Goal: Communication & Community: Answer question/provide support

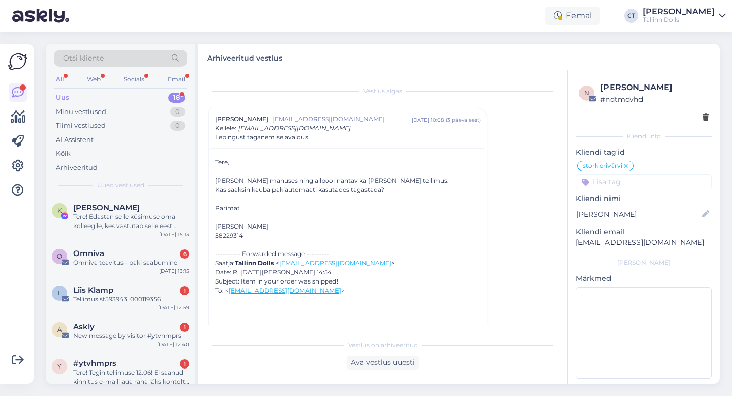
scroll to position [1920, 0]
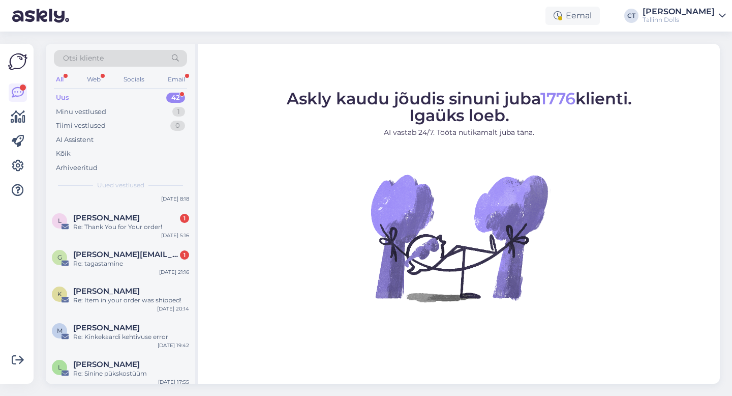
scroll to position [1482, 0]
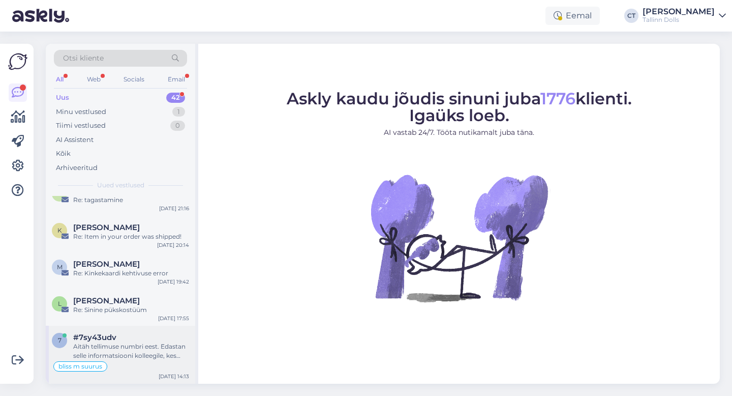
click at [136, 344] on div "Aitäh tellimuse numbri eest. Edastan selle informatsiooni kolleegile, kes tegel…" at bounding box center [131, 351] width 116 height 18
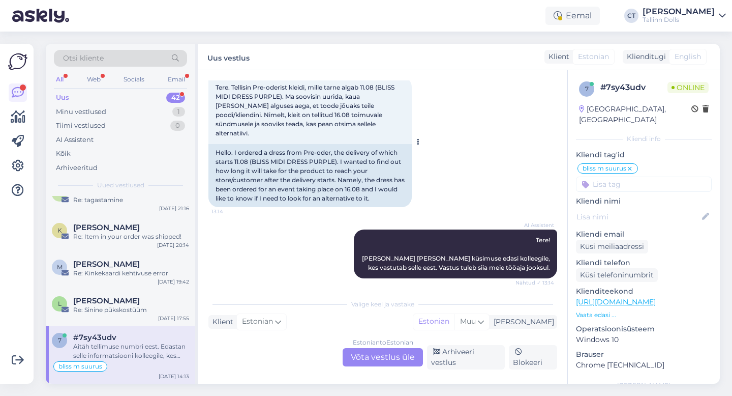
scroll to position [588, 0]
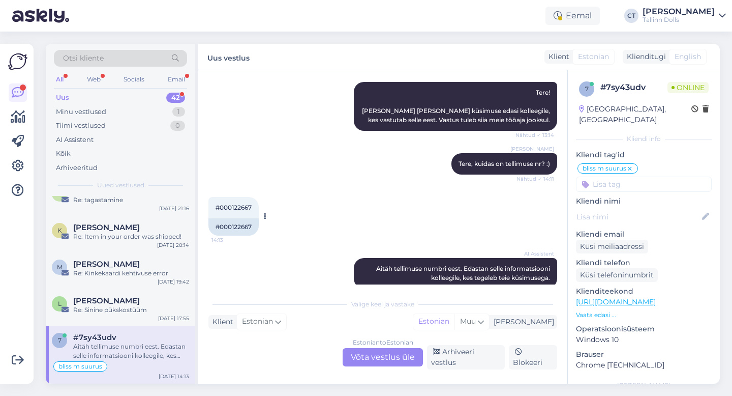
click at [247, 203] on span "#000122667" at bounding box center [234, 207] width 36 height 8
copy div "000122667 14:13"
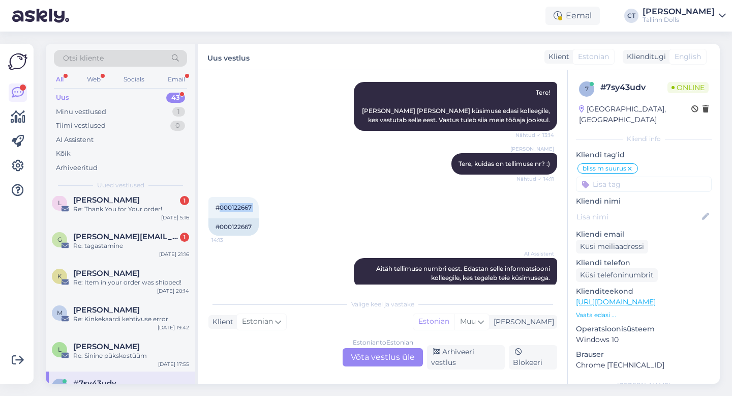
scroll to position [1527, 0]
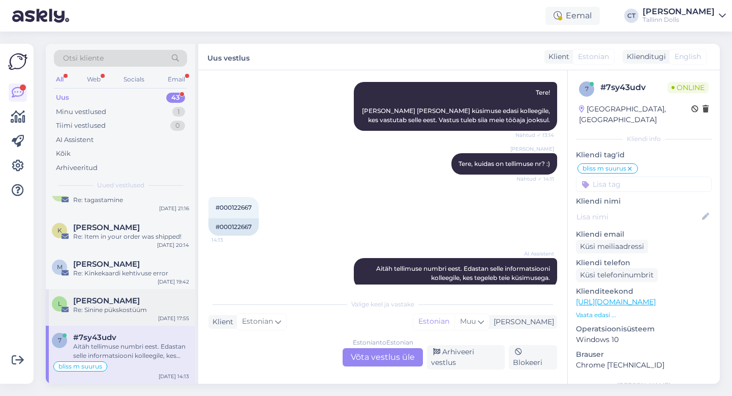
click at [118, 303] on div "[PERSON_NAME]" at bounding box center [131, 300] width 116 height 9
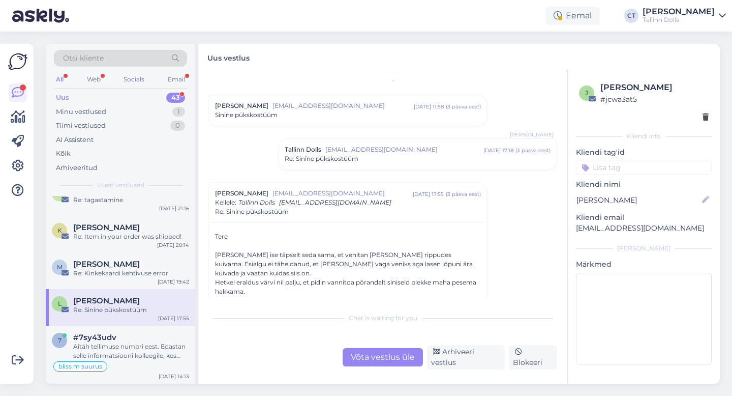
scroll to position [0, 0]
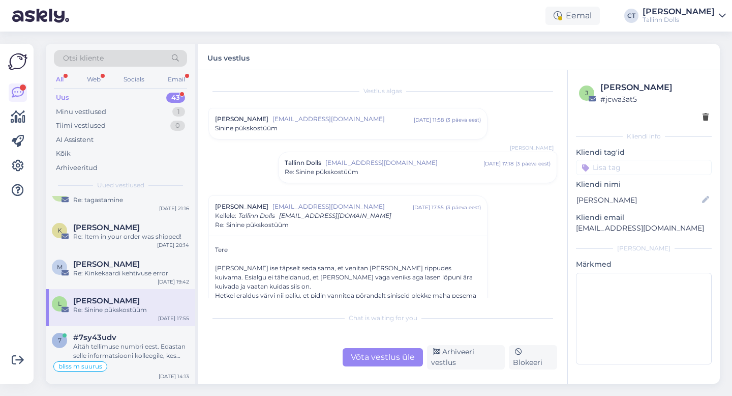
click at [327, 133] on div "Liisa Arro arroliisa@gmail.com aug 8 11:58 ( 3 päeva eest ) Sinine pükskostüüm" at bounding box center [348, 123] width 278 height 31
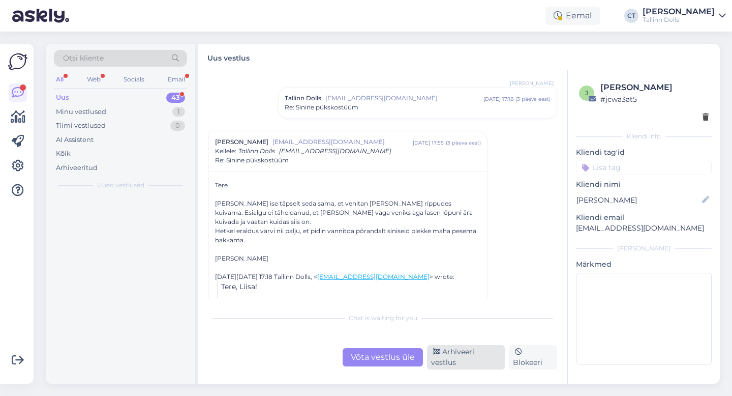
click at [471, 361] on div "Arhiveeri vestlus" at bounding box center [466, 357] width 78 height 24
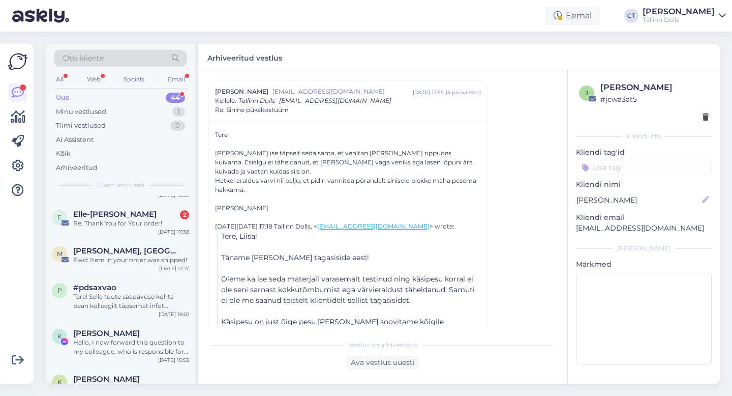
scroll to position [1564, 0]
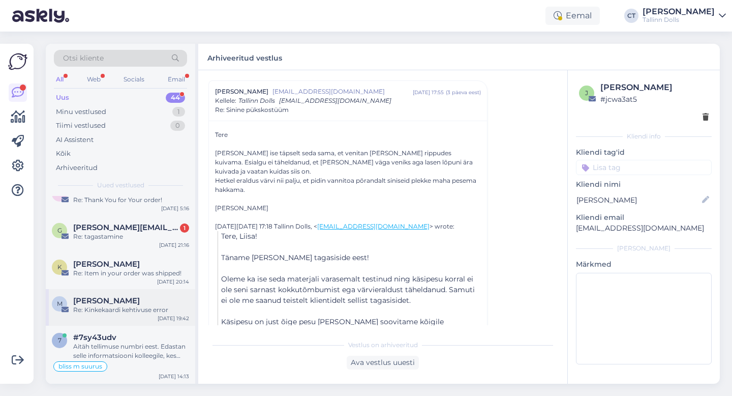
click at [121, 313] on div "Re: Kinkekaardi kehtivuse error" at bounding box center [131, 309] width 116 height 9
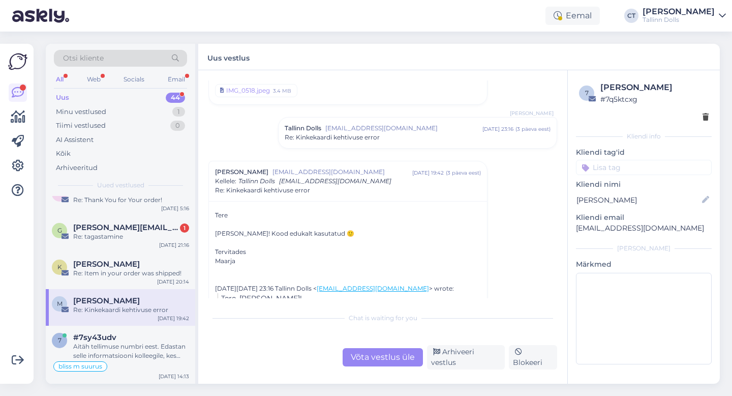
scroll to position [0, 0]
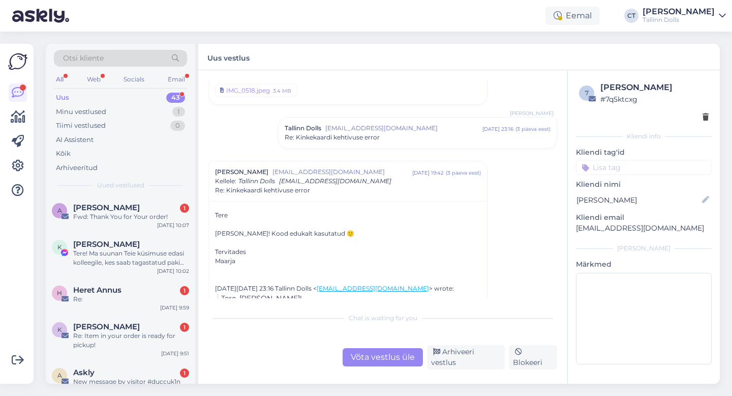
click at [434, 130] on span "[EMAIL_ADDRESS][DOMAIN_NAME]" at bounding box center [404, 128] width 157 height 9
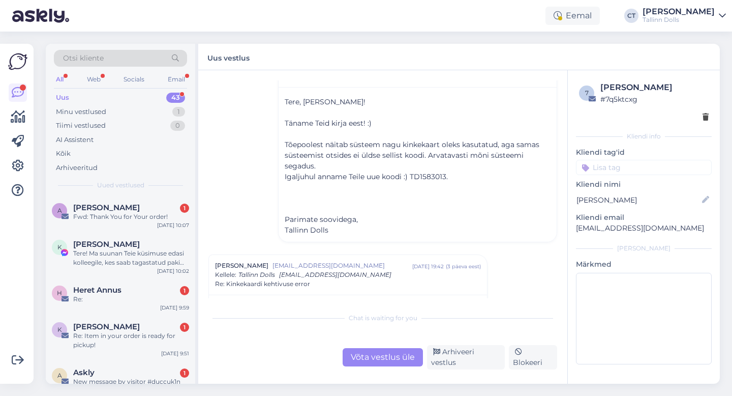
scroll to position [654, 0]
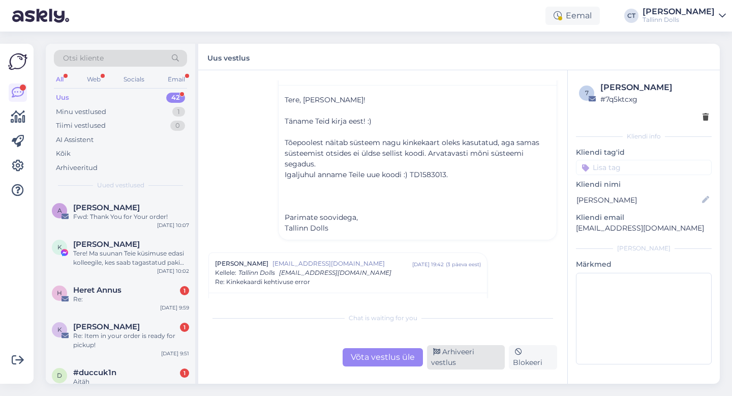
click at [463, 362] on div "Arhiveeri vestlus" at bounding box center [466, 357] width 78 height 24
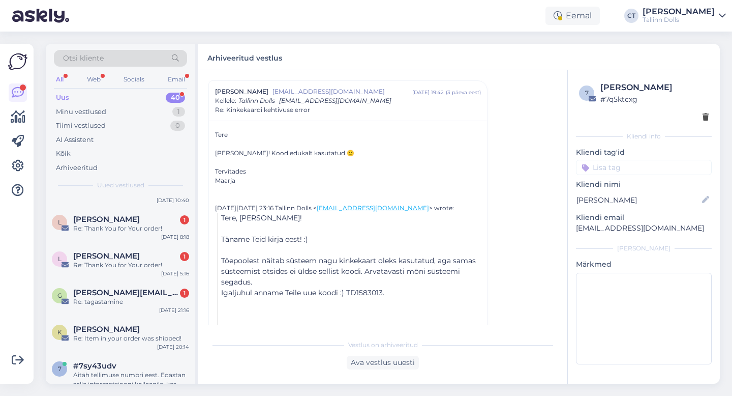
scroll to position [1408, 0]
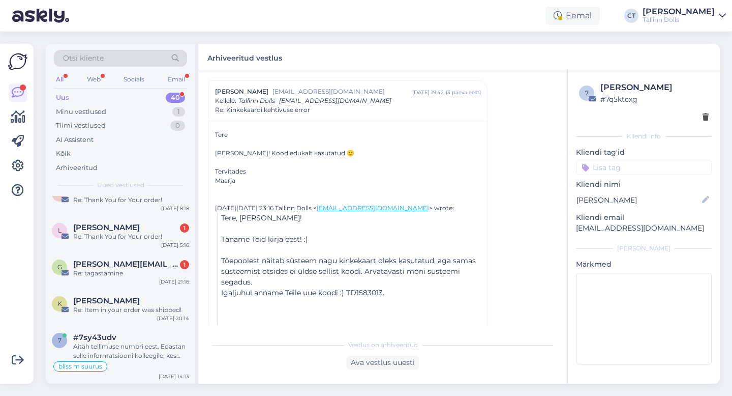
click at [126, 307] on div "Re: Item in your order was shipped!" at bounding box center [131, 309] width 116 height 9
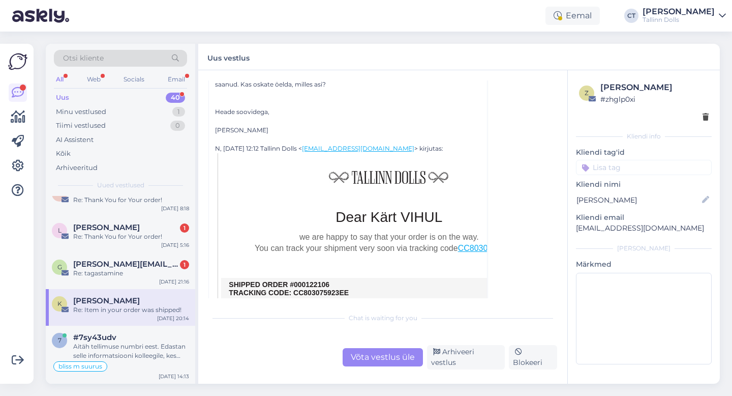
scroll to position [205, 0]
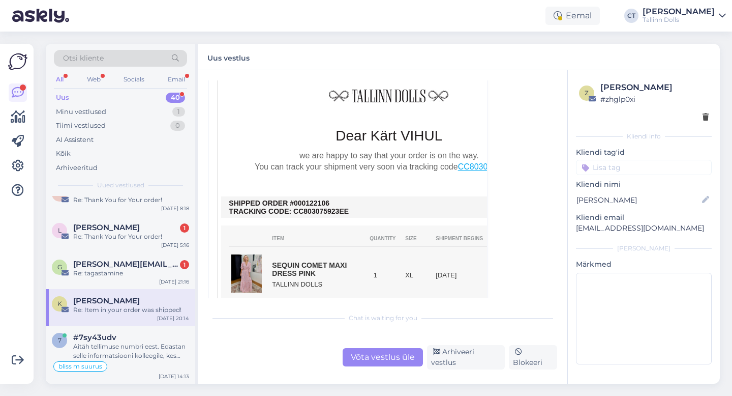
drag, startPoint x: 333, startPoint y: 204, endPoint x: 307, endPoint y: 203, distance: 26.0
click at [307, 203] on td "SHIPPED ORDER #000122106 TRACKING CODE: CC803075923EE" at bounding box center [389, 207] width 320 height 16
copy td "122106"
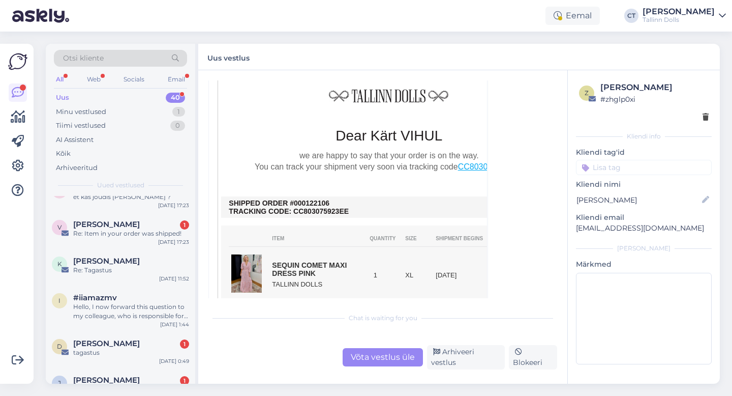
scroll to position [608, 0]
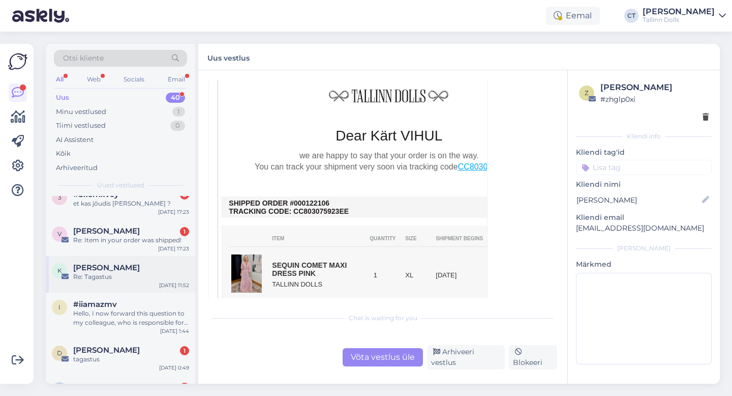
click at [127, 278] on div "Re: Tagastus" at bounding box center [131, 276] width 116 height 9
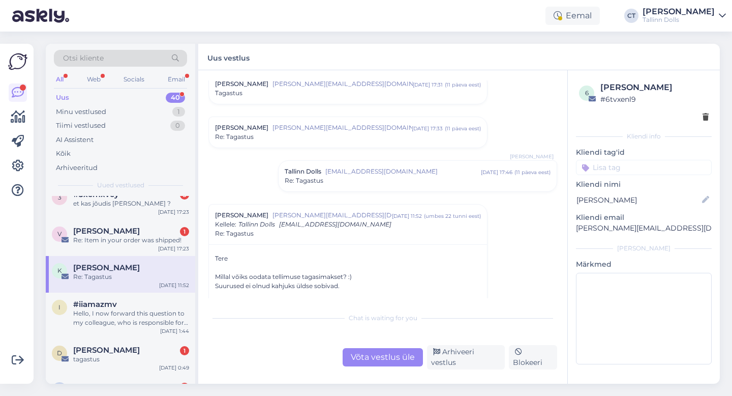
scroll to position [8, 0]
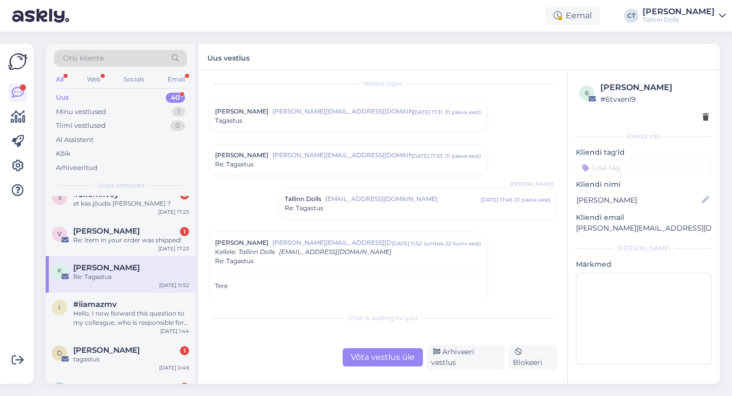
click at [326, 167] on div "Re: Tagastus" at bounding box center [348, 164] width 266 height 9
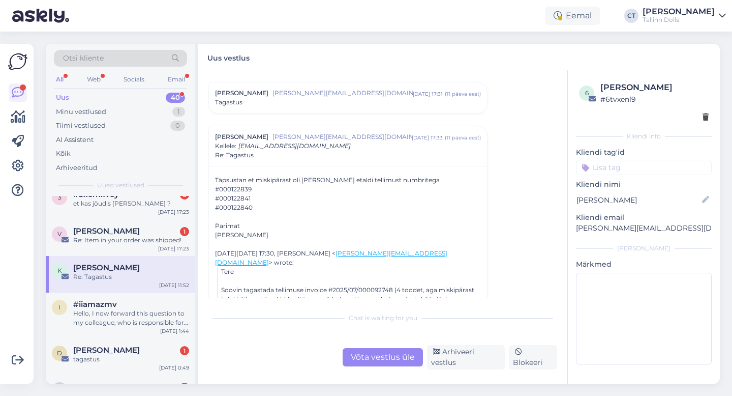
scroll to position [0, 0]
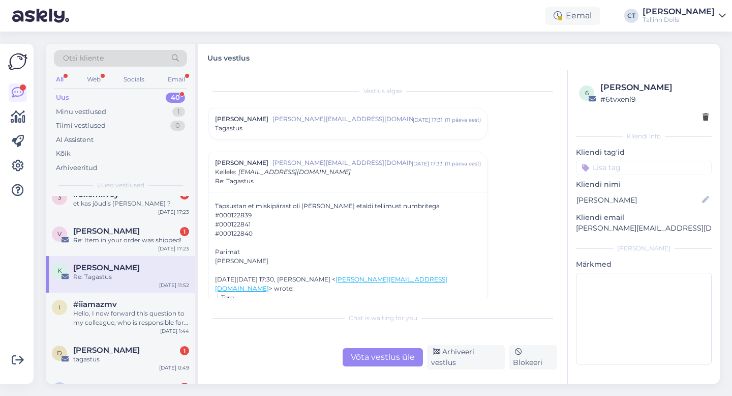
click at [293, 125] on div "Tagastus" at bounding box center [348, 128] width 266 height 9
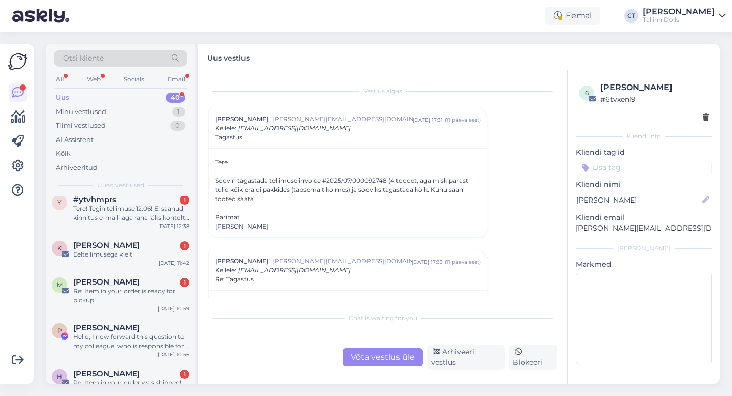
scroll to position [1408, 0]
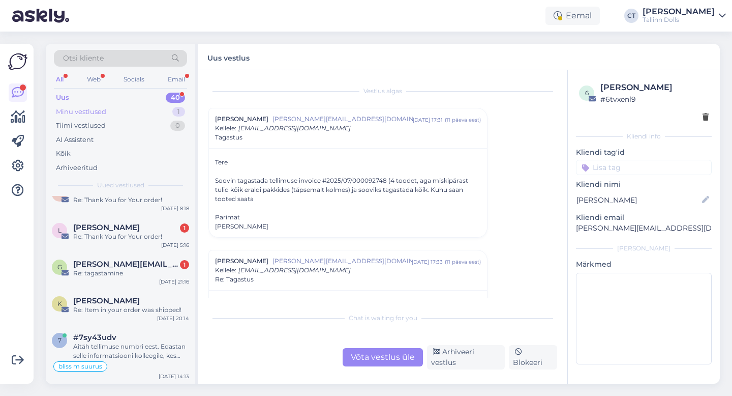
click at [133, 108] on div "Minu vestlused 1" at bounding box center [120, 112] width 133 height 14
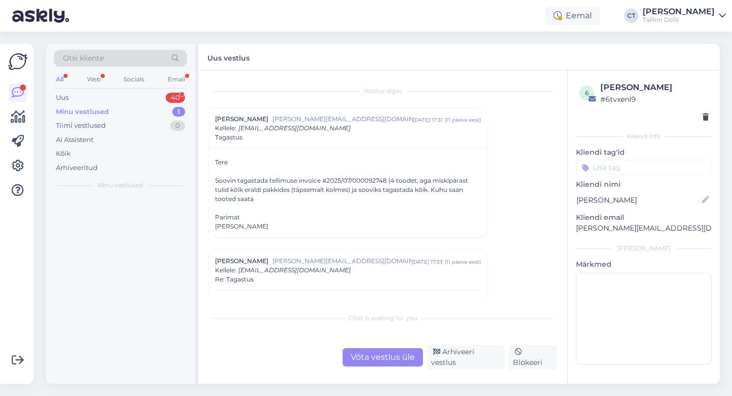
scroll to position [0, 0]
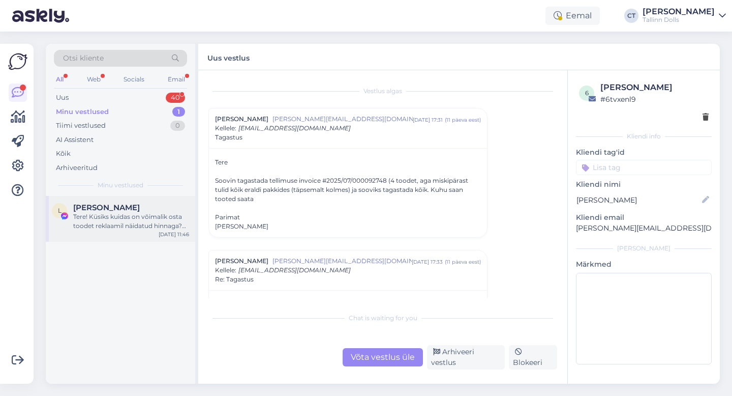
click at [130, 208] on span "[PERSON_NAME]" at bounding box center [106, 207] width 67 height 9
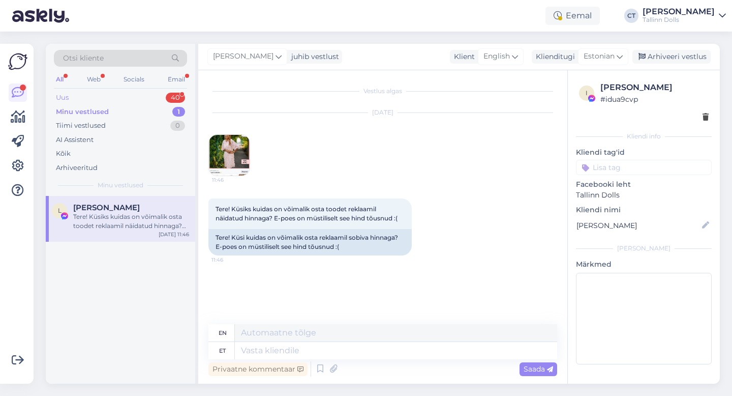
click at [117, 96] on div "Uus 40" at bounding box center [120, 98] width 133 height 14
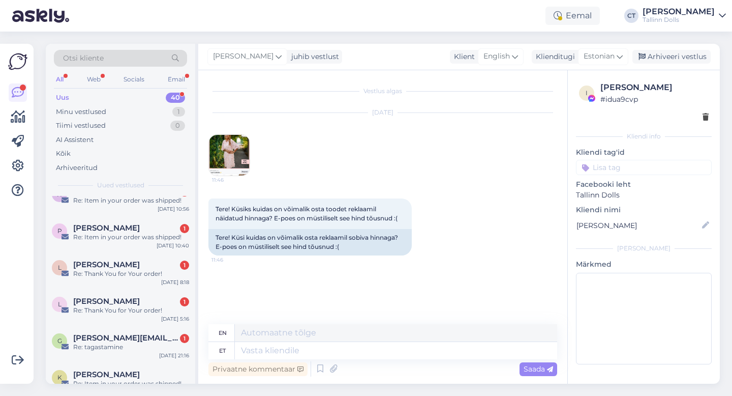
scroll to position [1408, 0]
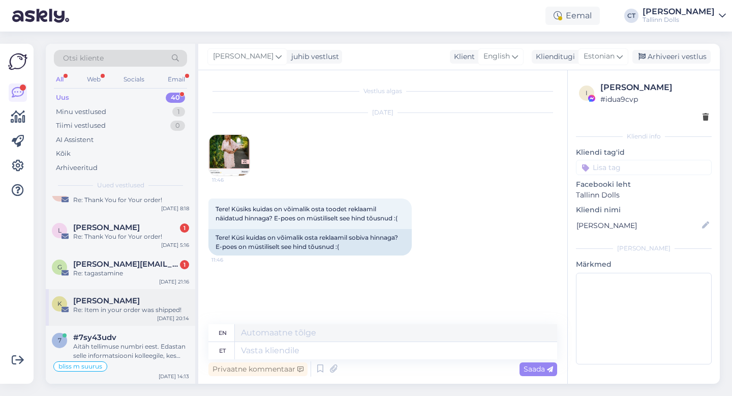
click at [126, 303] on div "[PERSON_NAME]" at bounding box center [131, 300] width 116 height 9
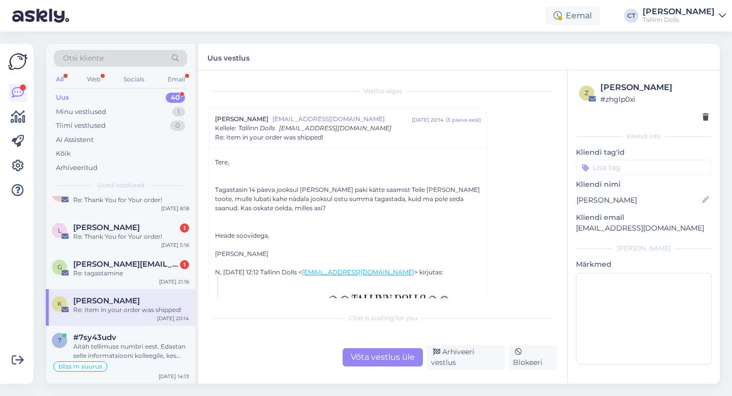
scroll to position [53, 0]
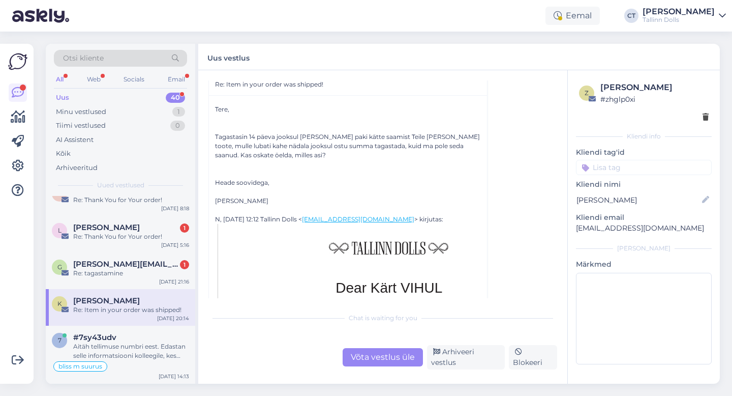
click at [377, 358] on div "Võta vestlus üle" at bounding box center [383, 357] width 80 height 18
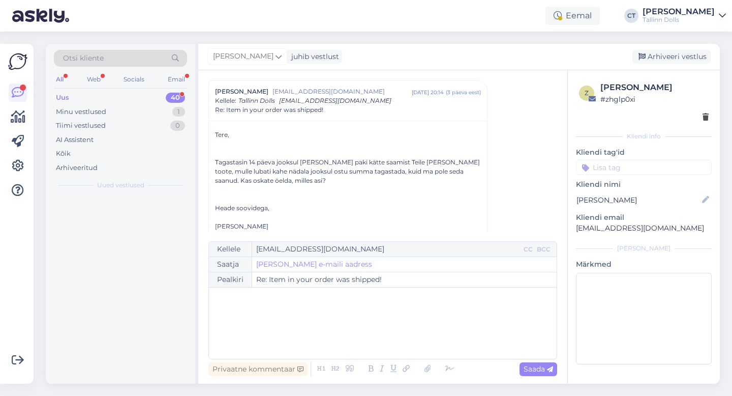
scroll to position [0, 0]
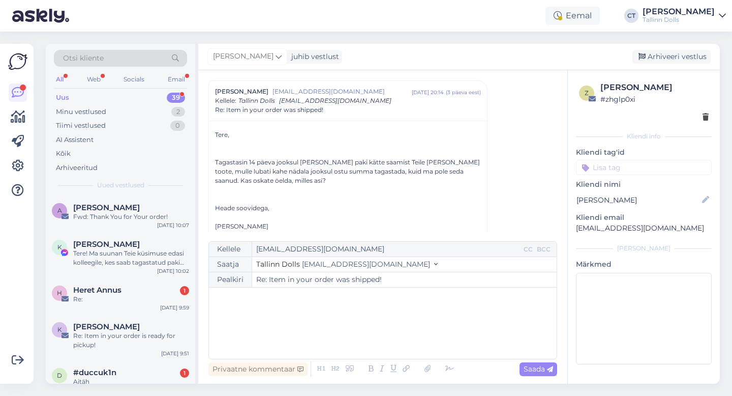
click at [334, 336] on div "﻿" at bounding box center [383, 322] width 338 height 61
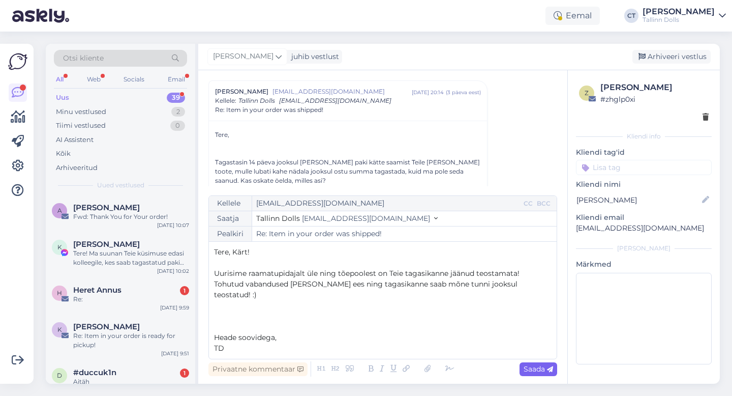
click at [540, 367] on span "Saada" at bounding box center [538, 368] width 29 height 9
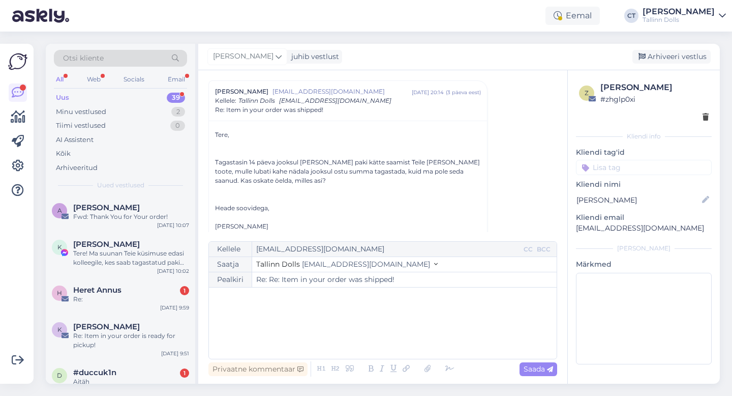
type input "Re: Re: Item in your order was shipped!"
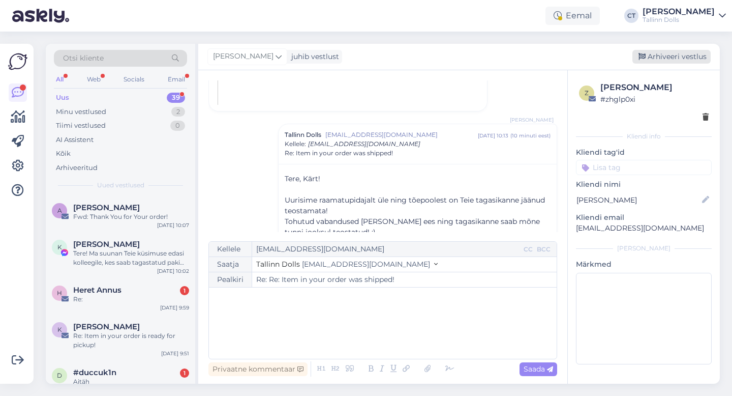
click at [677, 57] on div "Arhiveeri vestlus" at bounding box center [672, 57] width 78 height 14
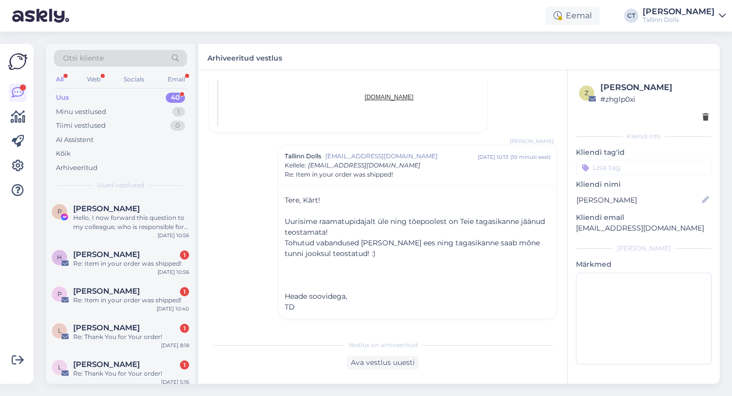
scroll to position [1408, 0]
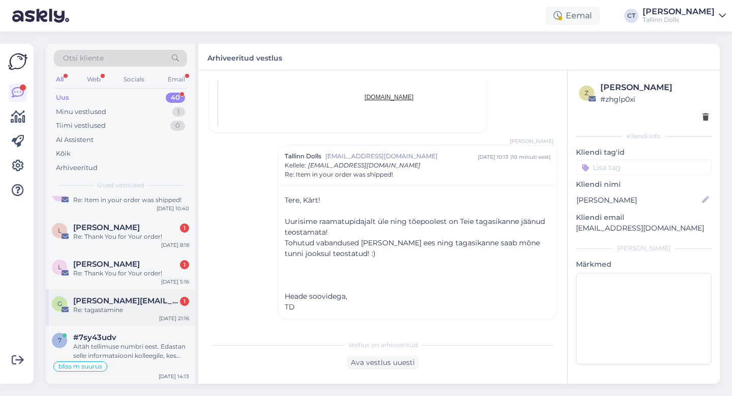
click at [133, 311] on div "Re: tagastamine" at bounding box center [131, 309] width 116 height 9
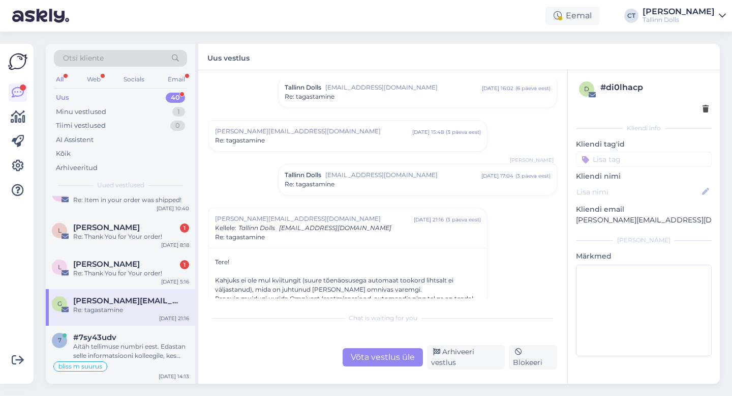
scroll to position [364, 0]
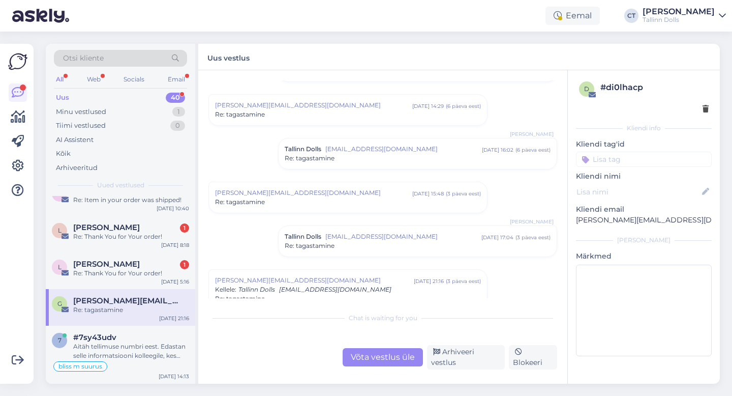
click at [354, 114] on div "Re: tagastamine" at bounding box center [348, 114] width 266 height 9
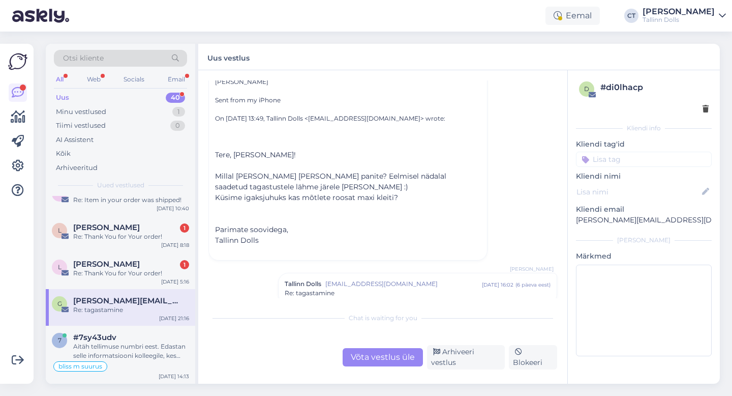
scroll to position [574, 0]
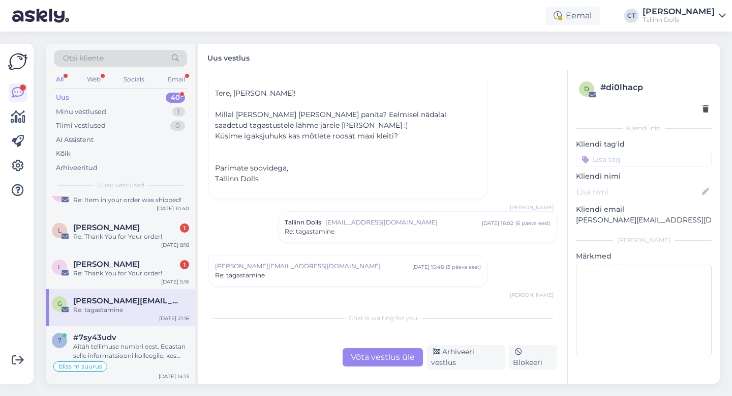
click at [359, 236] on div "Tallinn Dolls info@tallinndolls.com aug 5 16:02 ( 6 päeva eest ) Re: tagastamine" at bounding box center [418, 227] width 278 height 31
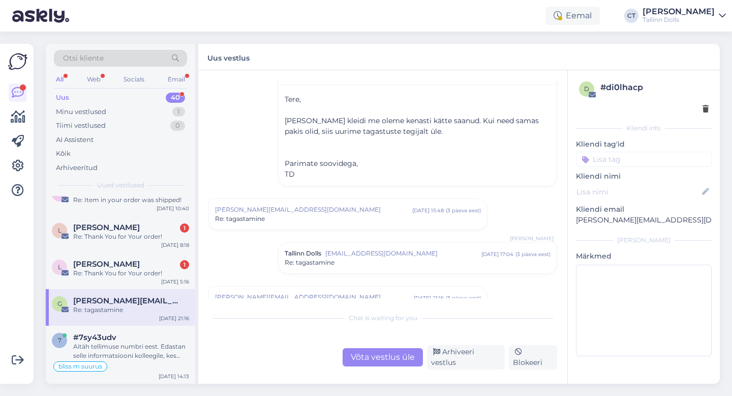
scroll to position [749, 0]
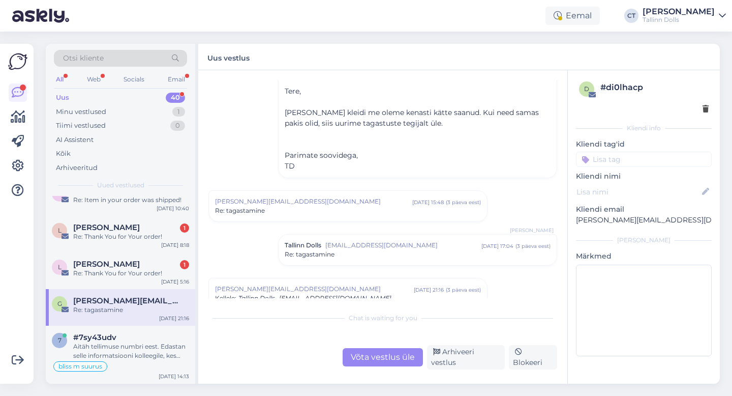
click at [375, 201] on span "[PERSON_NAME][EMAIL_ADDRESS][DOMAIN_NAME]" at bounding box center [313, 201] width 197 height 9
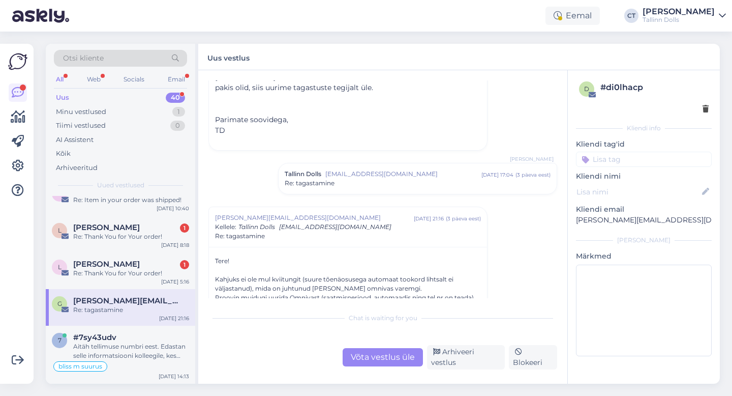
scroll to position [1059, 0]
click at [375, 187] on div "Tallinn Dolls info@tallinndolls.com aug 8 17:04 ( 3 päeva eest ) Re: tagastamine" at bounding box center [418, 176] width 278 height 31
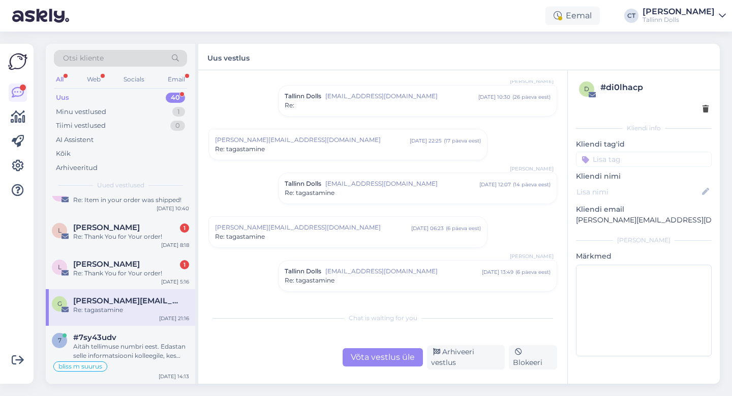
scroll to position [153, 0]
click at [321, 153] on div "Re: tagastamine" at bounding box center [348, 150] width 266 height 9
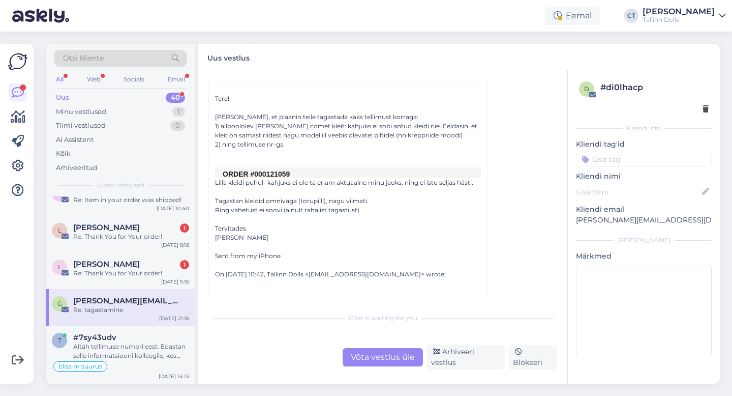
scroll to position [241, 0]
drag, startPoint x: 292, startPoint y: 171, endPoint x: 267, endPoint y: 171, distance: 24.9
click at [267, 171] on td "ORDER #000121059" at bounding box center [352, 172] width 258 height 8
copy td "121059"
click at [130, 271] on div "Re: Thank You for Your order!" at bounding box center [131, 273] width 116 height 9
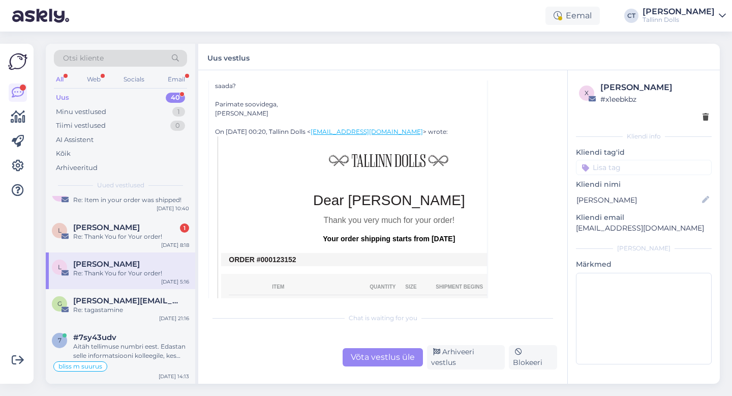
scroll to position [138, 0]
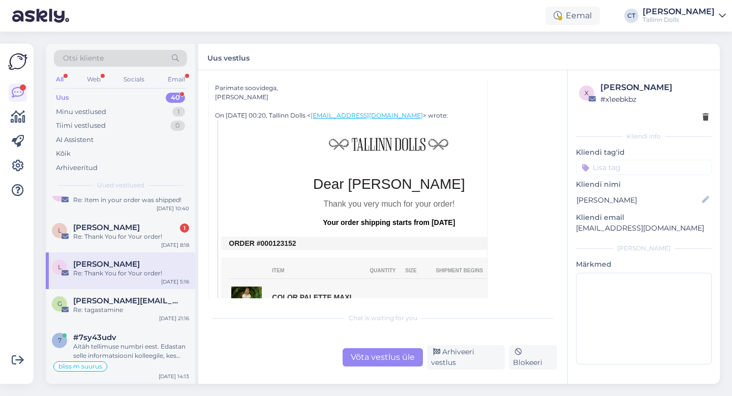
drag, startPoint x: 302, startPoint y: 231, endPoint x: 274, endPoint y: 233, distance: 28.0
click at [274, 239] on td "ORDER #000123152" at bounding box center [389, 243] width 320 height 8
copy td "123152"
drag, startPoint x: 299, startPoint y: 234, endPoint x: 273, endPoint y: 234, distance: 25.9
click at [273, 239] on td "ORDER #000123152" at bounding box center [389, 243] width 320 height 8
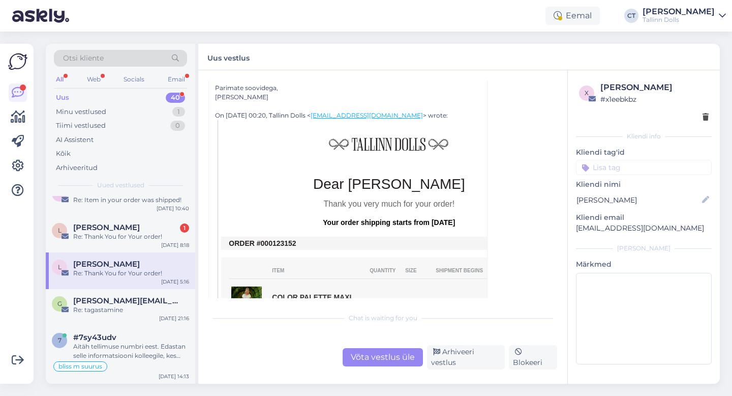
copy td "123152"
click at [364, 364] on div "Võta vestlus üle" at bounding box center [383, 357] width 80 height 18
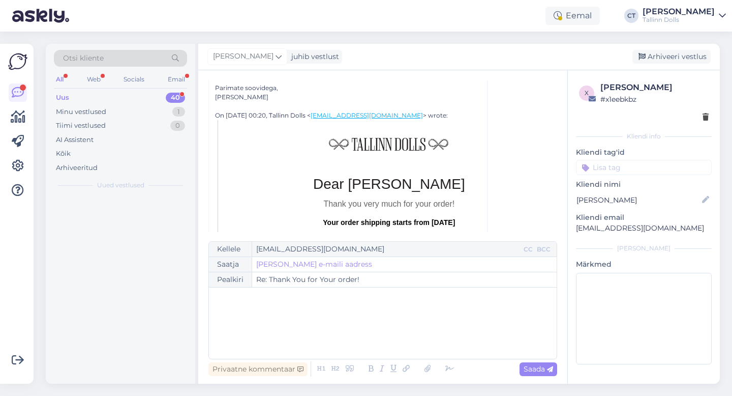
scroll to position [0, 0]
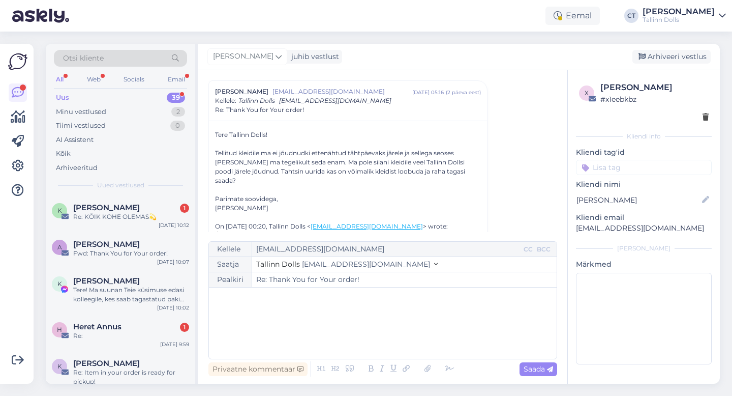
click at [300, 311] on div "﻿" at bounding box center [383, 322] width 338 height 61
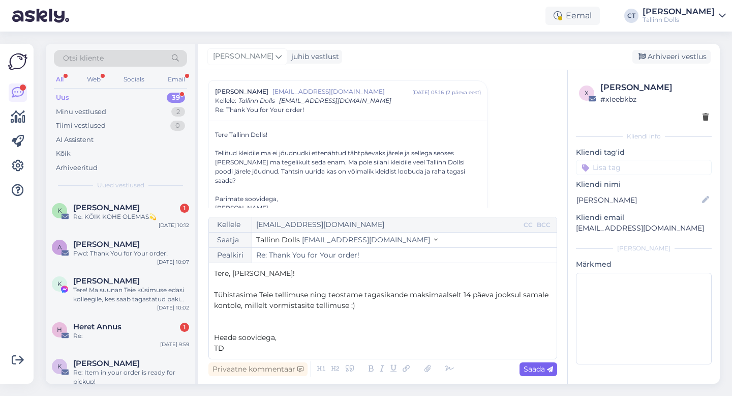
click at [547, 372] on icon at bounding box center [550, 369] width 6 height 6
type input "Re: Thank You for Your order!"
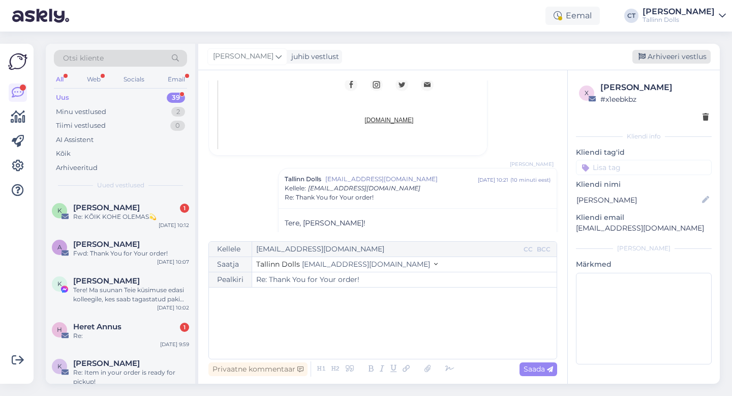
click at [687, 62] on div "Arhiveeri vestlus" at bounding box center [672, 57] width 78 height 14
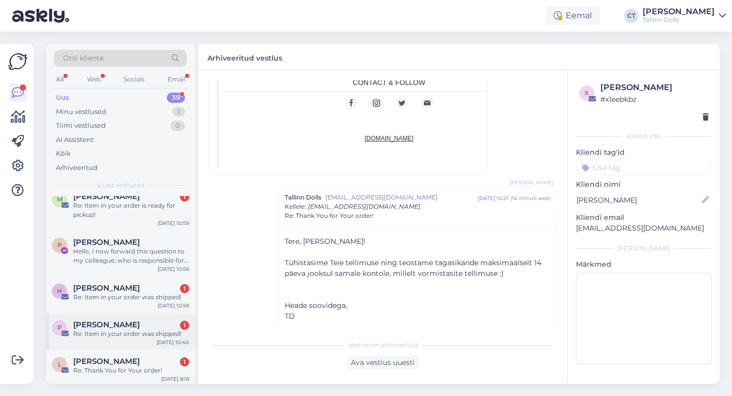
scroll to position [1372, 0]
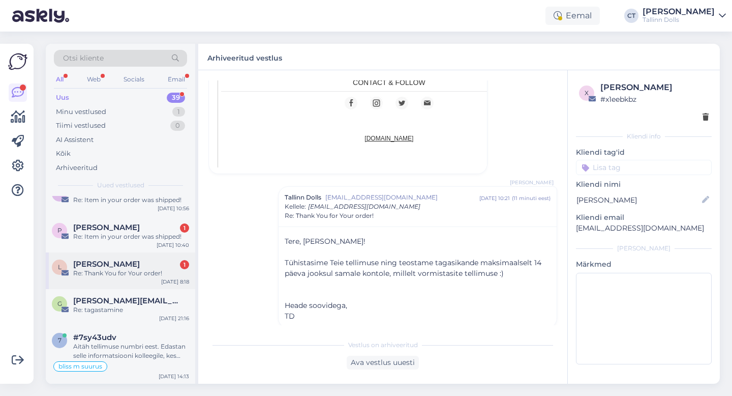
click at [116, 273] on div "Re: Thank You for Your order!" at bounding box center [131, 273] width 116 height 9
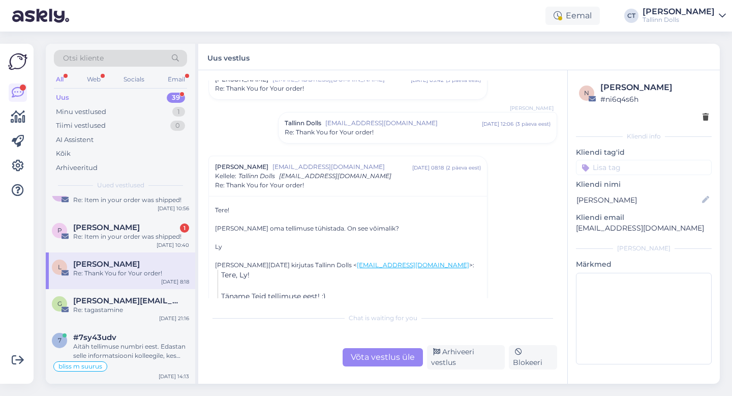
scroll to position [0, 0]
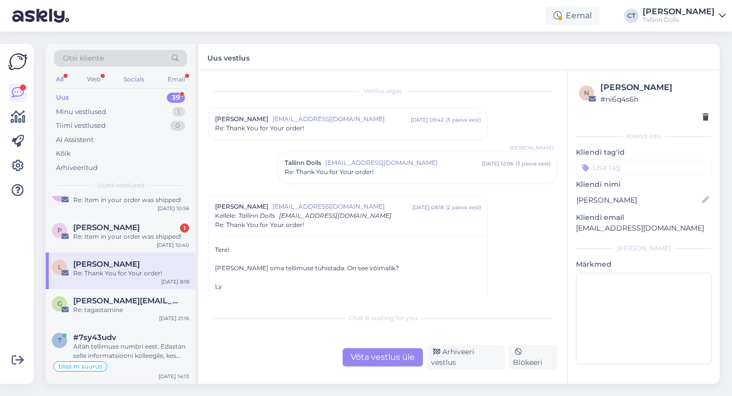
click at [394, 121] on span "ly.liivaoja@gmail.com" at bounding box center [342, 118] width 138 height 9
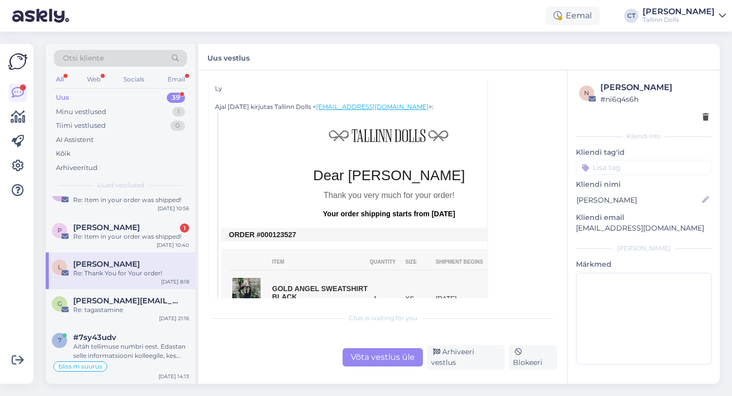
scroll to position [154, 0]
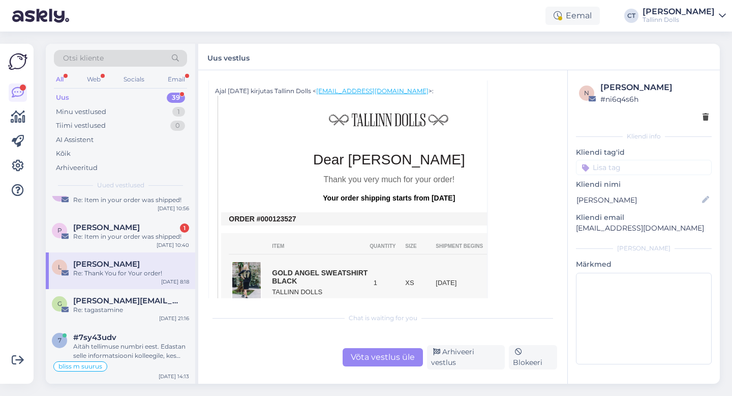
drag, startPoint x: 291, startPoint y: 219, endPoint x: 273, endPoint y: 219, distance: 18.3
click at [273, 219] on td "ORDER #000123527" at bounding box center [389, 219] width 320 height 8
copy td "123527"
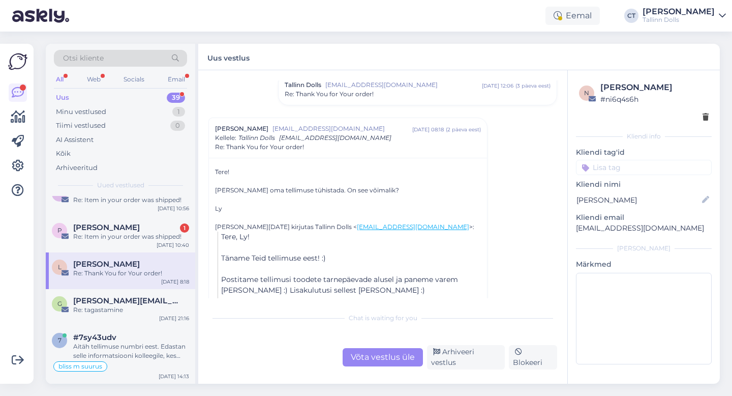
scroll to position [878, 0]
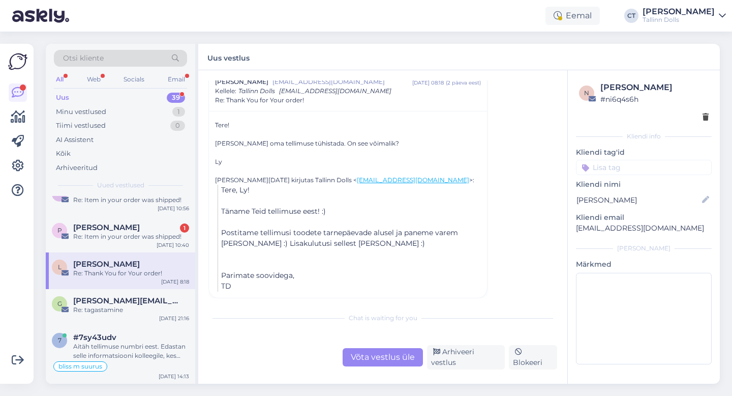
click at [385, 362] on div "Võta vestlus üle" at bounding box center [383, 357] width 80 height 18
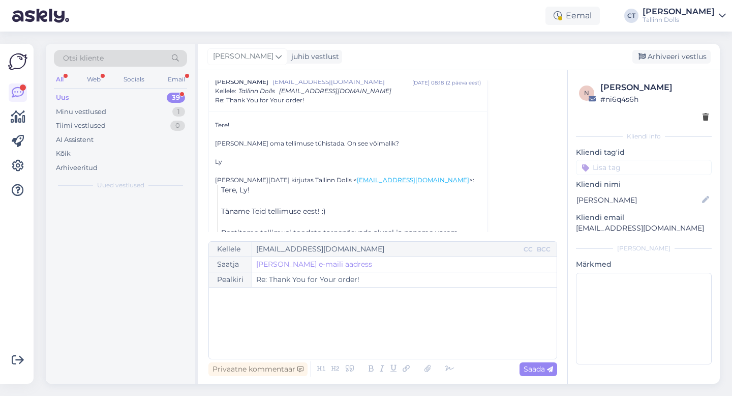
scroll to position [0, 0]
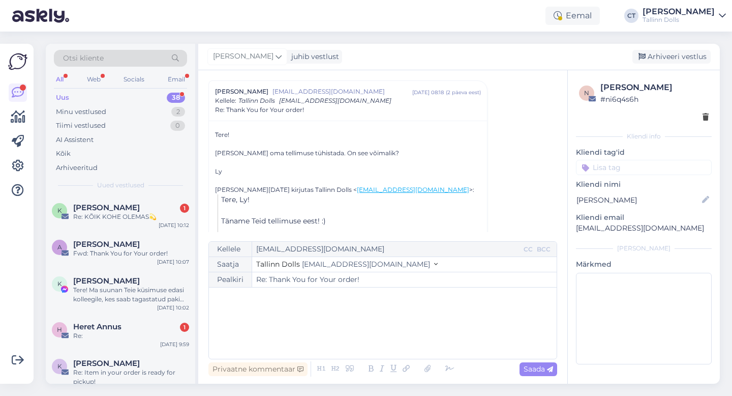
click at [311, 325] on div "﻿" at bounding box center [383, 322] width 338 height 61
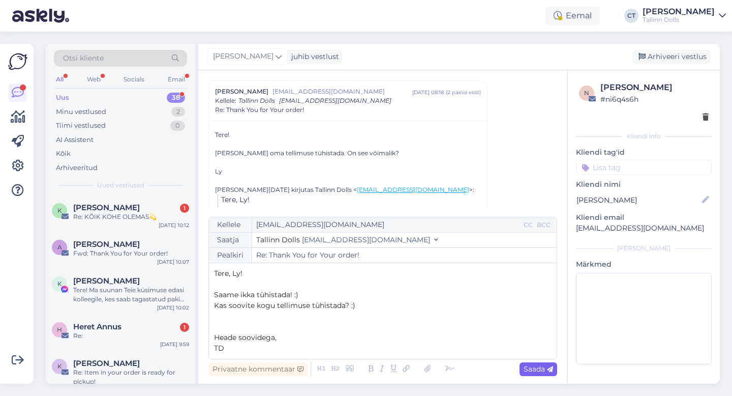
click at [533, 367] on span "Saada" at bounding box center [538, 368] width 29 height 9
type input "Re: Re: Thank You for Your order!"
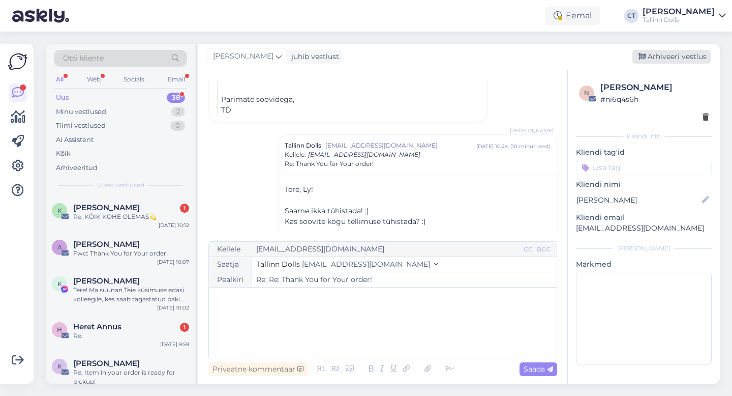
click at [682, 52] on div "Arhiveeri vestlus" at bounding box center [672, 57] width 78 height 14
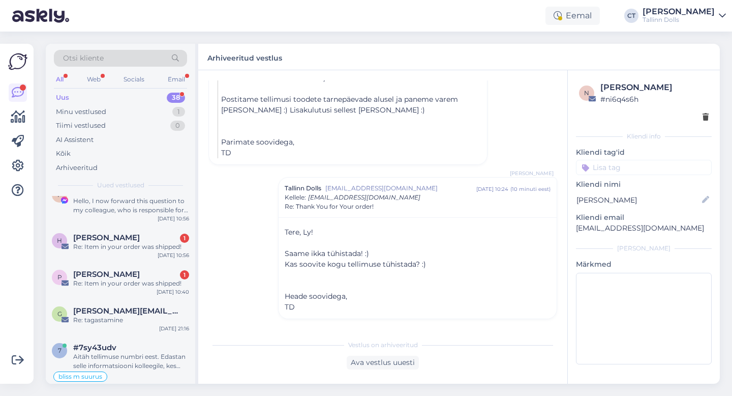
scroll to position [1324, 0]
click at [124, 281] on div "Re: Item in your order was shipped!" at bounding box center [131, 284] width 116 height 9
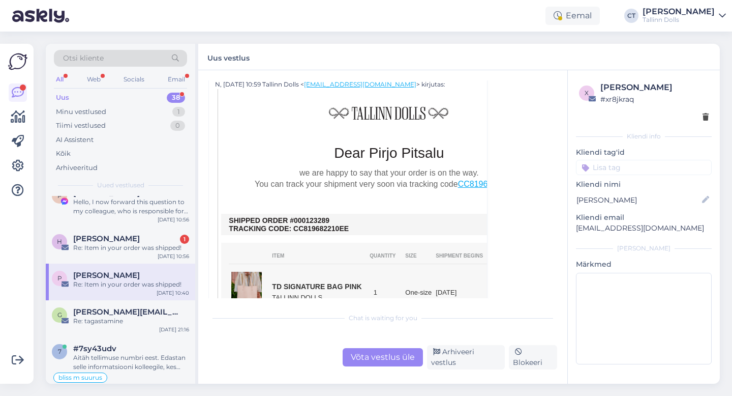
scroll to position [237, 0]
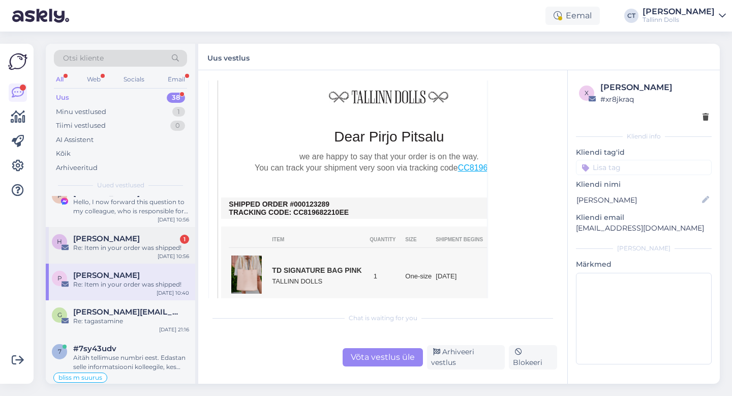
click at [123, 254] on div "H Hanna-Liisa Koosapoeg 1 Re: Item in your order was shipped! Aug 9 10:56" at bounding box center [121, 245] width 150 height 37
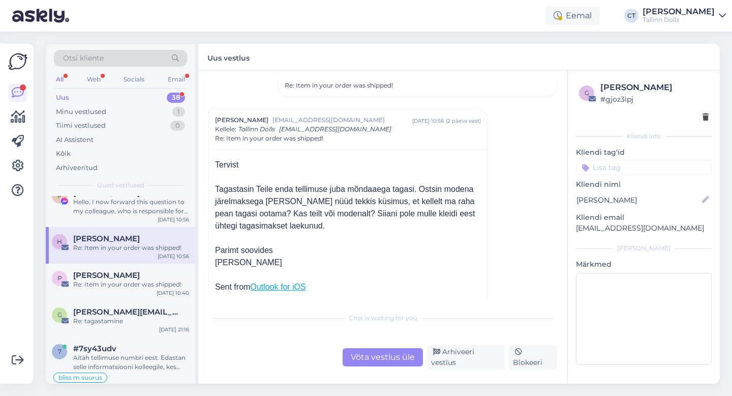
scroll to position [0, 0]
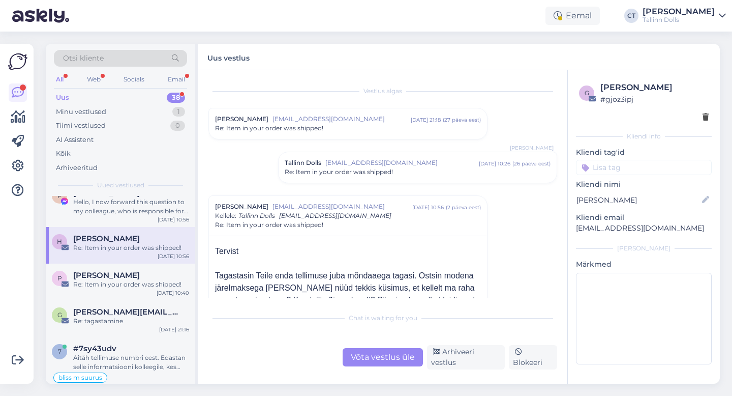
click at [328, 129] on div "Re: Item in your order was shipped!" at bounding box center [348, 128] width 266 height 9
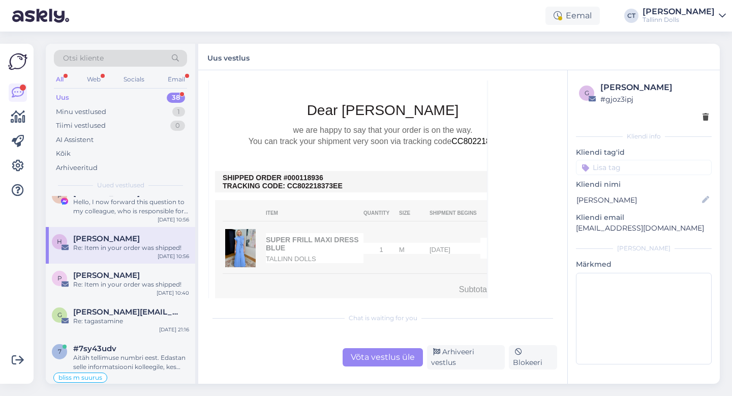
scroll to position [346, 0]
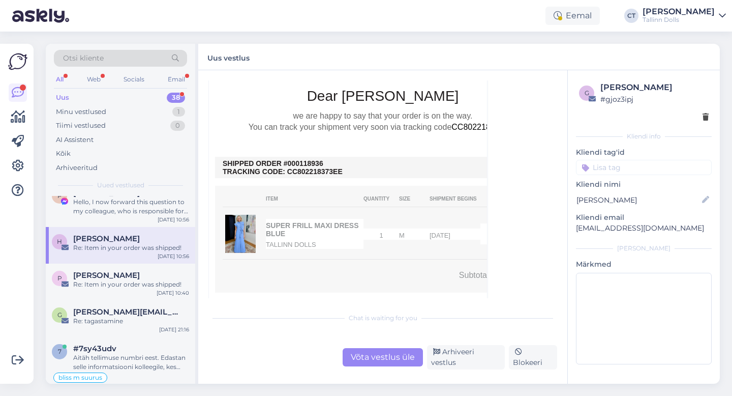
drag, startPoint x: 330, startPoint y: 152, endPoint x: 300, endPoint y: 152, distance: 29.5
click at [300, 159] on td "SHIPPED ORDER #000118936 TRACKING CODE: CC802218373EE" at bounding box center [383, 167] width 320 height 16
copy td "118936"
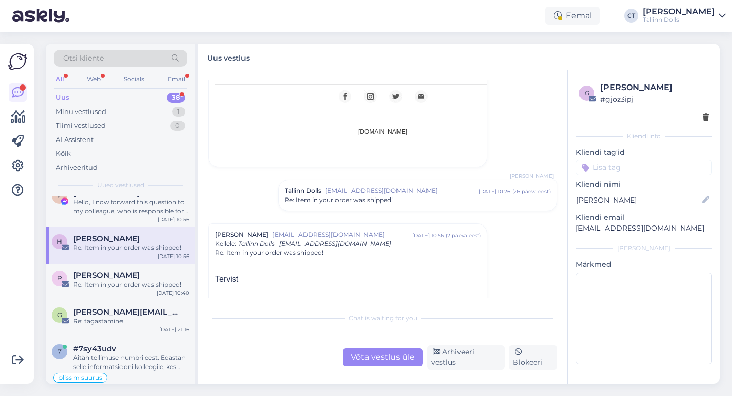
click at [371, 186] on span "[EMAIL_ADDRESS][DOMAIN_NAME]" at bounding box center [403, 190] width 154 height 9
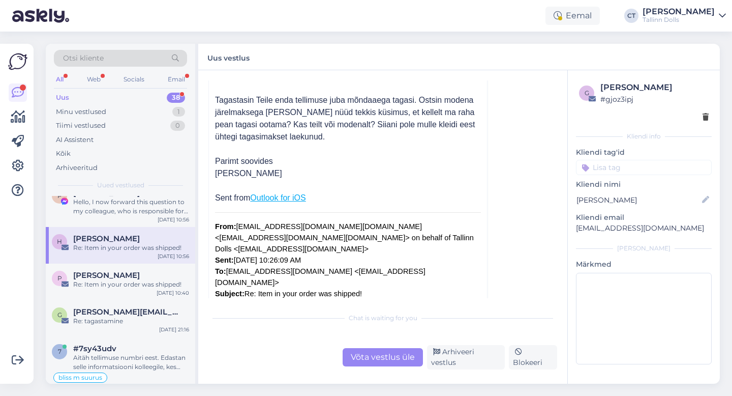
scroll to position [1100, 0]
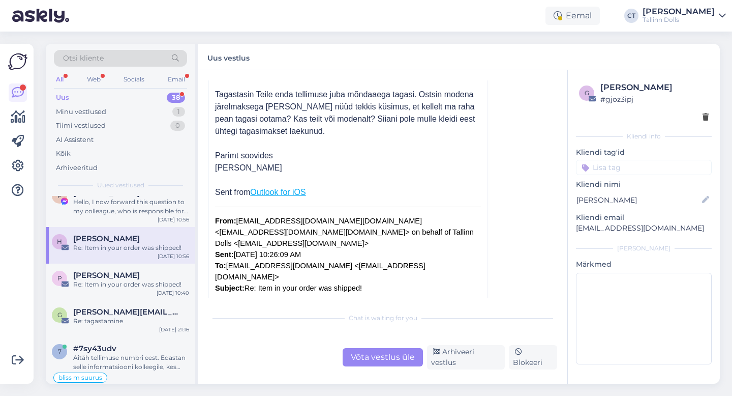
click at [381, 359] on div "Võta vestlus üle" at bounding box center [383, 357] width 80 height 18
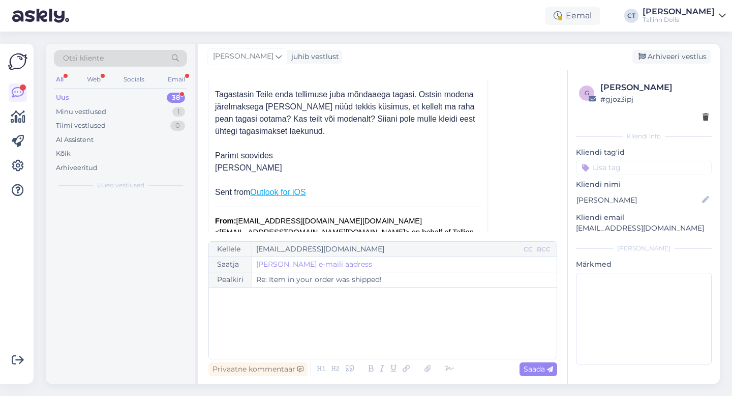
scroll to position [0, 0]
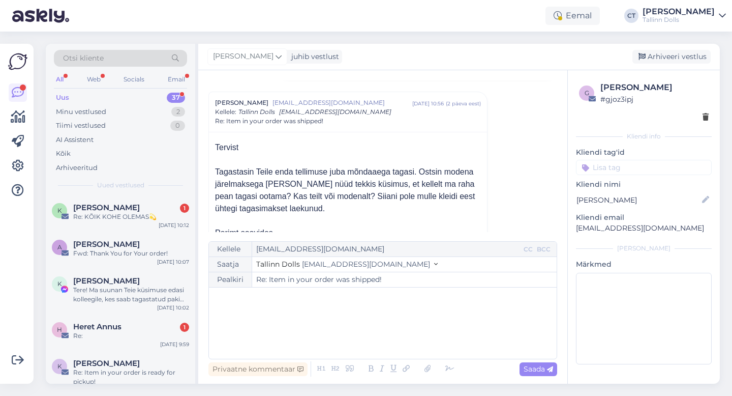
click at [303, 312] on div "﻿" at bounding box center [383, 322] width 338 height 61
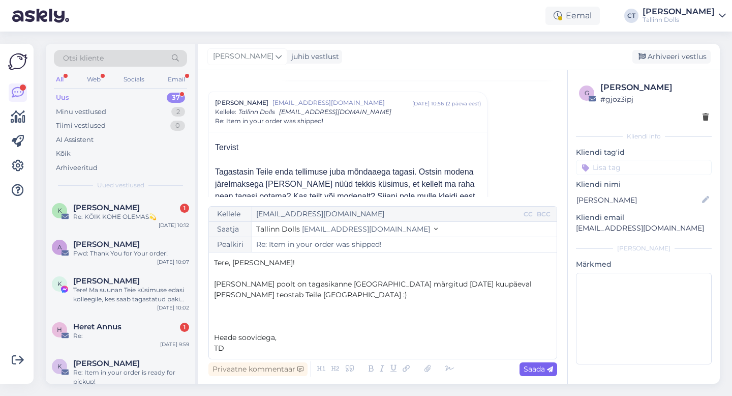
click at [536, 365] on span "Saada" at bounding box center [538, 368] width 29 height 9
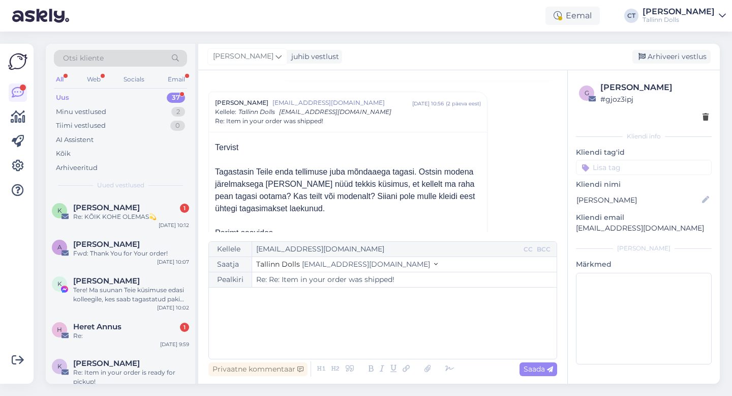
type input "Re: Re: Item in your order was shipped!"
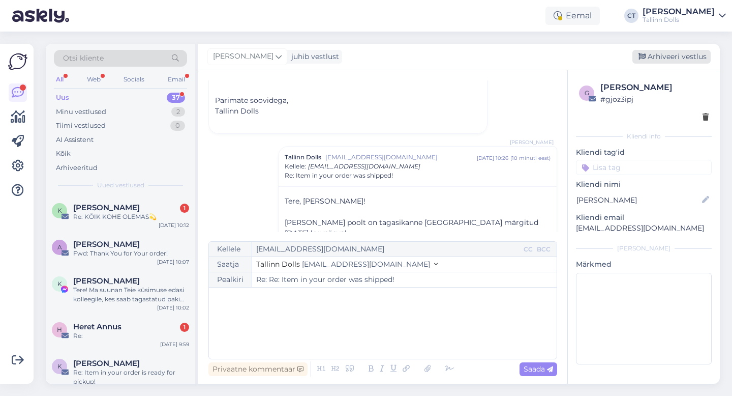
click at [677, 59] on div "Arhiveeri vestlus" at bounding box center [672, 57] width 78 height 14
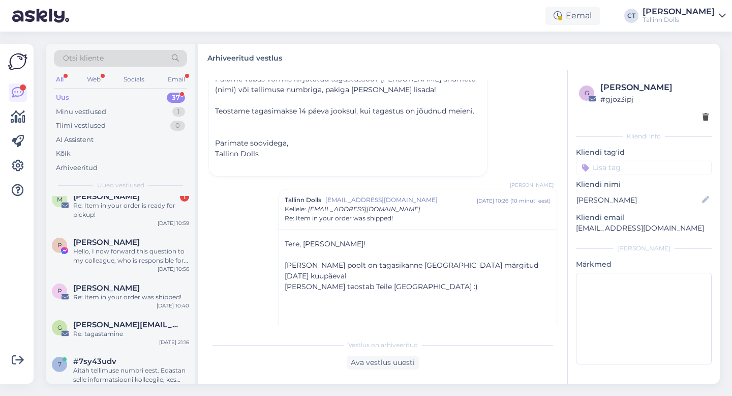
scroll to position [1298, 0]
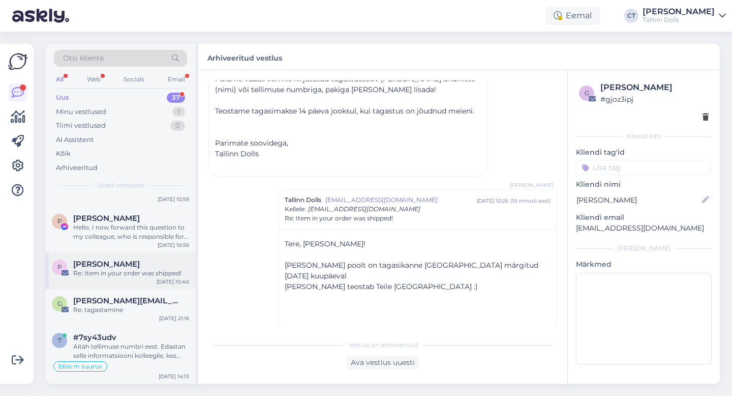
click at [129, 267] on div "[PERSON_NAME]" at bounding box center [131, 263] width 116 height 9
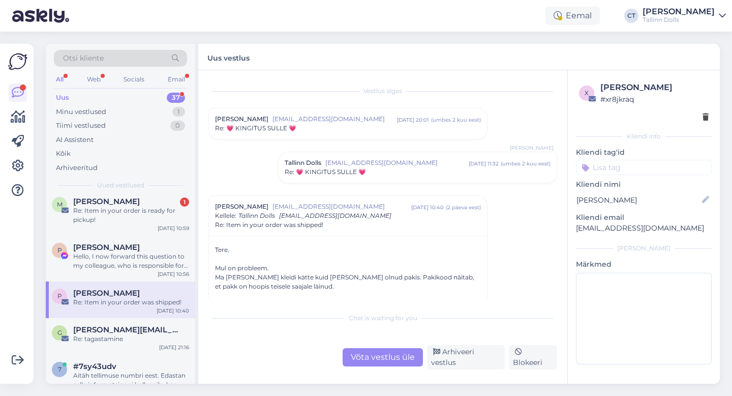
scroll to position [1264, 0]
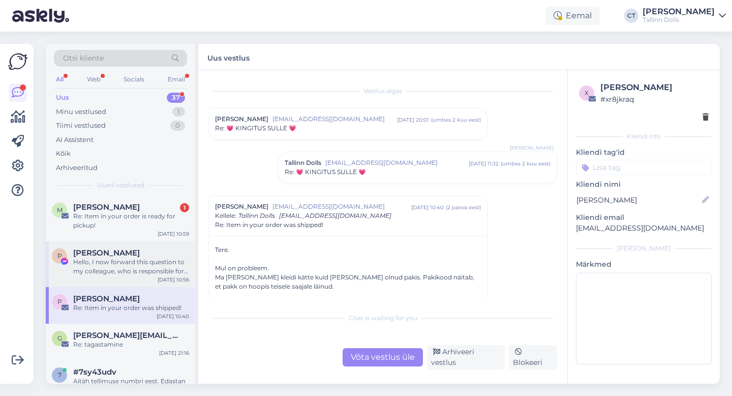
click at [132, 268] on div "Hello, I now forward this question to my colleague, who is responsible for this…" at bounding box center [131, 266] width 116 height 18
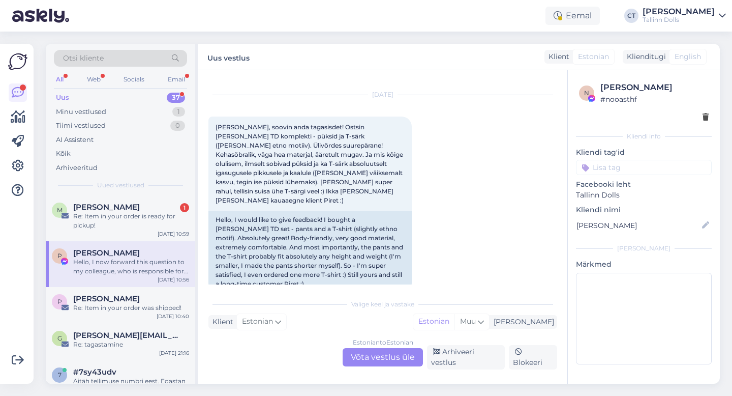
scroll to position [1023, 0]
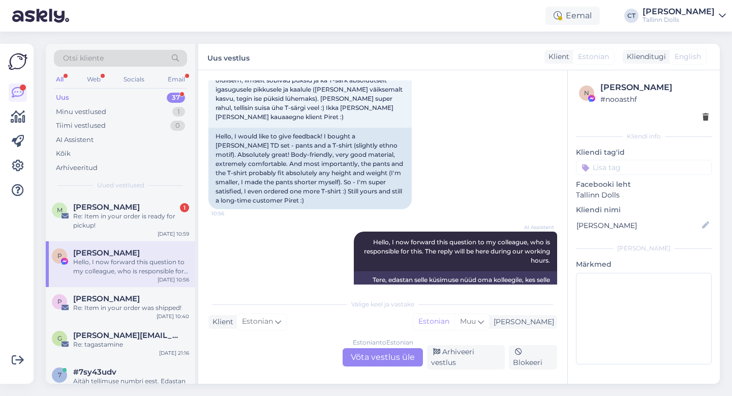
click at [383, 360] on div "Estonian to Estonian Võta vestlus üle" at bounding box center [383, 357] width 80 height 18
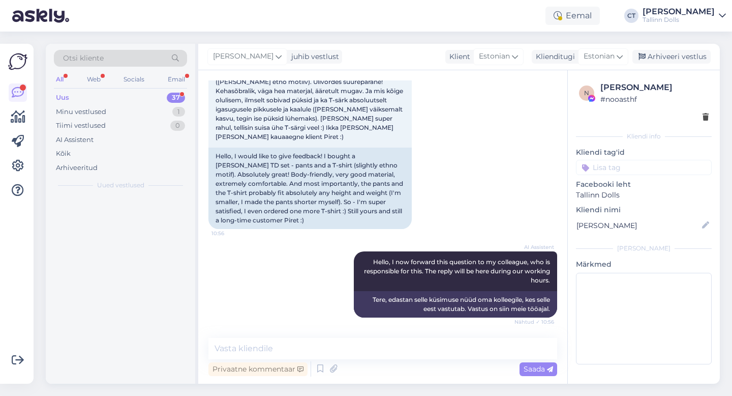
scroll to position [0, 0]
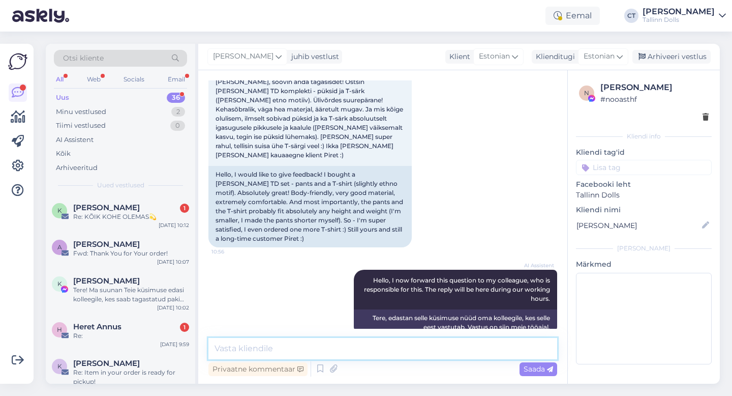
click at [331, 353] on textarea at bounding box center [383, 348] width 349 height 21
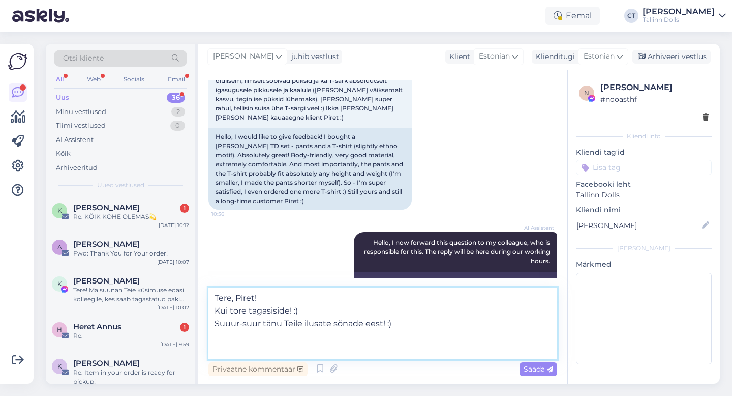
scroll to position [1023, 0]
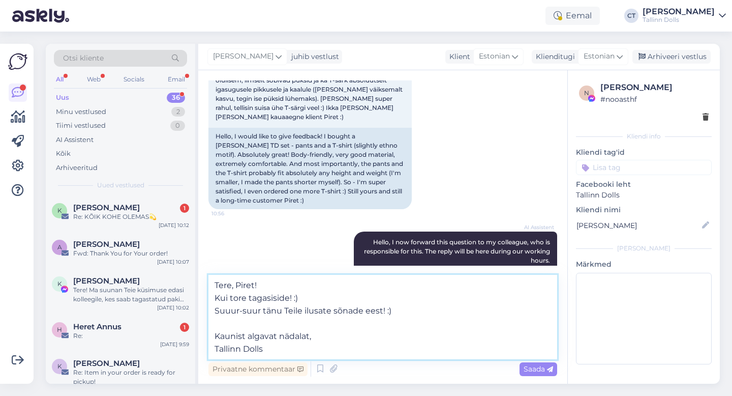
click at [330, 311] on textarea "Tere, Piret! Kui tore tagasiside! :) Suuur-suur tänu Teile ilusate sõnade eest!…" at bounding box center [383, 317] width 349 height 84
click at [355, 311] on textarea "Tere, Piret! Kui tore tagasiside! :) Suuur-suur tänu Teile ilusa sõnade eest! :…" at bounding box center [383, 317] width 349 height 84
drag, startPoint x: 306, startPoint y: 298, endPoint x: 212, endPoint y: 297, distance: 93.6
click at [212, 297] on textarea "Tere, Piret! Kui tore tagasiside! :) Suuur-suur tänu Teile ilusa tagasiside ees…" at bounding box center [383, 317] width 349 height 84
type textarea "Tere, Piret! Suuur-suur tänu Teile ilusa tagasiside eest! :) Kaunist algavat nä…"
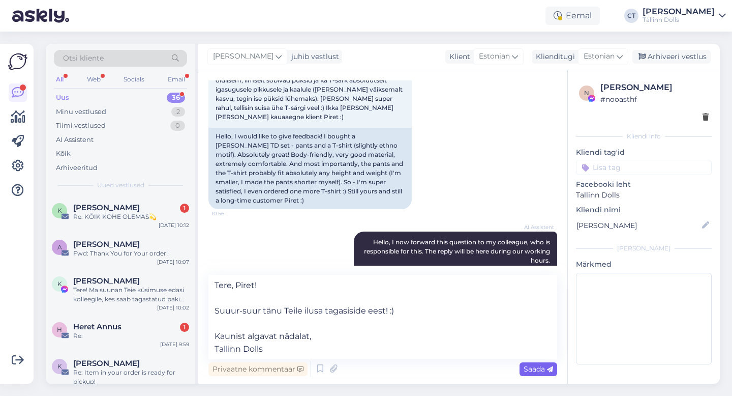
click at [548, 366] on icon at bounding box center [550, 369] width 6 height 6
click at [539, 371] on span "Saada" at bounding box center [538, 368] width 29 height 9
click at [549, 368] on icon at bounding box center [550, 369] width 6 height 6
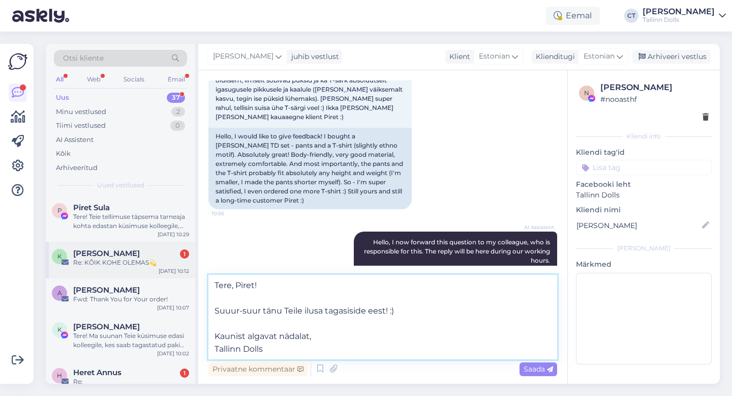
drag, startPoint x: 268, startPoint y: 350, endPoint x: 192, endPoint y: 260, distance: 118.1
click at [192, 260] on div "Otsi kliente All Web Socials Email Uus 37 Minu vestlused 2 Tiimi vestlused 0 AI…" at bounding box center [383, 214] width 674 height 340
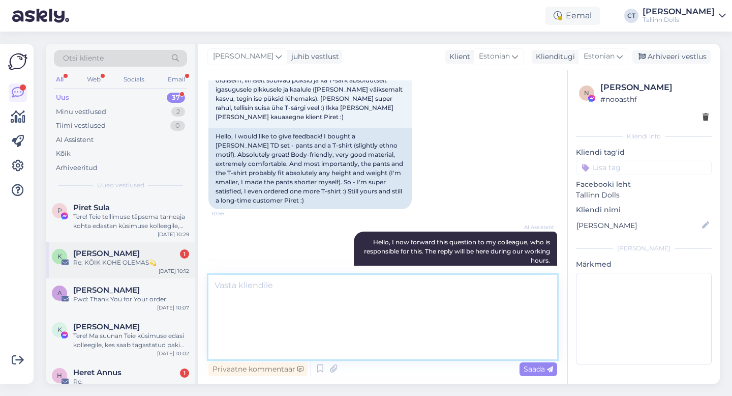
scroll to position [985, 0]
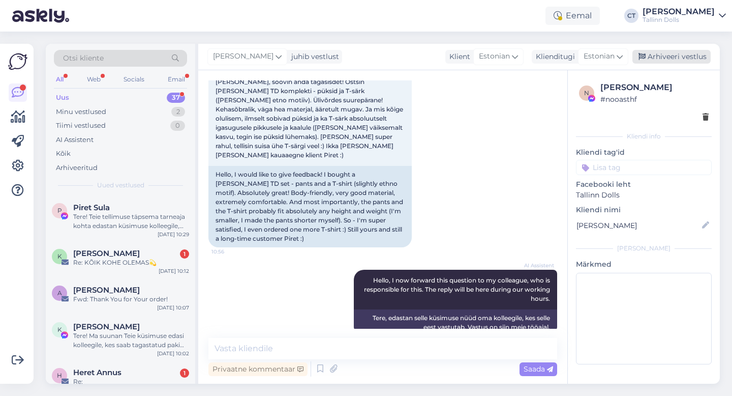
click at [676, 53] on div "Arhiveeri vestlus" at bounding box center [672, 57] width 78 height 14
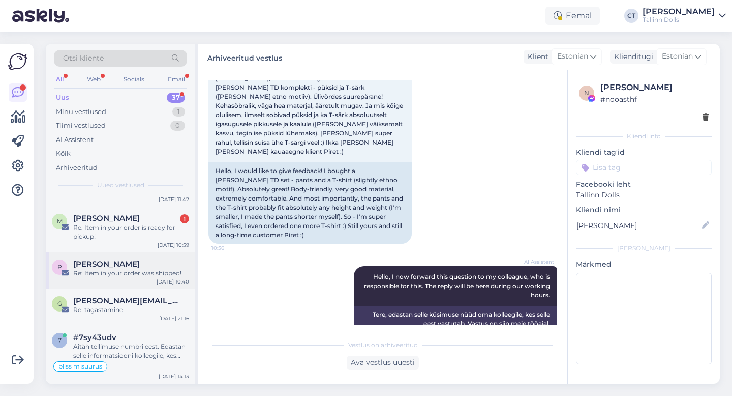
scroll to position [1278, 0]
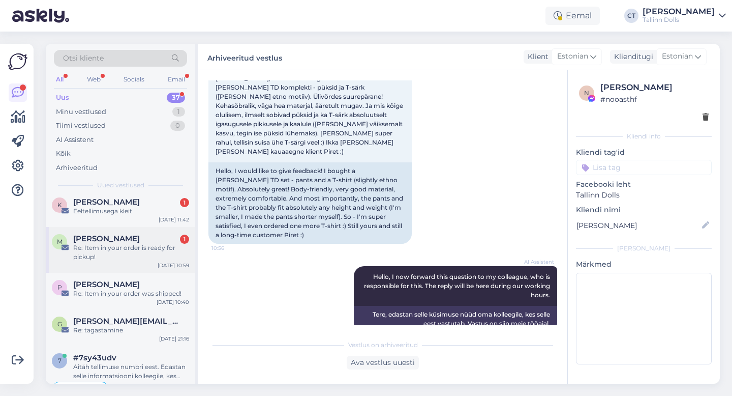
click at [138, 250] on div "Re: Item in your order is ready for pickup!" at bounding box center [131, 252] width 116 height 18
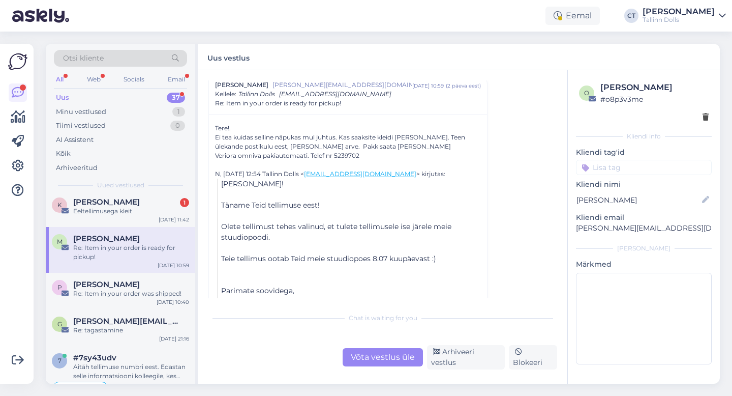
scroll to position [224, 0]
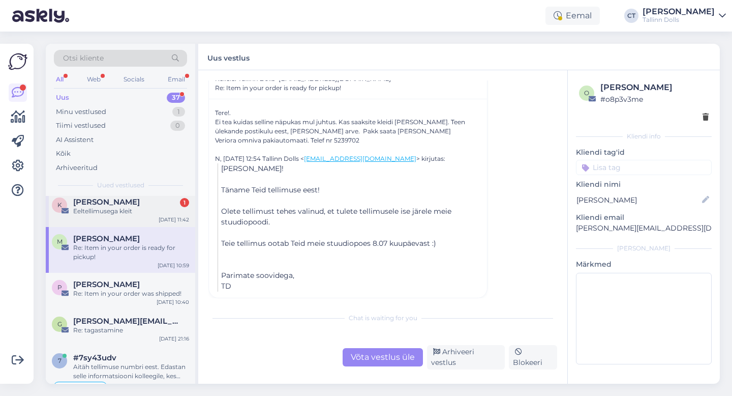
click at [115, 212] on div "Eeltellimusega kleit" at bounding box center [131, 210] width 116 height 9
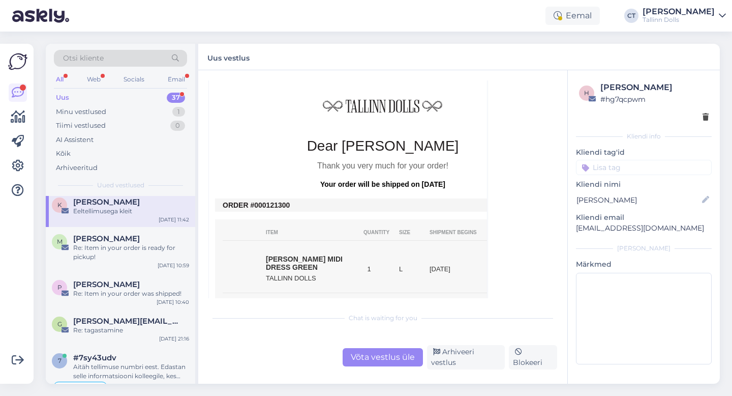
scroll to position [273, 0]
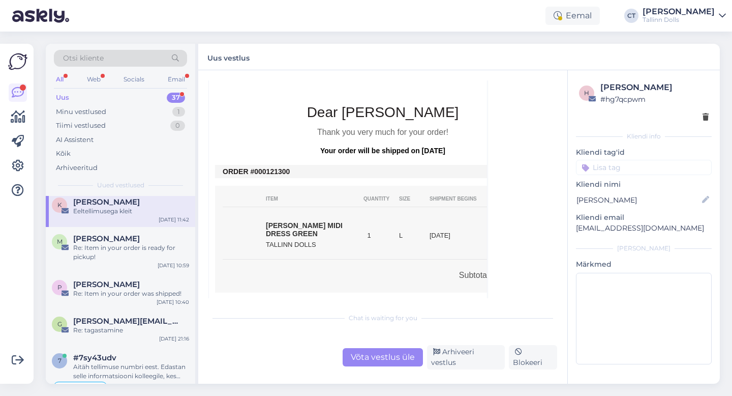
drag, startPoint x: 293, startPoint y: 172, endPoint x: 267, endPoint y: 170, distance: 26.5
click at [267, 170] on td "ORDER #000121300" at bounding box center [383, 171] width 320 height 8
copy td "121300"
click at [375, 363] on div "Võta vestlus üle" at bounding box center [383, 357] width 80 height 18
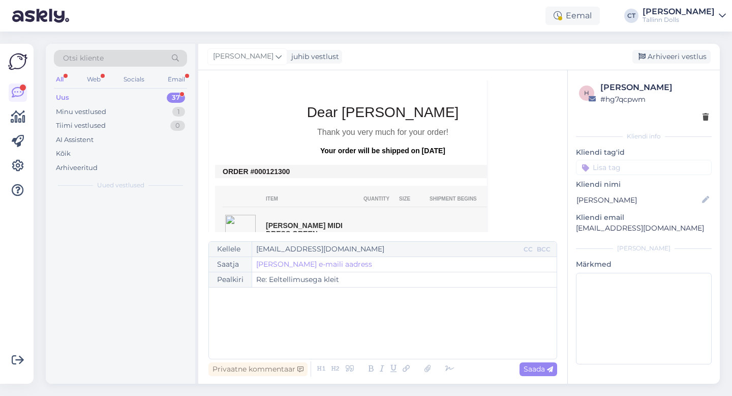
scroll to position [0, 0]
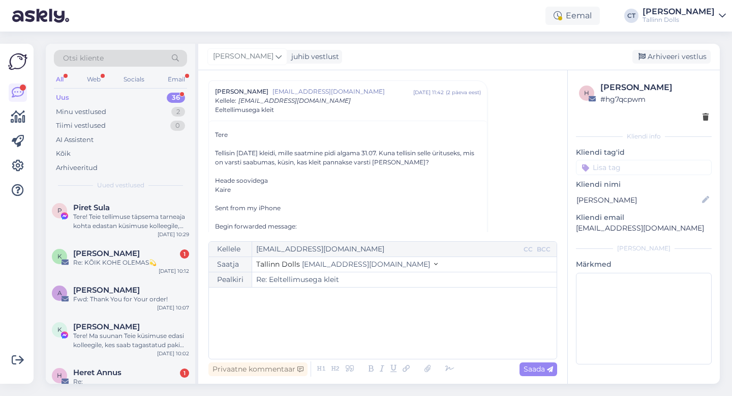
click at [338, 315] on div "﻿" at bounding box center [383, 322] width 338 height 61
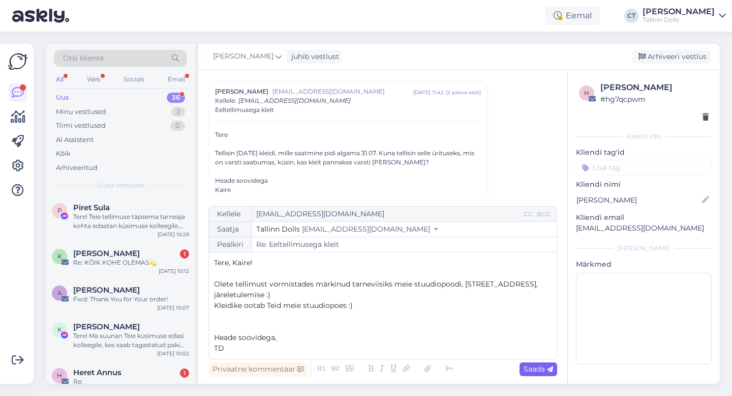
click at [534, 370] on span "Saada" at bounding box center [538, 368] width 29 height 9
type input "Re: Re: Eeltellimusega kleit"
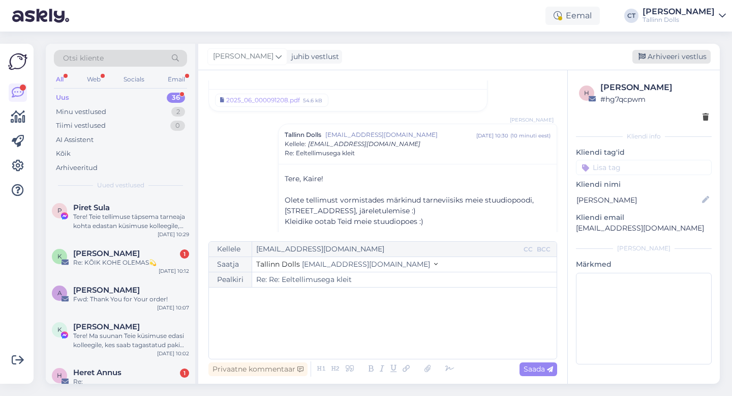
click at [682, 54] on div "Arhiveeri vestlus" at bounding box center [672, 57] width 78 height 14
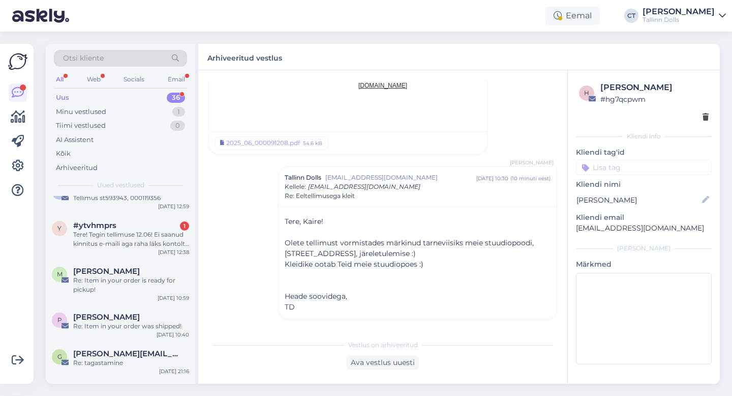
scroll to position [1208, 0]
click at [121, 283] on div "Re: Item in your order is ready for pickup!" at bounding box center [131, 286] width 116 height 18
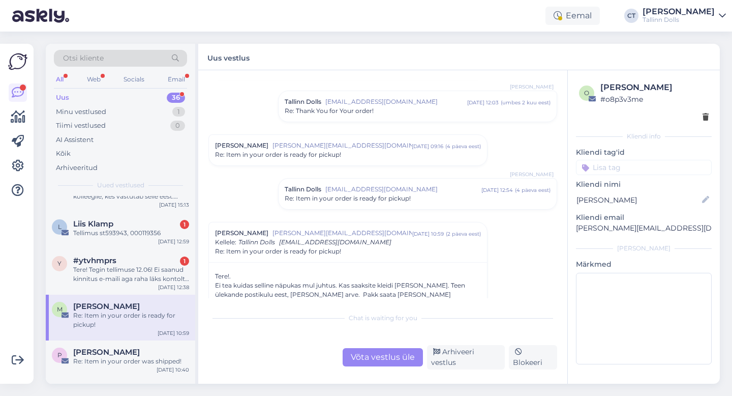
scroll to position [47, 0]
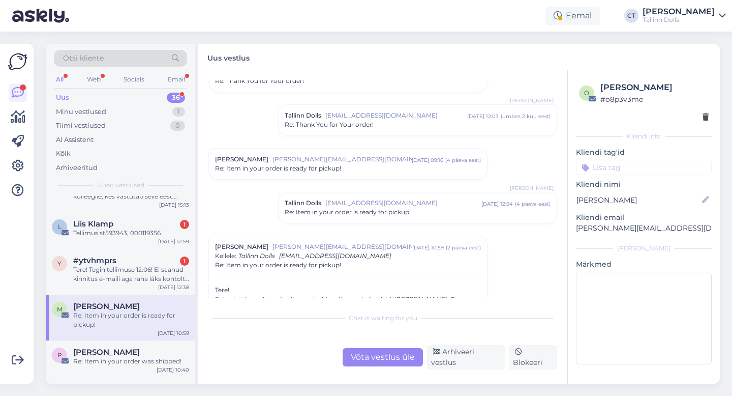
click at [334, 172] on span "Re: Item in your order is ready for pickup!" at bounding box center [278, 168] width 126 height 9
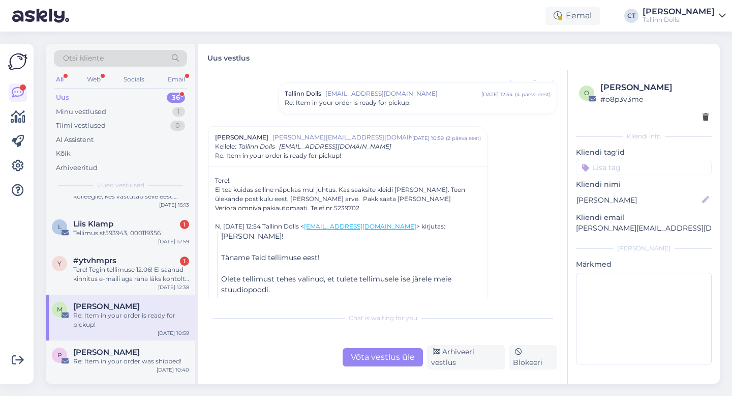
scroll to position [803, 0]
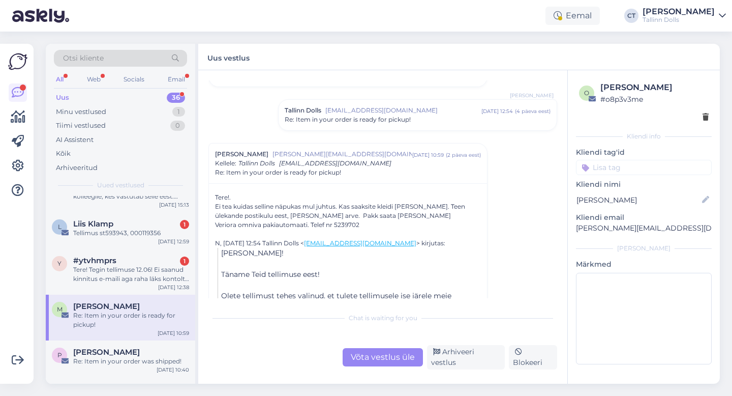
click at [351, 224] on div "Veriora omniva pakiautomaati. Telef nr 5239702" at bounding box center [348, 224] width 266 height 9
copy div "5239702"
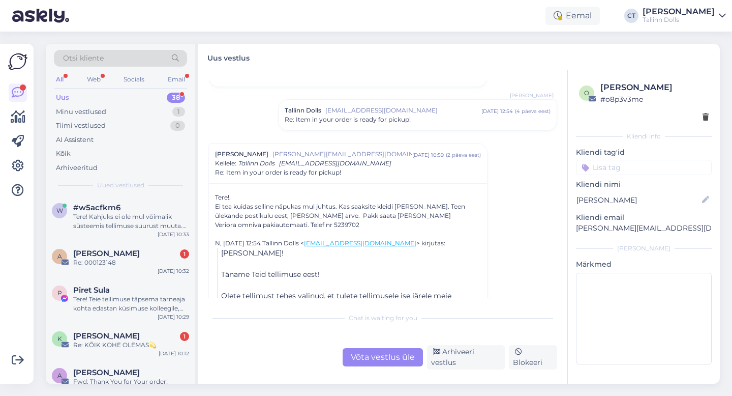
click at [380, 355] on div "Võta vestlus üle" at bounding box center [383, 357] width 80 height 18
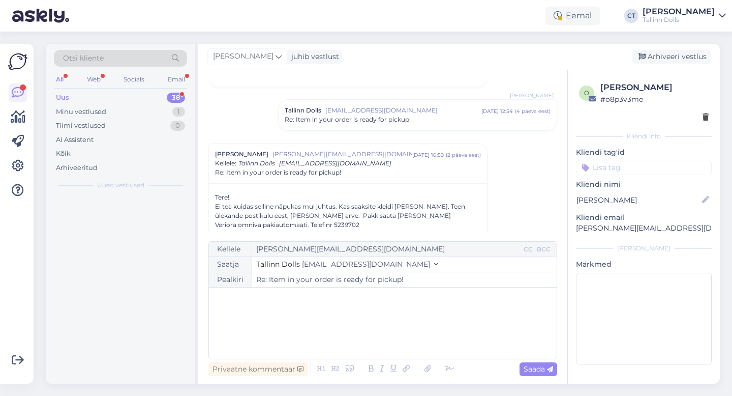
scroll to position [865, 0]
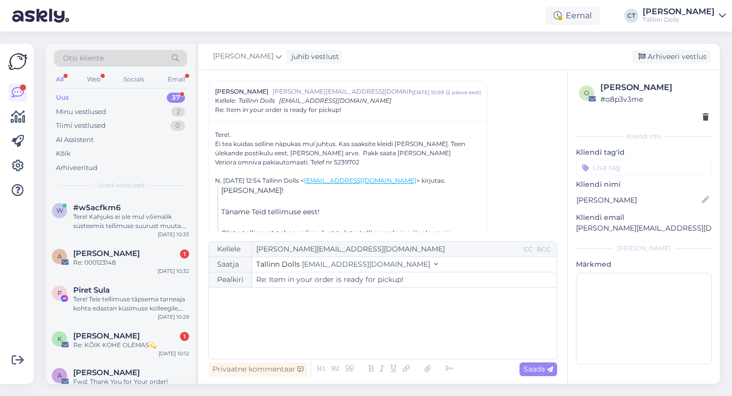
click at [321, 329] on div "﻿" at bounding box center [383, 322] width 338 height 61
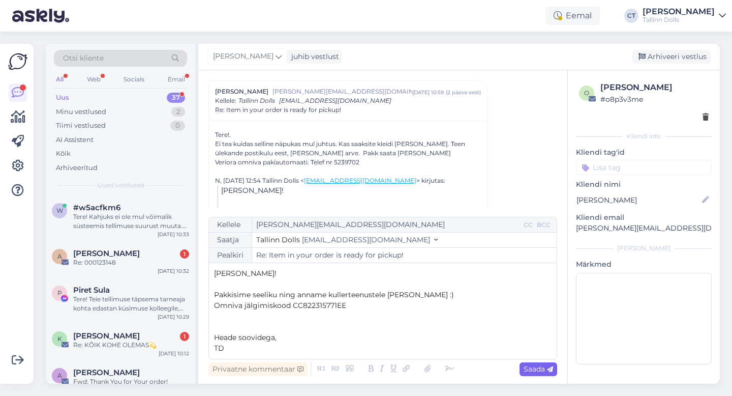
click at [534, 373] on div "Saada" at bounding box center [539, 369] width 38 height 14
type input "Re: Re: Item in your order is ready for pickup!"
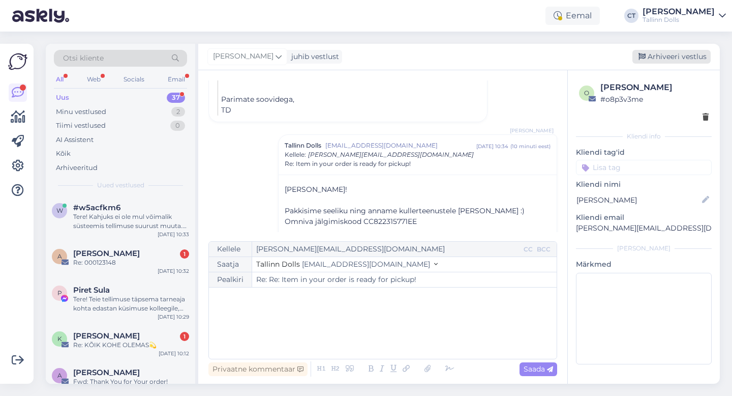
click at [675, 63] on div "Arhiveeri vestlus" at bounding box center [672, 57] width 78 height 14
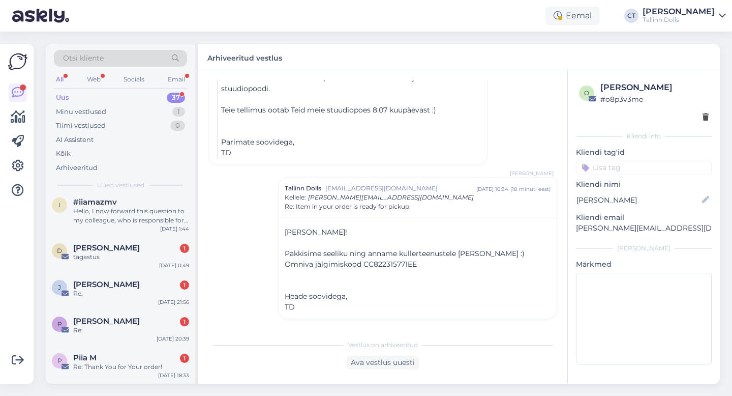
scroll to position [1298, 0]
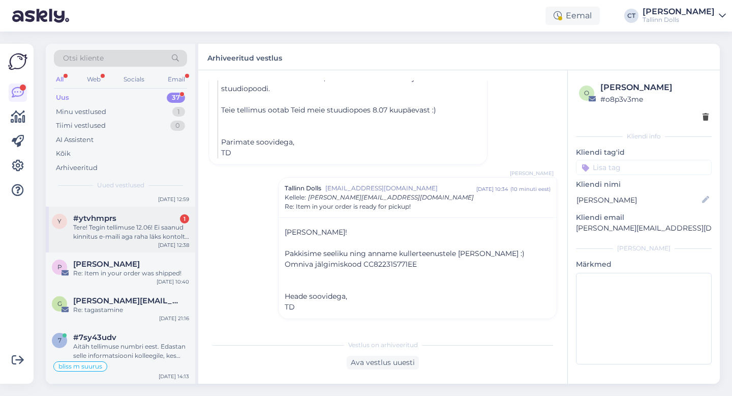
click at [122, 234] on div "Tere! Tegin tellimuse 12.06! Ei saanud kinnitus e-maili aga raha läks kontolt m…" at bounding box center [131, 232] width 116 height 18
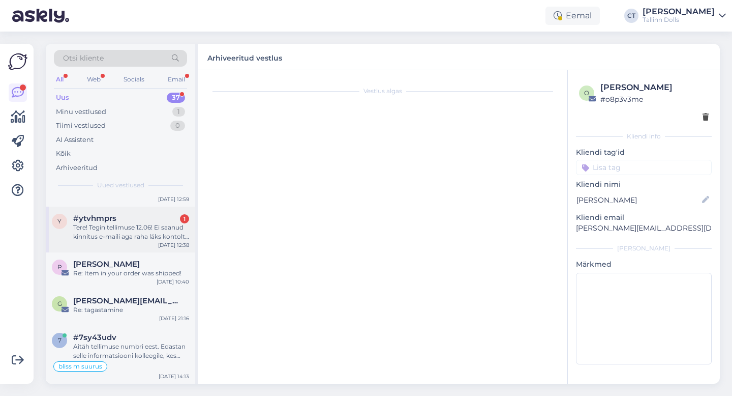
scroll to position [21, 0]
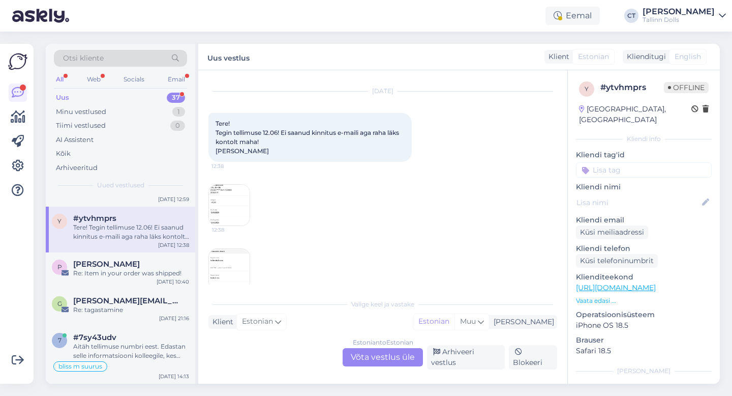
click at [218, 201] on img at bounding box center [229, 205] width 41 height 41
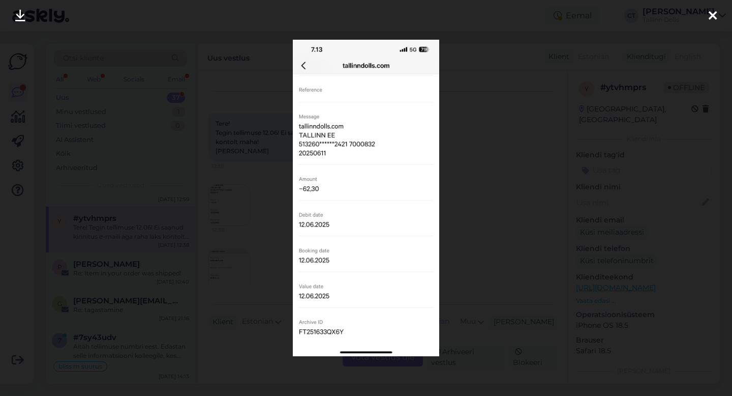
click at [525, 106] on div at bounding box center [366, 198] width 732 height 396
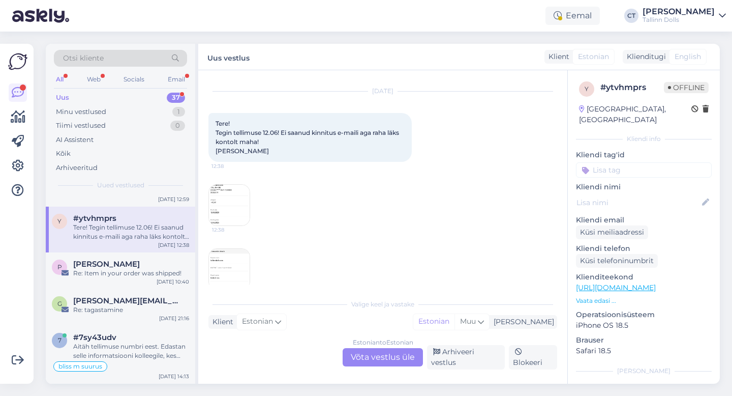
click at [246, 271] on img at bounding box center [229, 269] width 41 height 41
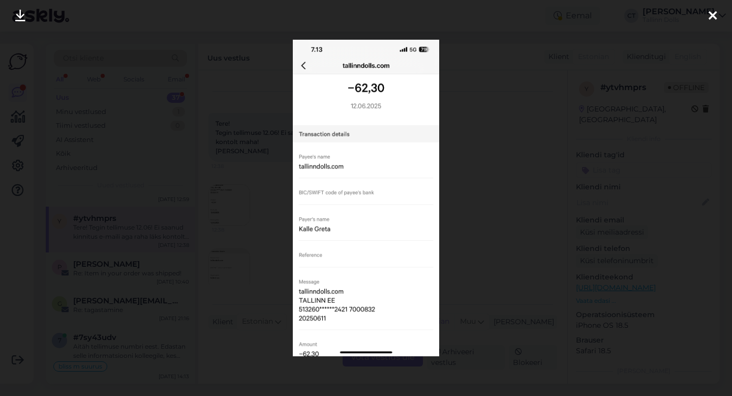
click at [492, 208] on div at bounding box center [366, 198] width 732 height 396
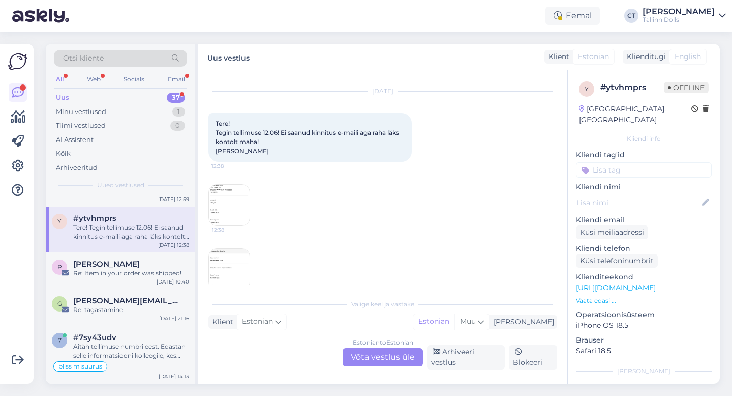
scroll to position [96, 0]
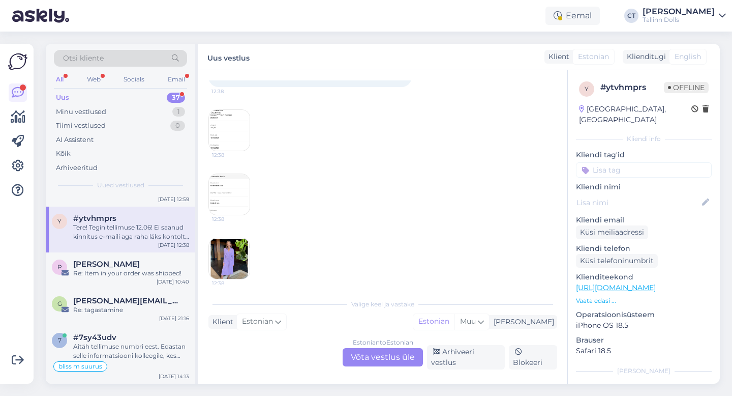
click at [369, 358] on div "Estonian to Estonian Võta vestlus üle" at bounding box center [383, 357] width 80 height 18
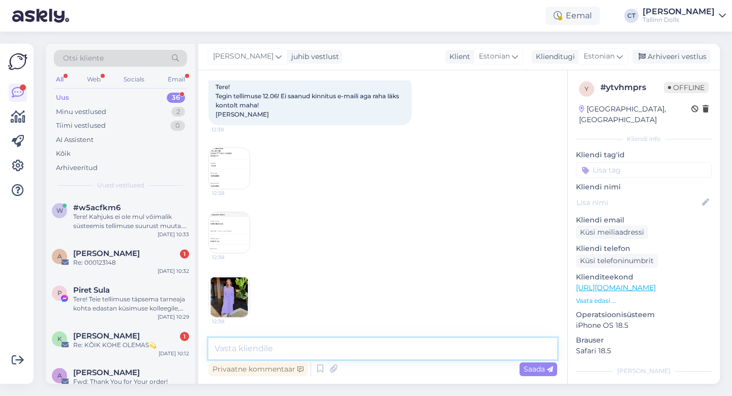
click at [318, 349] on textarea at bounding box center [383, 348] width 349 height 21
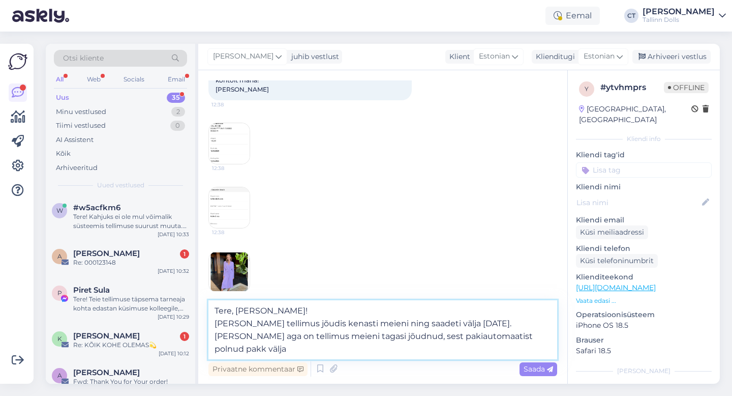
scroll to position [96, 0]
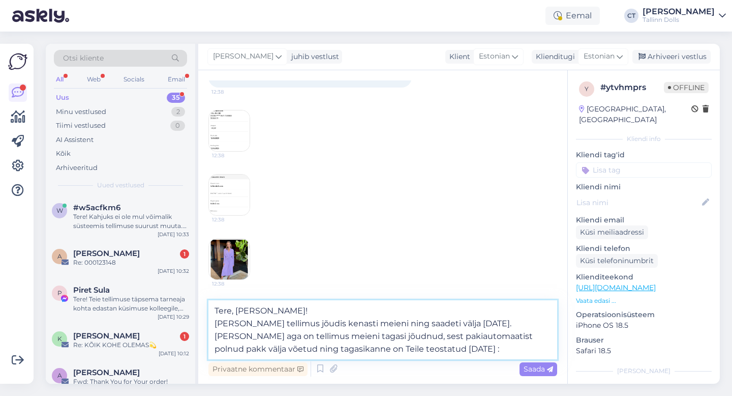
type textarea "Tere, Greta! Teie tellimus jõudis kenasti meieni ning saadeti välja 28.07.25. K…"
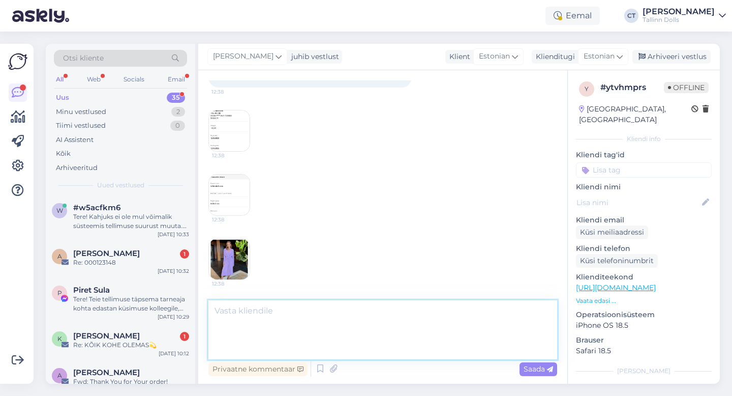
scroll to position [169, 0]
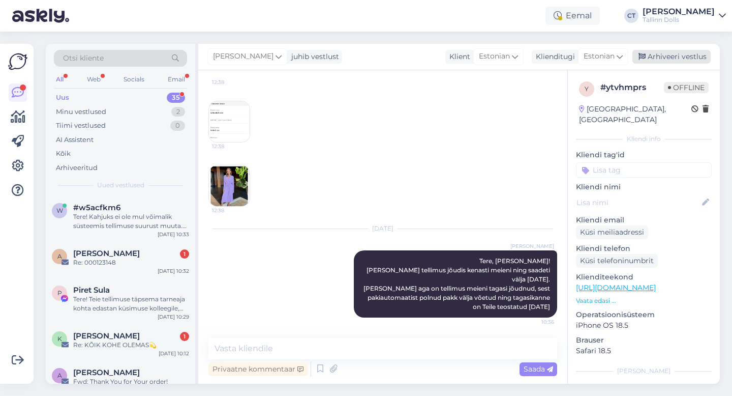
click at [672, 57] on div "Arhiveeri vestlus" at bounding box center [672, 57] width 78 height 14
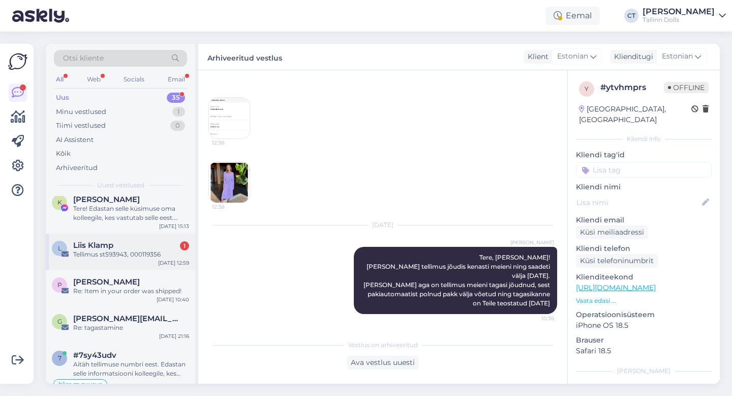
scroll to position [1188, 0]
click at [131, 253] on div "Tellimus st593943, 000119356" at bounding box center [131, 255] width 116 height 9
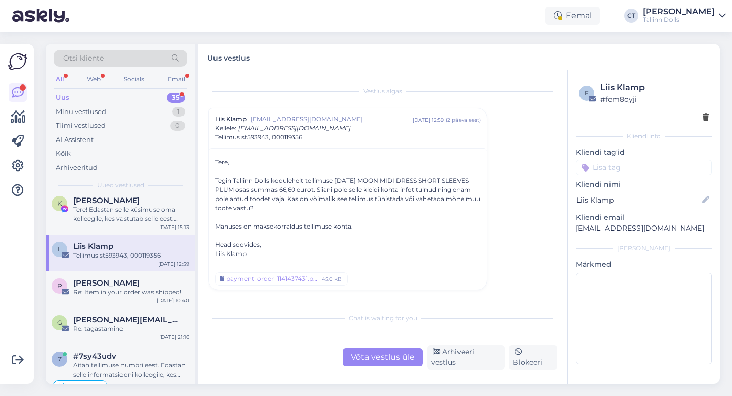
click at [377, 361] on div "Võta vestlus üle" at bounding box center [383, 357] width 80 height 18
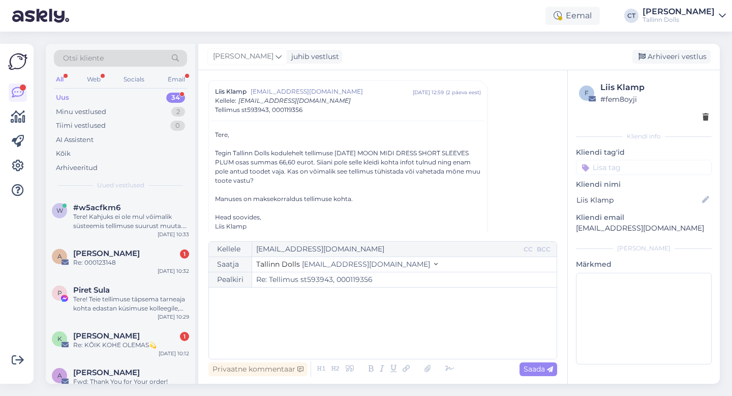
click at [331, 322] on div "﻿" at bounding box center [383, 322] width 338 height 61
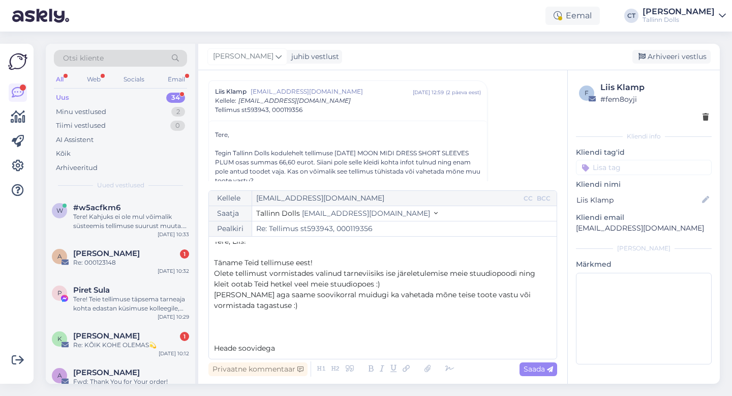
scroll to position [16, 0]
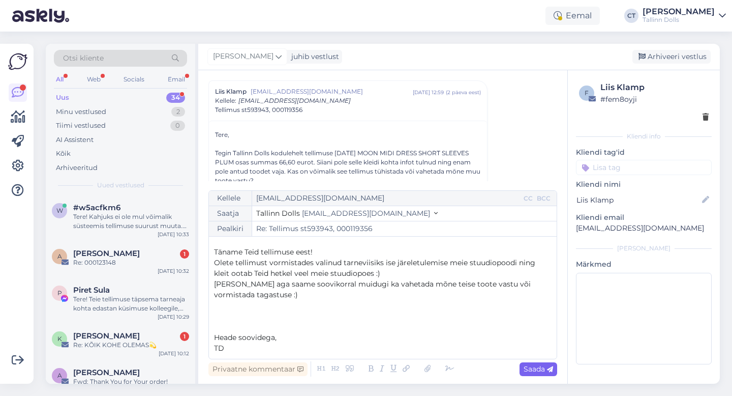
click at [549, 369] on icon at bounding box center [550, 369] width 6 height 6
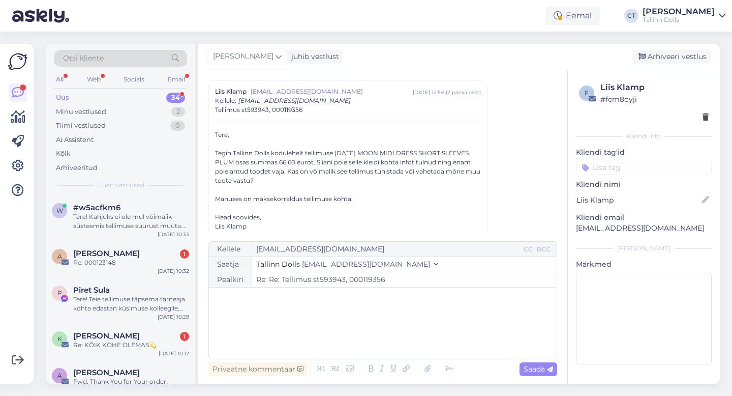
type input "Re: Tellimus st593943, 000119356"
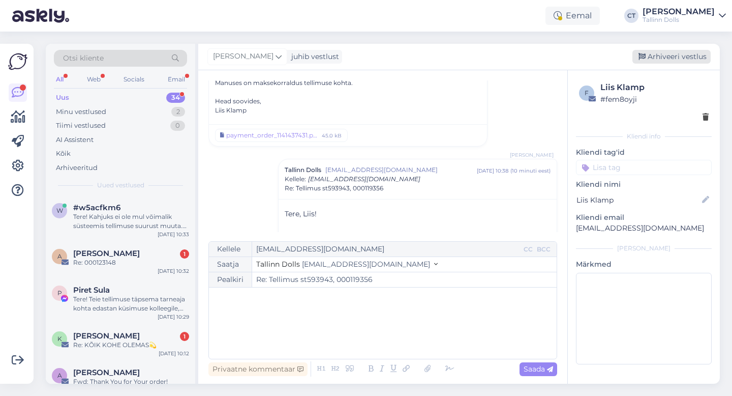
click at [680, 59] on div "Arhiveeri vestlus" at bounding box center [672, 57] width 78 height 14
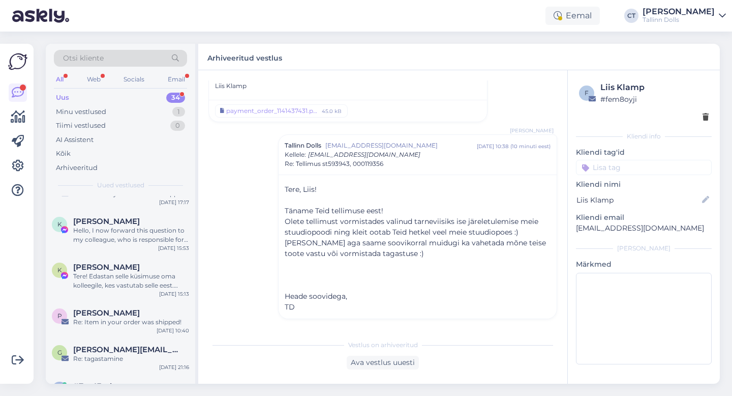
scroll to position [1103, 0]
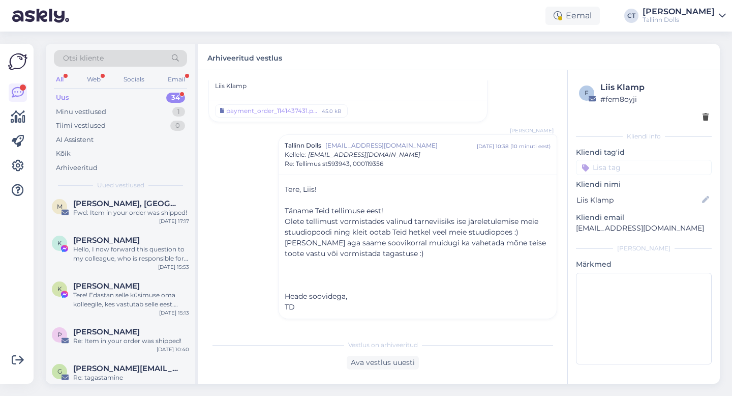
click at [109, 293] on div "Tere! Edastan selle küsimuse oma kolleegile, kes vastutab selle eest. Vastus tu…" at bounding box center [131, 299] width 116 height 18
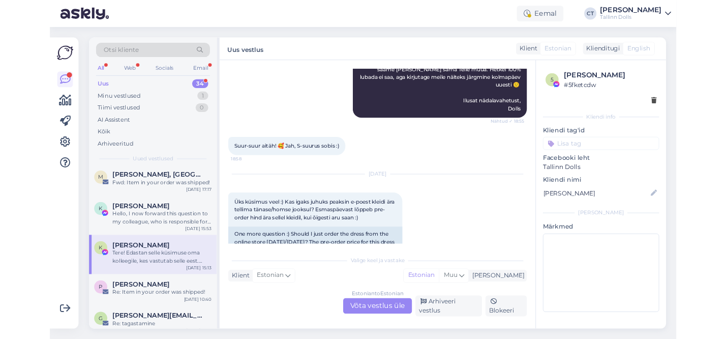
scroll to position [775, 0]
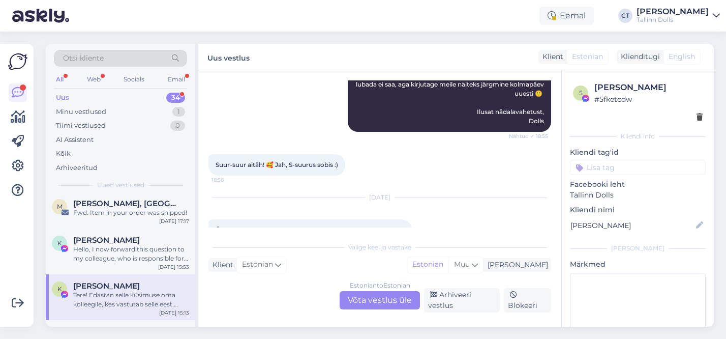
click at [386, 302] on div "Estonian to Estonian Võta vestlus üle" at bounding box center [380, 300] width 80 height 18
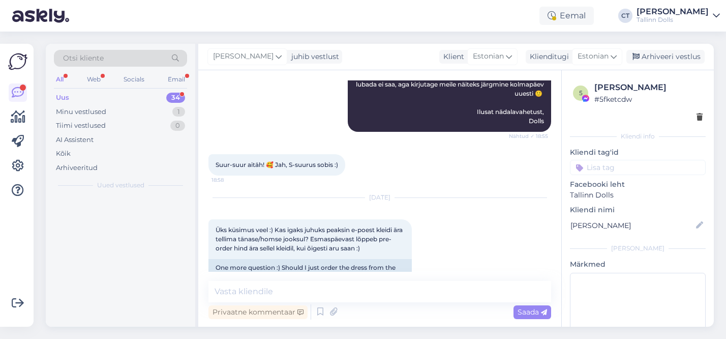
scroll to position [0, 0]
click at [318, 293] on textarea at bounding box center [380, 291] width 343 height 21
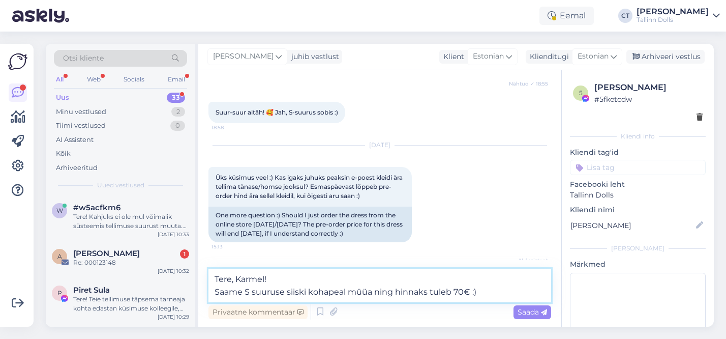
scroll to position [883, 0]
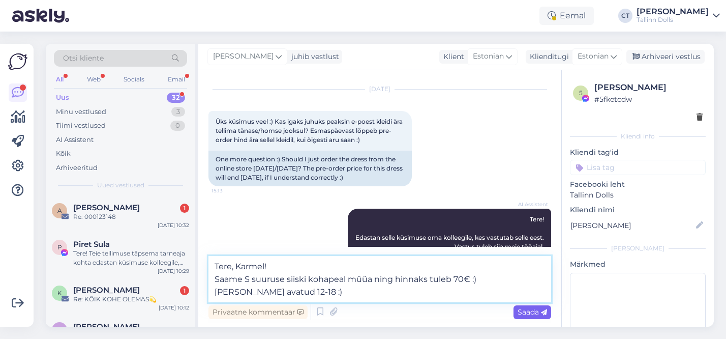
type textarea "Tere, Karmel! Saame S suuruse siiski kohapeal müüa ning hinnaks tuleb 70€ :) Ol…"
click at [530, 310] on span "Saada" at bounding box center [532, 311] width 29 height 9
drag, startPoint x: 321, startPoint y: 292, endPoint x: 211, endPoint y: 264, distance: 113.2
click at [211, 264] on textarea "Tere, Karmel! Saame S suuruse siiski kohapeal müüa ning hinnaks tuleb 70€ :) Ol…" at bounding box center [380, 279] width 343 height 46
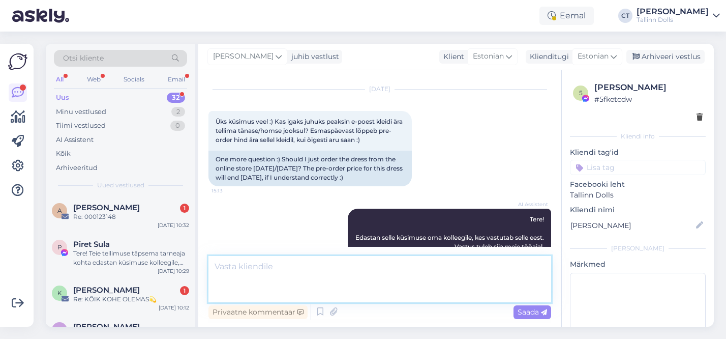
scroll to position [871, 0]
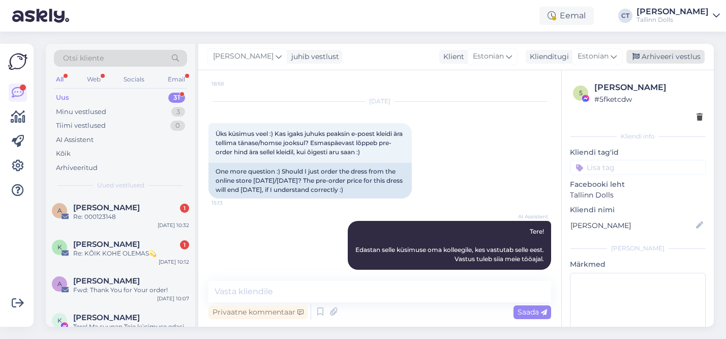
click at [660, 58] on div "Arhiveeri vestlus" at bounding box center [666, 57] width 78 height 14
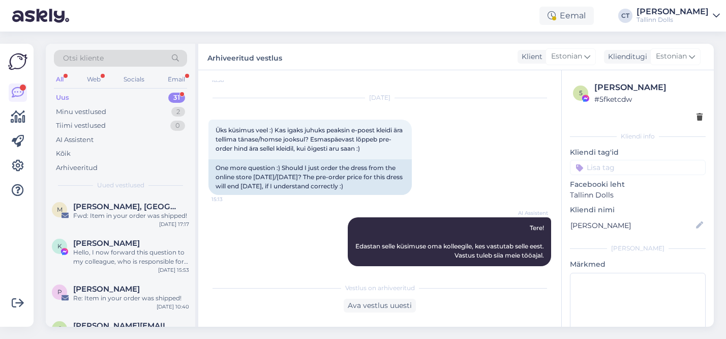
scroll to position [1006, 0]
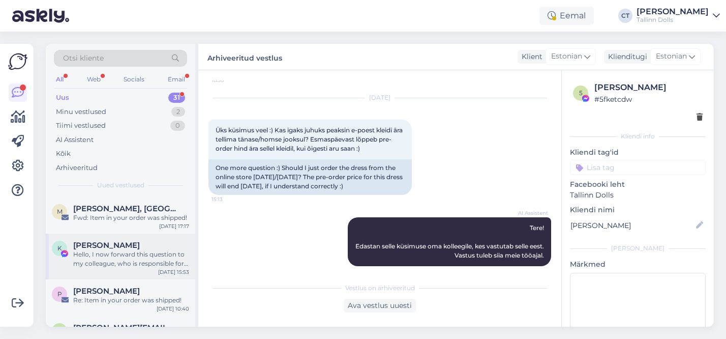
click at [124, 269] on div "K Kersti Ojavee Hello, I now forward this question to my colleague, who is resp…" at bounding box center [121, 256] width 150 height 46
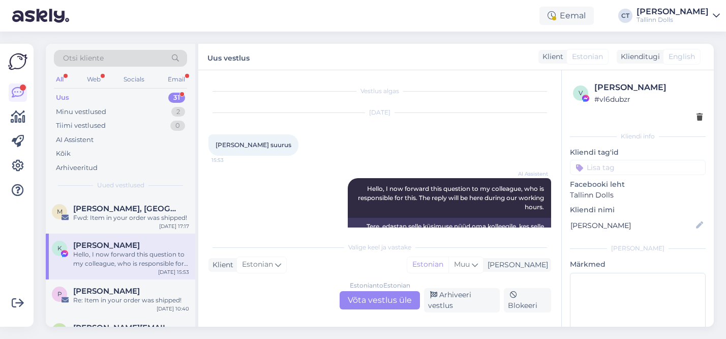
scroll to position [28, 0]
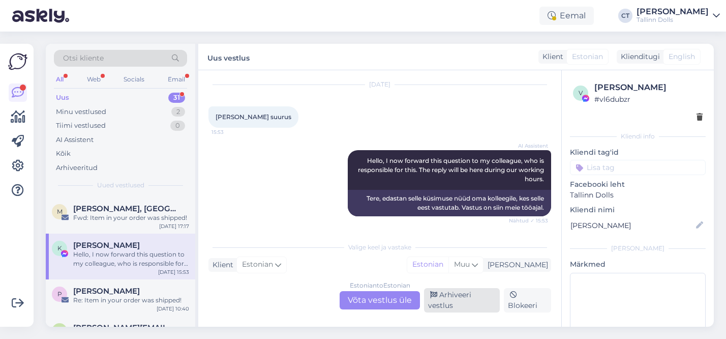
click at [453, 297] on div "Arhiveeri vestlus" at bounding box center [462, 300] width 76 height 24
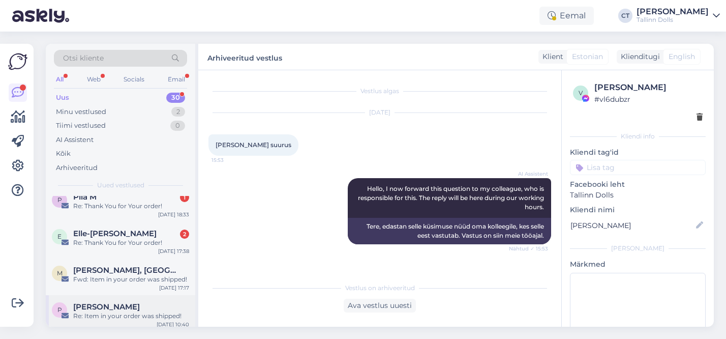
scroll to position [928, 0]
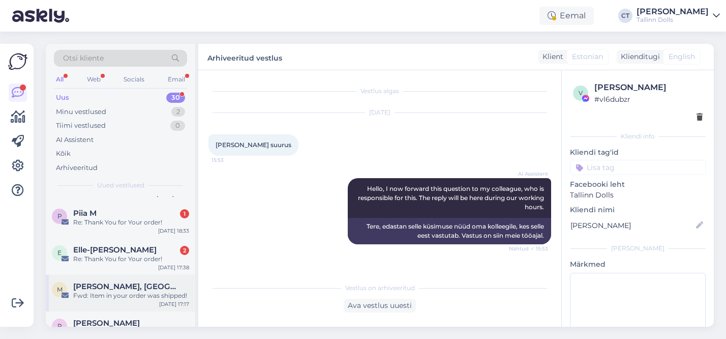
click at [131, 282] on span "Monisha Bhanote, MD" at bounding box center [126, 286] width 106 height 9
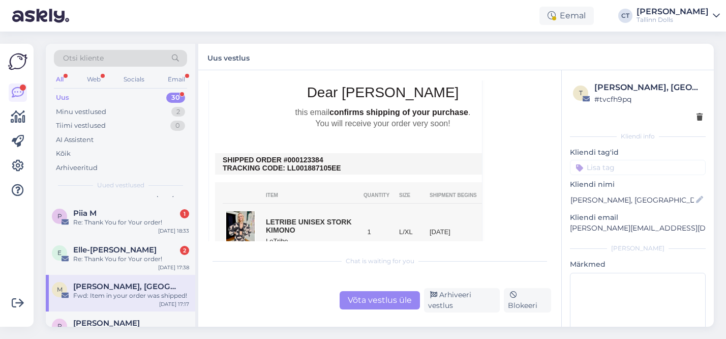
scroll to position [261, 0]
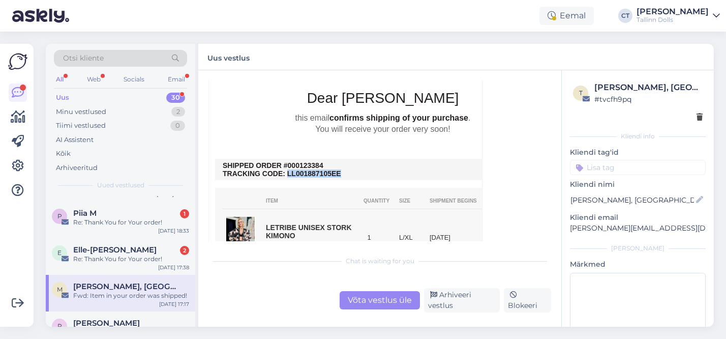
drag, startPoint x: 343, startPoint y: 174, endPoint x: 287, endPoint y: 175, distance: 56.0
click at [287, 175] on td "SHIPPED ORDER #000123384 TRACKING CODE: LL001887105EE" at bounding box center [383, 169] width 320 height 16
copy td "LL001887105EE"
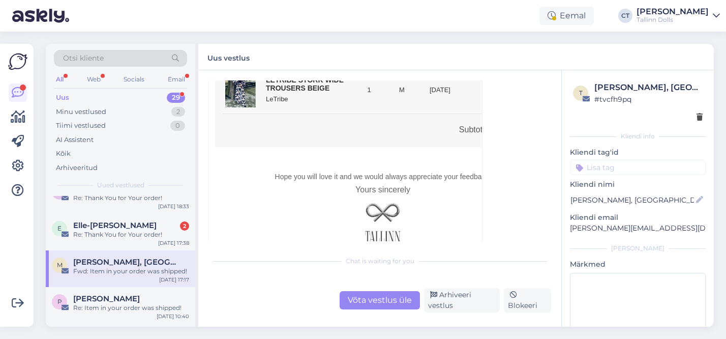
scroll to position [935, 0]
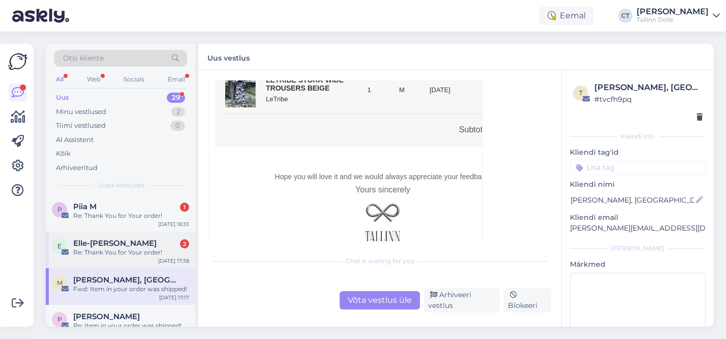
click at [129, 231] on div "E Elle-Liina Kivi 2 Re: Thank You for Your order! Aug 9 17:38" at bounding box center [121, 249] width 150 height 37
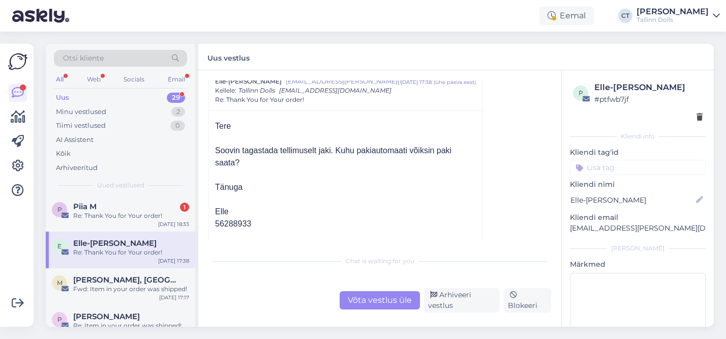
scroll to position [86, 0]
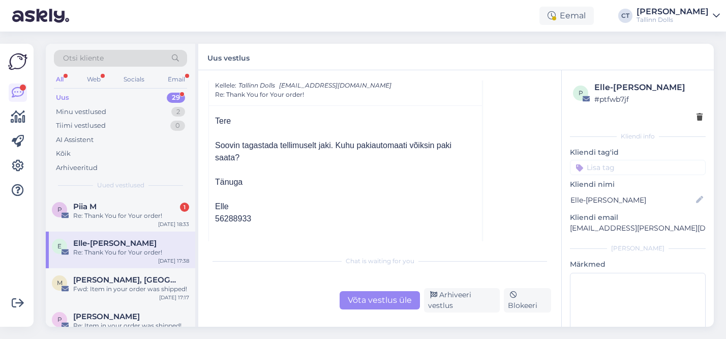
click at [377, 294] on div "Võta vestlus üle" at bounding box center [380, 300] width 80 height 18
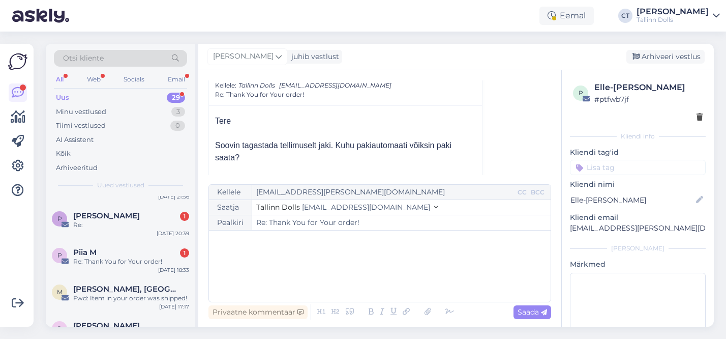
scroll to position [0, 0]
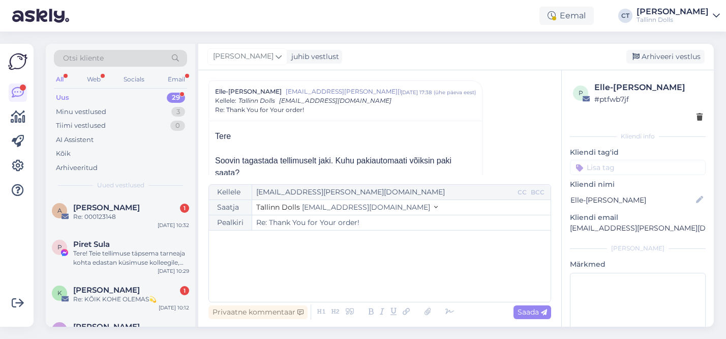
click at [330, 279] on div "﻿" at bounding box center [380, 265] width 332 height 61
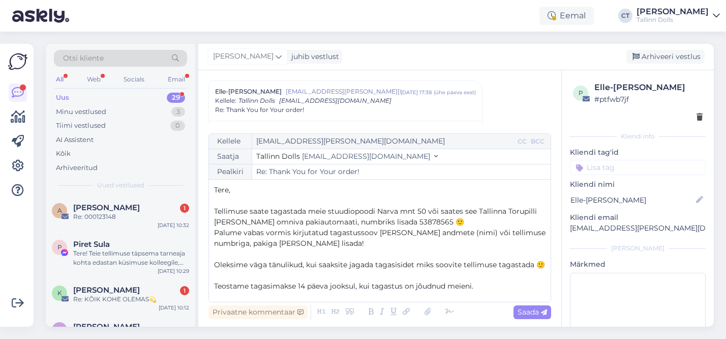
click at [251, 190] on p "Tere," at bounding box center [380, 190] width 332 height 11
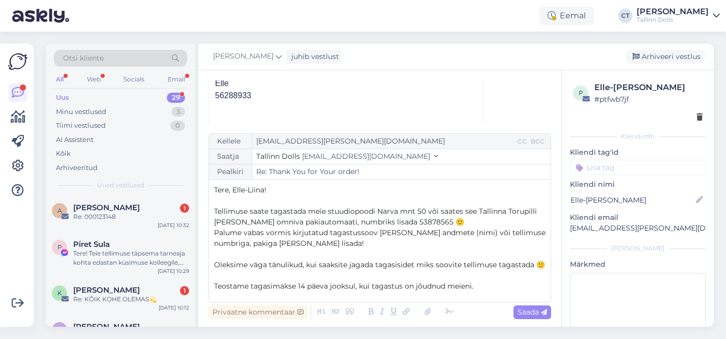
scroll to position [211, 0]
click at [542, 310] on icon at bounding box center [544, 312] width 6 height 6
type input "Re: Re: Thank You for Your order!"
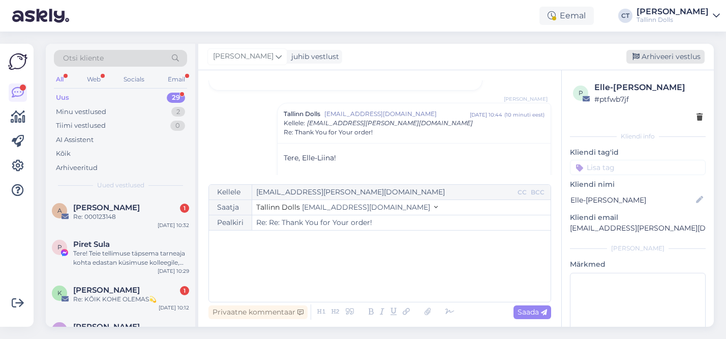
click at [674, 50] on div "Arhiveeri vestlus" at bounding box center [666, 57] width 78 height 14
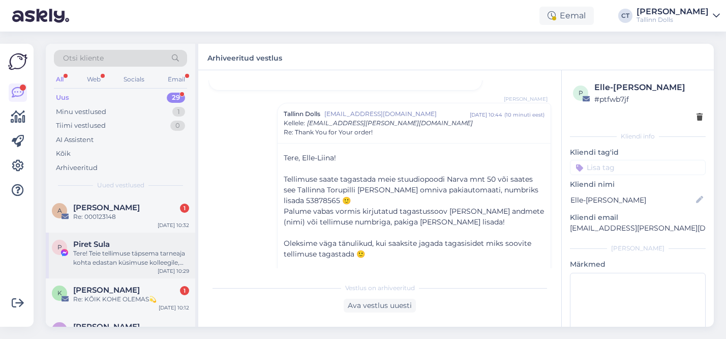
click at [131, 256] on div "Tere! Teie tellimuse täpsema tarneaja kohta edastan küsimuse kolleegile, kes sa…" at bounding box center [131, 258] width 116 height 18
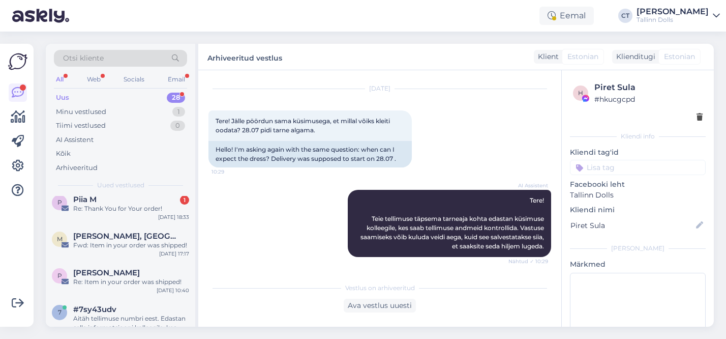
scroll to position [971, 0]
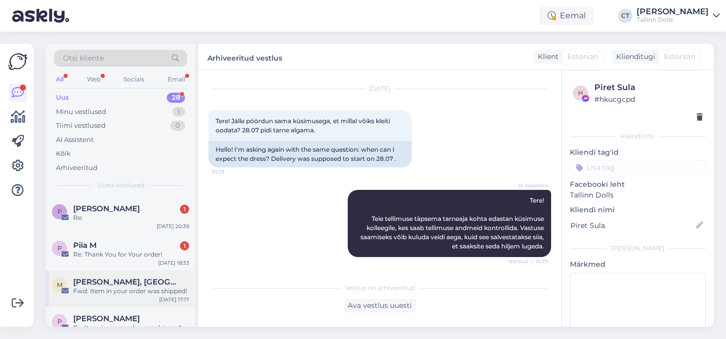
scroll to position [867, 0]
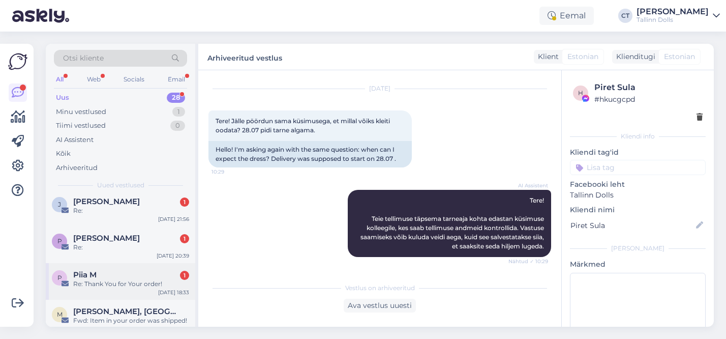
click at [147, 264] on div "P Piia M 1 Re: Thank You for Your order! Aug 9 18:33" at bounding box center [121, 281] width 150 height 37
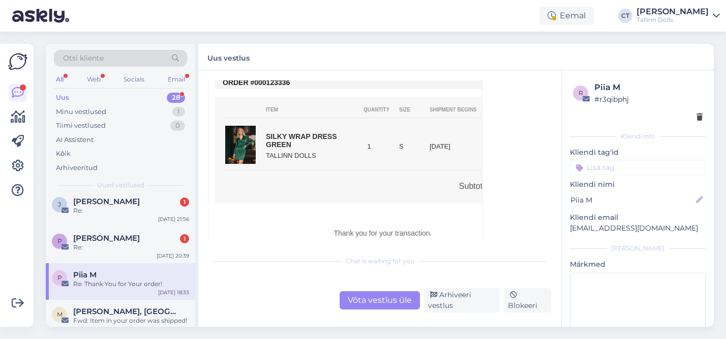
scroll to position [2363, 0]
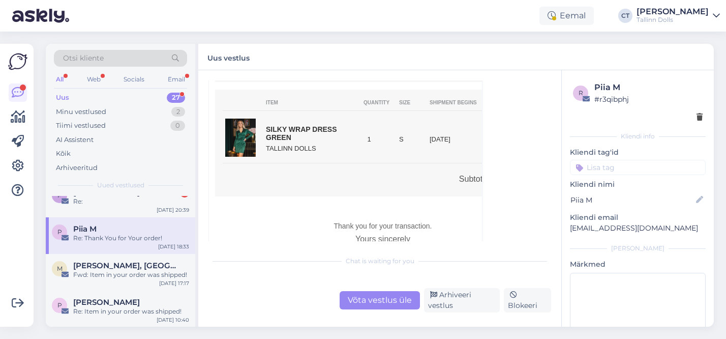
click at [382, 310] on div "Võta vestlus üle Arhiveeri vestlus Blokeeri" at bounding box center [380, 300] width 343 height 24
click at [377, 301] on div "Võta vestlus üle" at bounding box center [380, 300] width 80 height 18
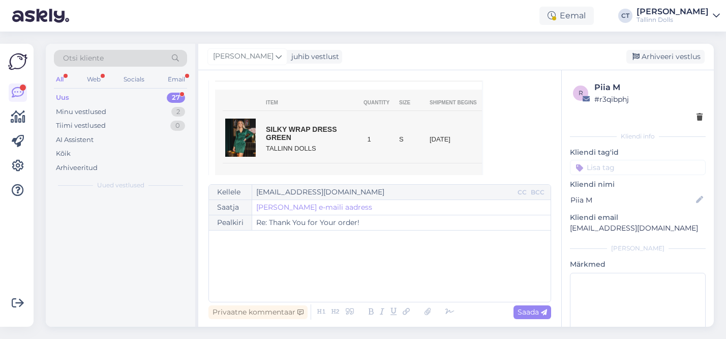
scroll to position [0, 0]
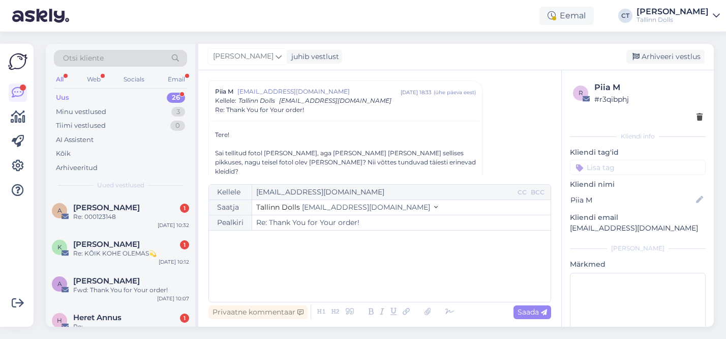
click at [326, 282] on div "﻿" at bounding box center [380, 265] width 332 height 61
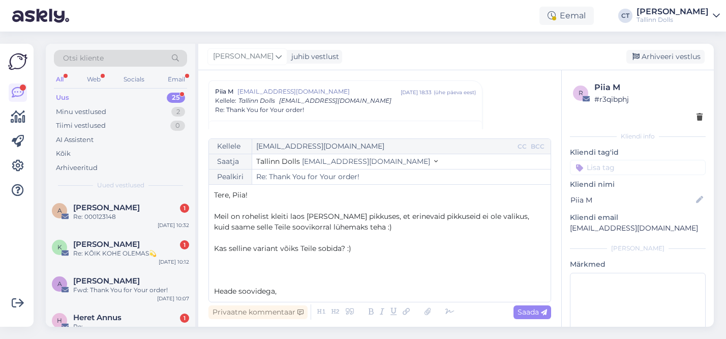
scroll to position [6, 0]
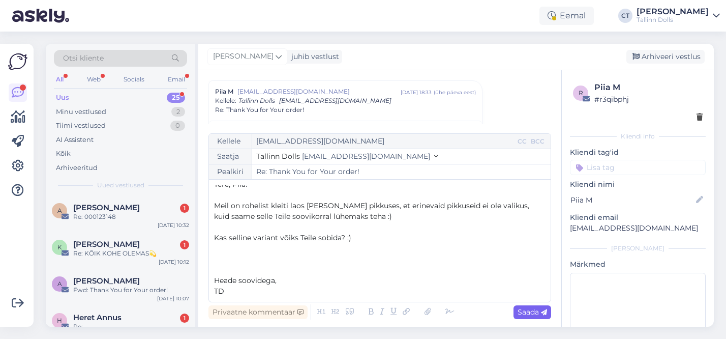
click at [534, 313] on span "Saada" at bounding box center [532, 311] width 29 height 9
type input "Re: Re: Thank You for Your order!"
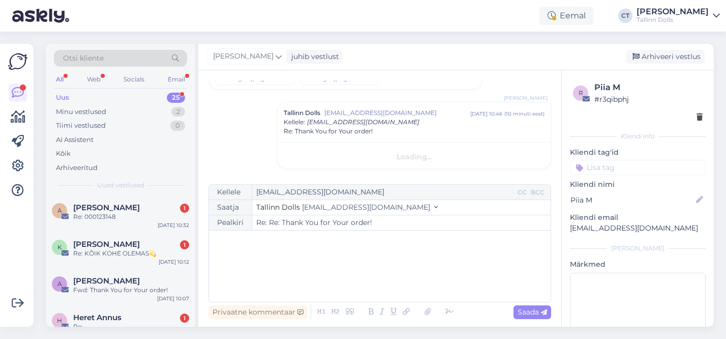
scroll to position [0, 0]
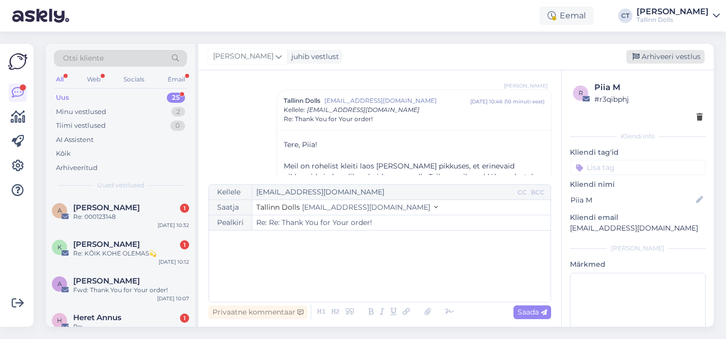
click at [664, 62] on div "Arhiveeri vestlus" at bounding box center [666, 57] width 78 height 14
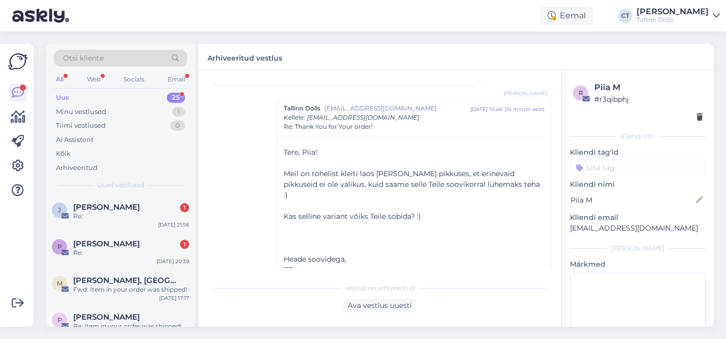
scroll to position [761, 0]
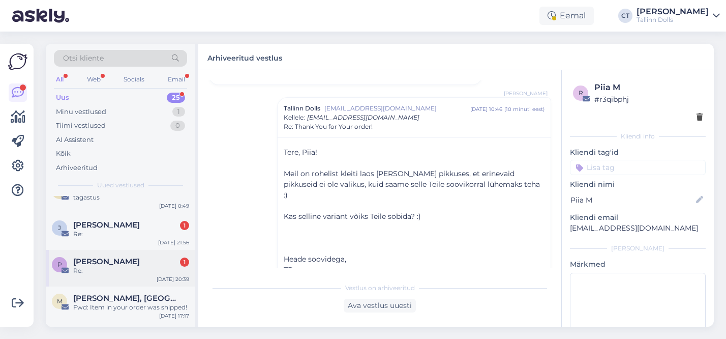
click at [122, 271] on div "Re:" at bounding box center [131, 270] width 116 height 9
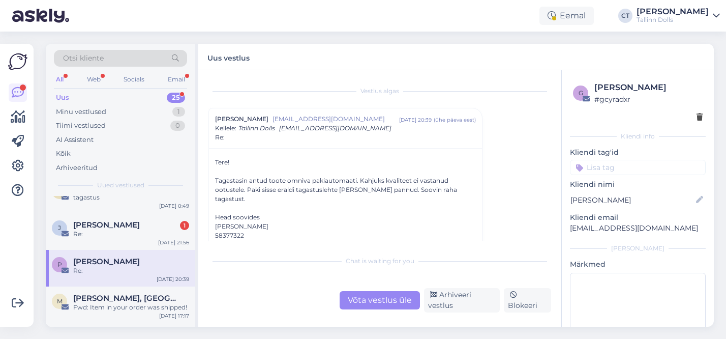
click at [378, 301] on div "Võta vestlus üle" at bounding box center [380, 300] width 80 height 18
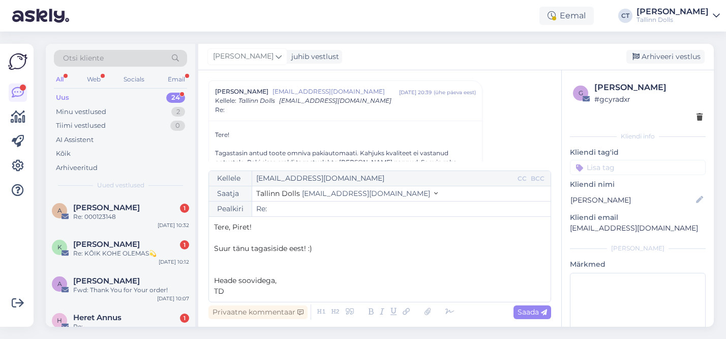
click at [285, 247] on span "Suur tänu tagasiside eest! :)" at bounding box center [263, 248] width 98 height 9
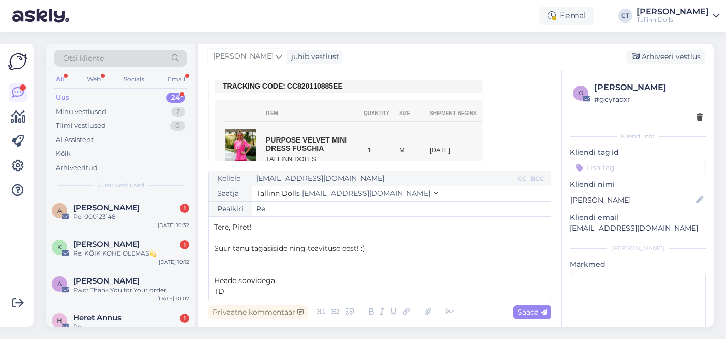
scroll to position [356, 0]
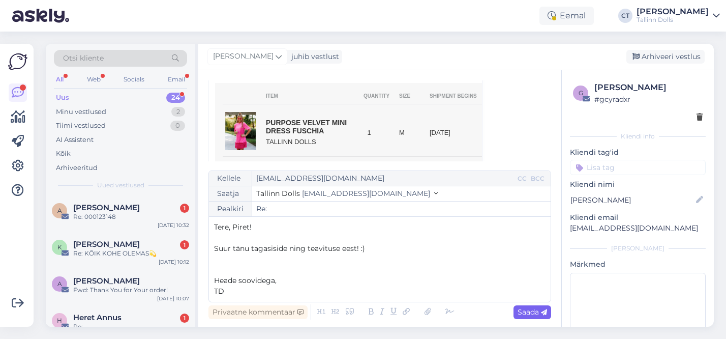
click at [541, 315] on icon at bounding box center [544, 312] width 6 height 6
type input "Re: Re:"
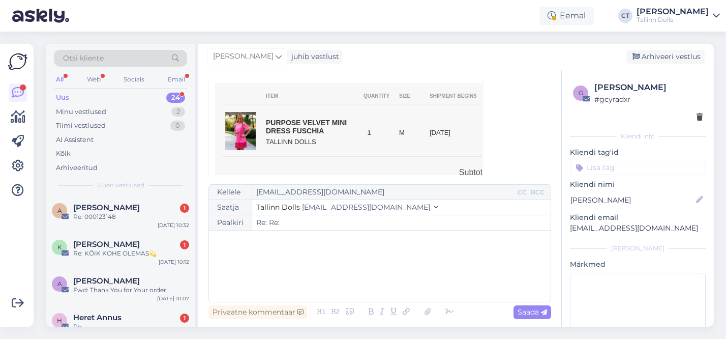
scroll to position [714, 0]
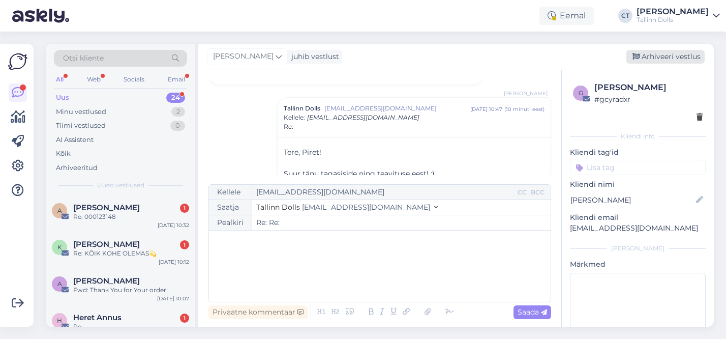
click at [653, 60] on div "Arhiveeri vestlus" at bounding box center [666, 57] width 78 height 14
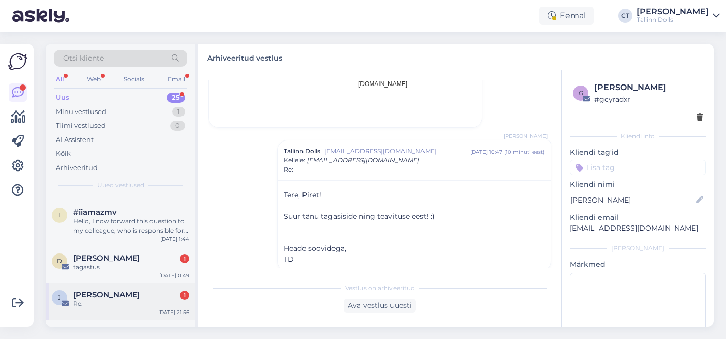
scroll to position [722, 0]
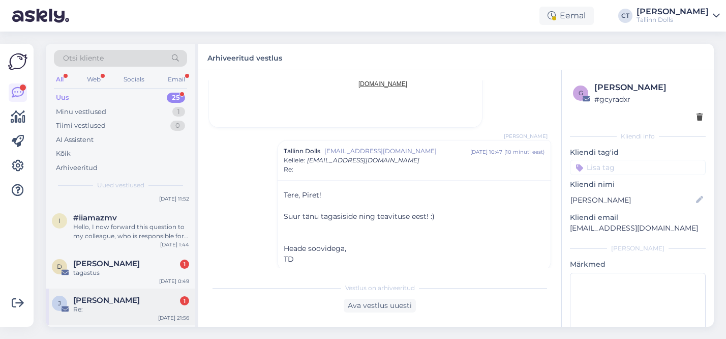
click at [131, 297] on div "Jelena Šišina 1" at bounding box center [131, 300] width 116 height 9
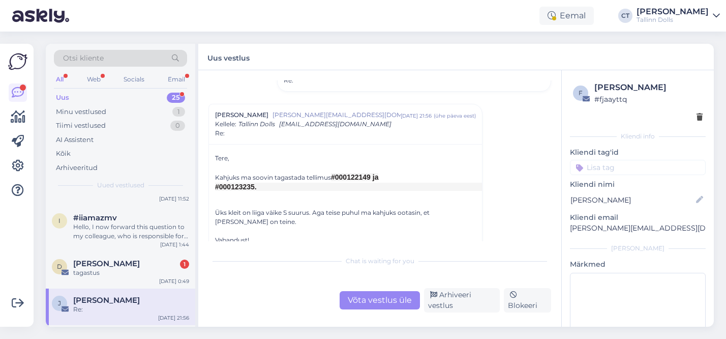
scroll to position [924, 0]
click at [388, 298] on div "Võta vestlus üle" at bounding box center [380, 300] width 80 height 18
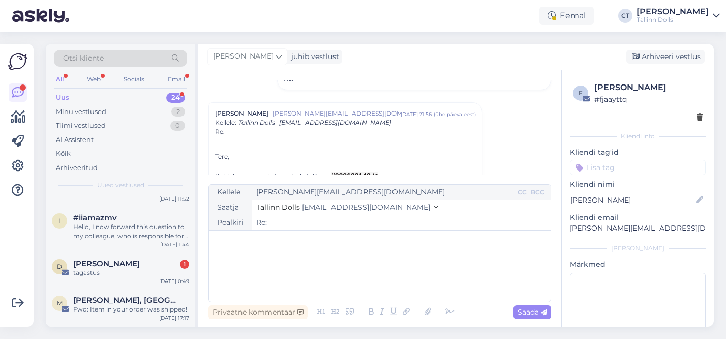
scroll to position [0, 0]
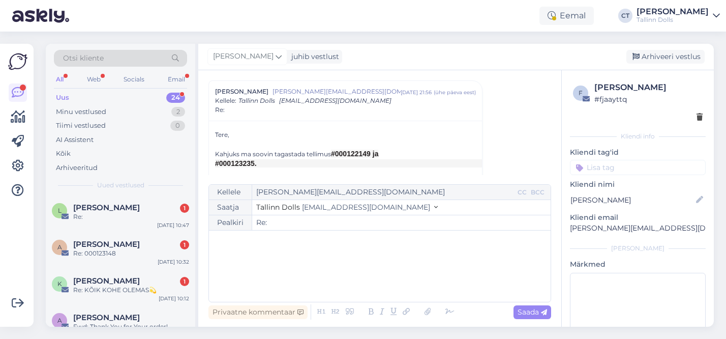
click at [327, 275] on div "﻿" at bounding box center [380, 265] width 332 height 61
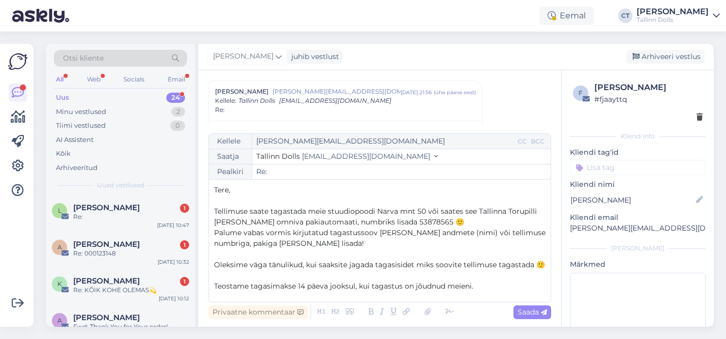
click at [254, 189] on p "Tere," at bounding box center [380, 190] width 332 height 11
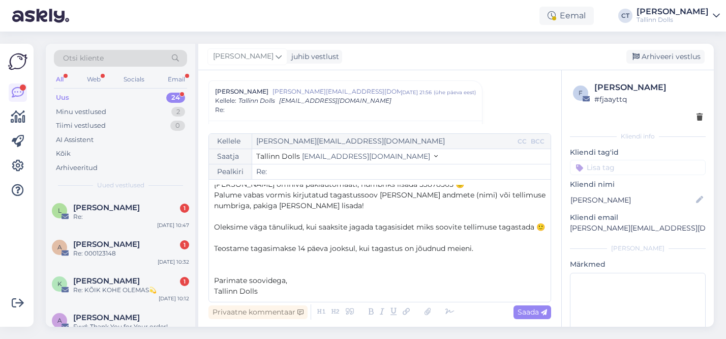
click at [336, 225] on span "Oleksime väga tänulikud, kui saaksite jagada tagasisidet miks soovite tellimuse…" at bounding box center [379, 226] width 331 height 9
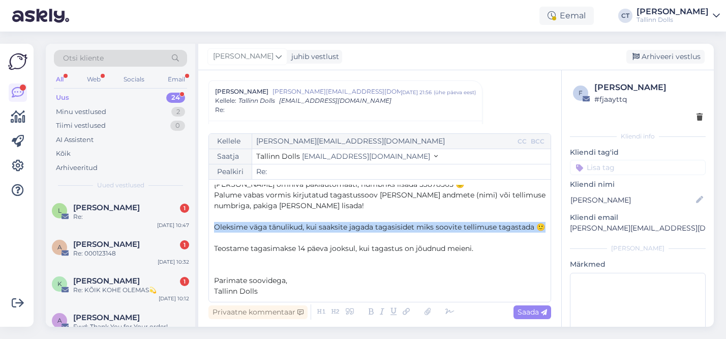
click at [336, 225] on span "Oleksime väga tänulikud, kui saaksite jagada tagasisidet miks soovite tellimuse…" at bounding box center [379, 226] width 331 height 9
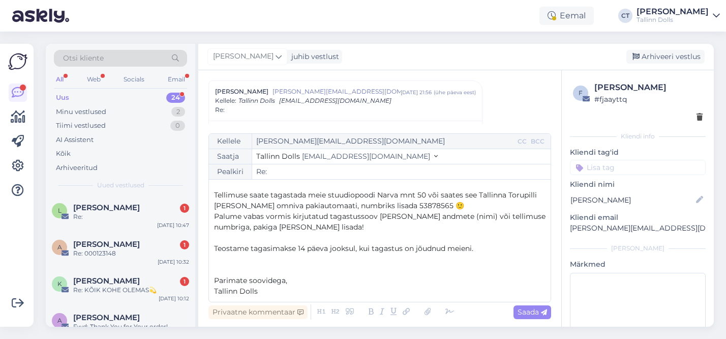
scroll to position [16, 0]
click at [529, 308] on span "Saada" at bounding box center [532, 311] width 29 height 9
type input "Re: Re:"
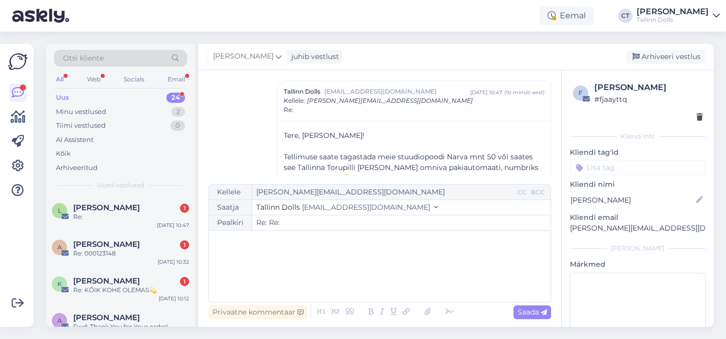
scroll to position [1704, 0]
click at [674, 57] on div "Arhiveeri vestlus" at bounding box center [666, 57] width 78 height 14
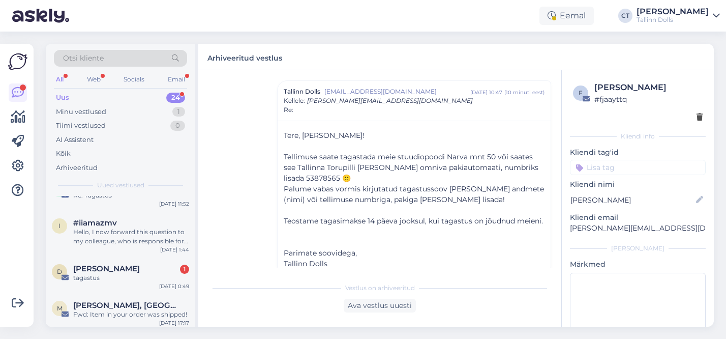
scroll to position [715, 0]
click at [116, 269] on span "Dagmar Pomerants" at bounding box center [106, 270] width 67 height 9
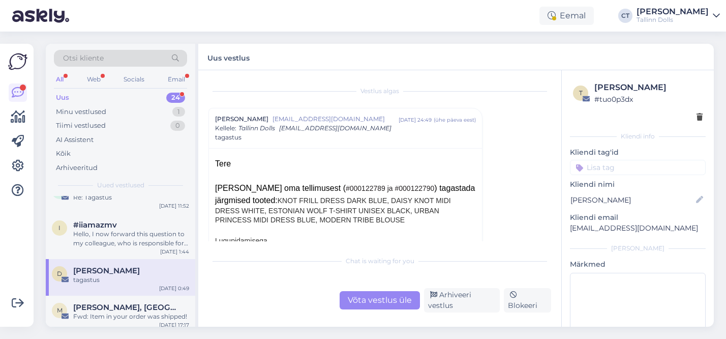
scroll to position [28, 0]
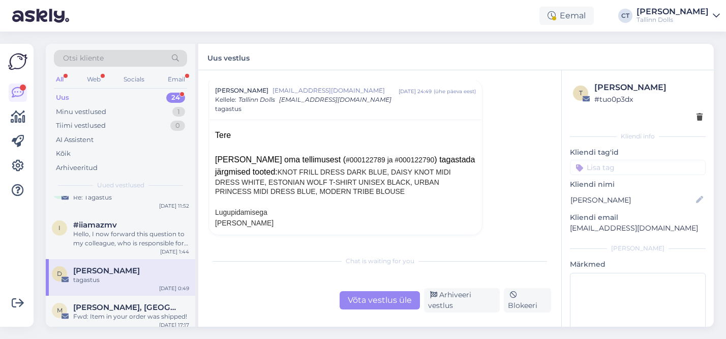
click at [385, 303] on div "Võta vestlus üle" at bounding box center [380, 300] width 80 height 18
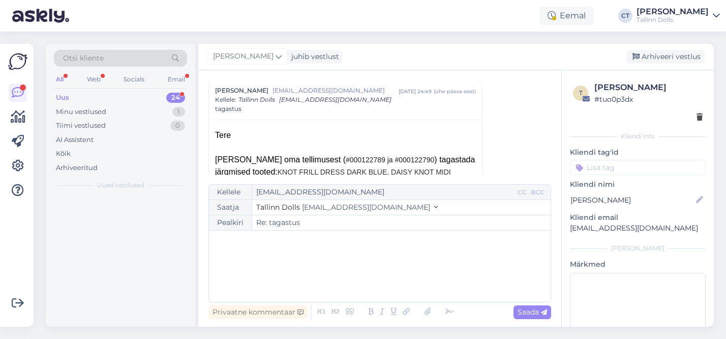
scroll to position [0, 0]
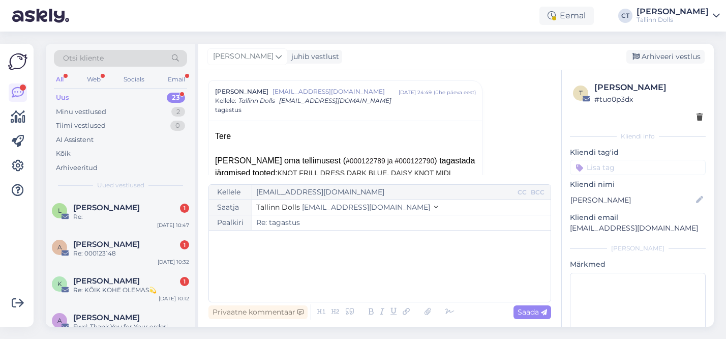
click at [302, 289] on div "﻿" at bounding box center [380, 265] width 332 height 61
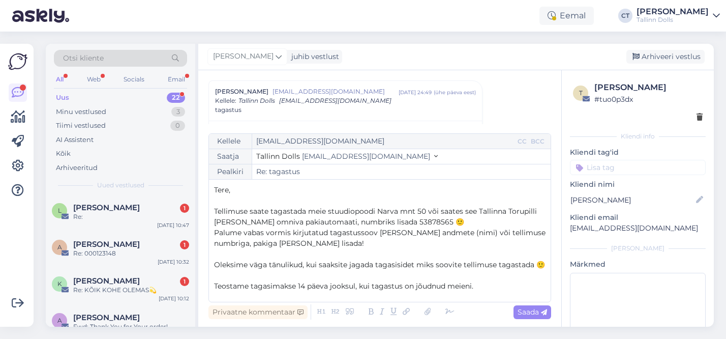
click at [244, 191] on p "Tere," at bounding box center [380, 190] width 332 height 11
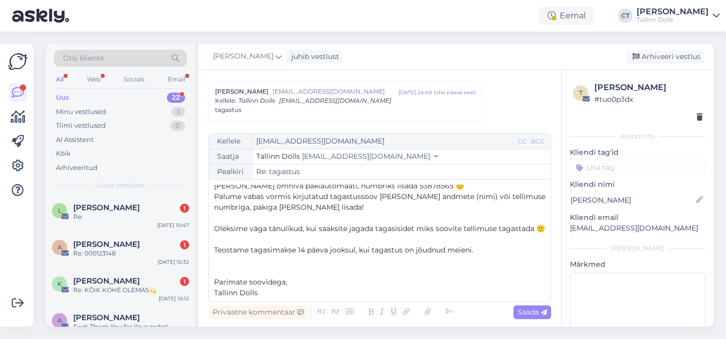
scroll to position [38, 0]
click at [313, 228] on span "Oleksime väga tänulikud, kui saaksite jagada tagasisidet miks soovite tellimuse…" at bounding box center [379, 226] width 331 height 9
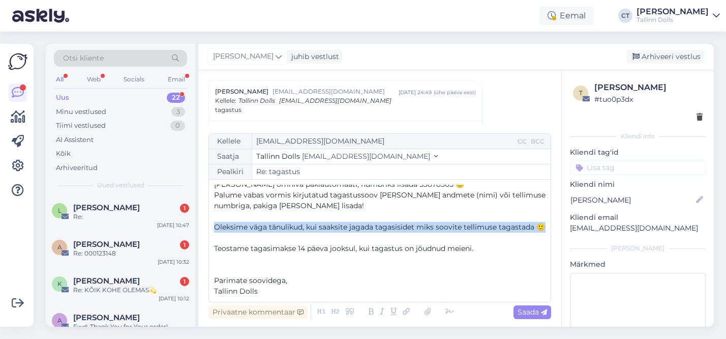
click at [313, 228] on span "Oleksime väga tänulikud, kui saaksite jagada tagasisidet miks soovite tellimuse…" at bounding box center [379, 226] width 331 height 9
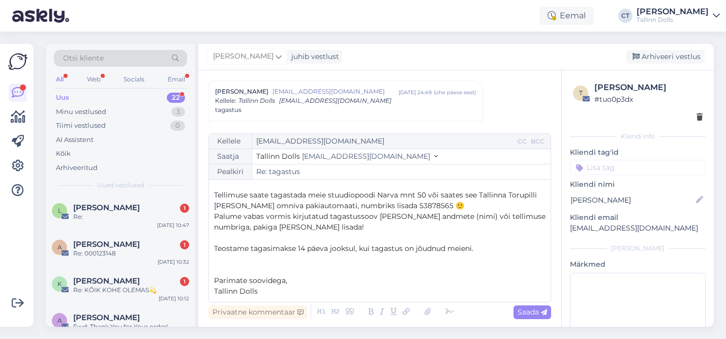
scroll to position [16, 0]
click at [525, 313] on span "Saada" at bounding box center [532, 311] width 29 height 9
type input "Re: Re: tagastus"
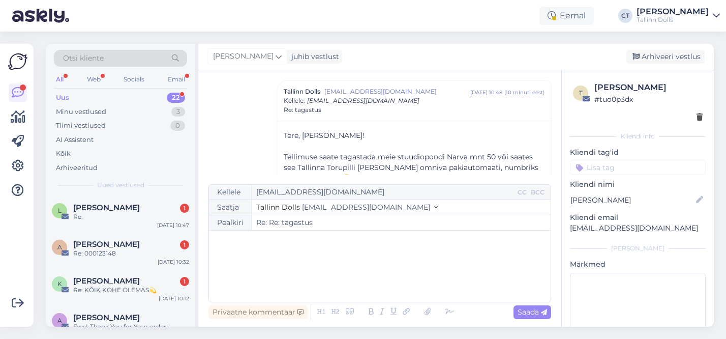
scroll to position [0, 0]
click at [673, 56] on div "Arhiveeri vestlus" at bounding box center [666, 57] width 78 height 14
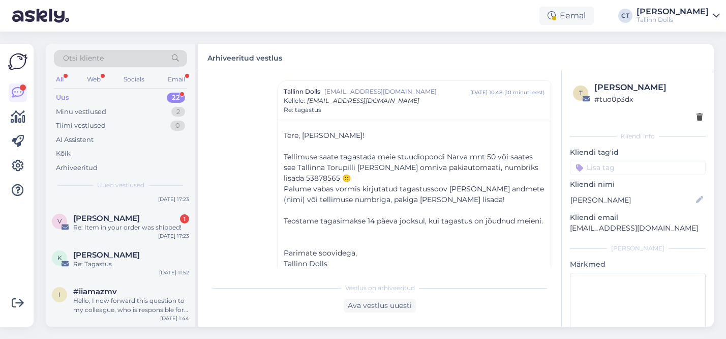
scroll to position [648, 0]
click at [128, 221] on span "Viktoriya Voronova" at bounding box center [106, 218] width 67 height 9
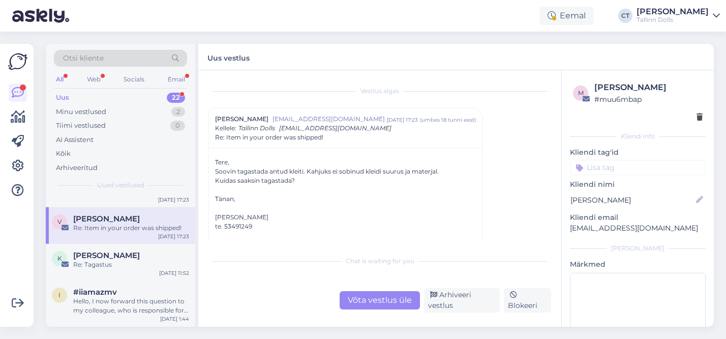
click at [370, 293] on div "Võta vestlus üle" at bounding box center [380, 300] width 80 height 18
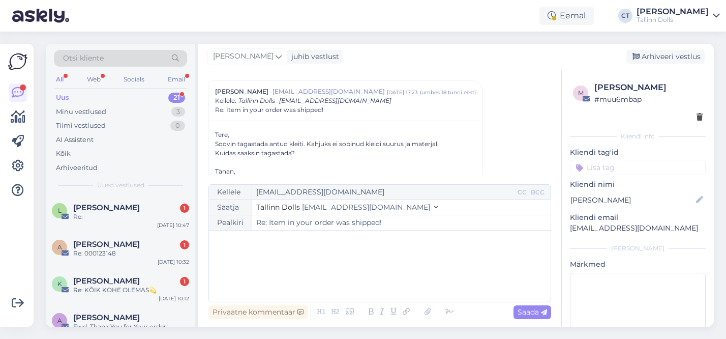
click at [296, 278] on div "﻿" at bounding box center [380, 265] width 332 height 61
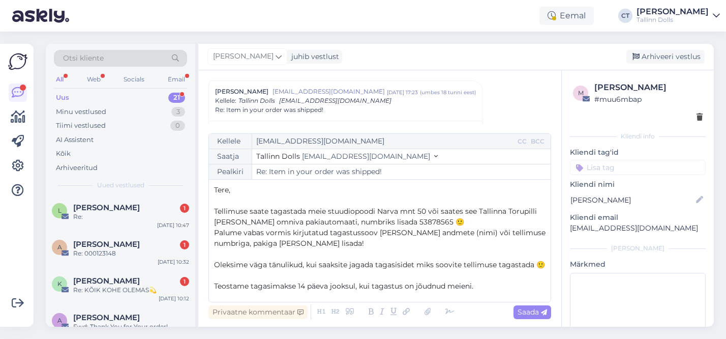
click at [269, 189] on p "Tere," at bounding box center [380, 190] width 332 height 11
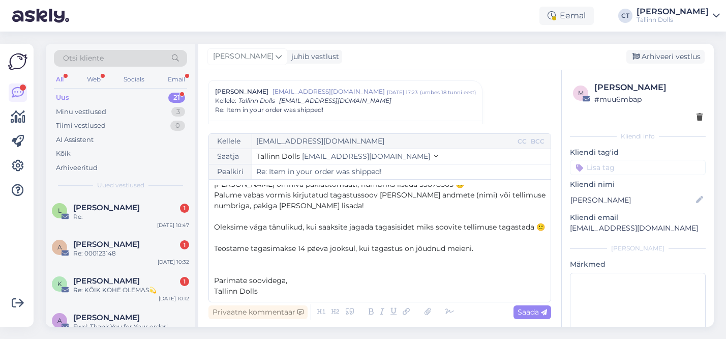
click at [294, 226] on span "Oleksime väga tänulikud, kui saaksite jagada tagasisidet miks soovite tellimuse…" at bounding box center [379, 226] width 331 height 9
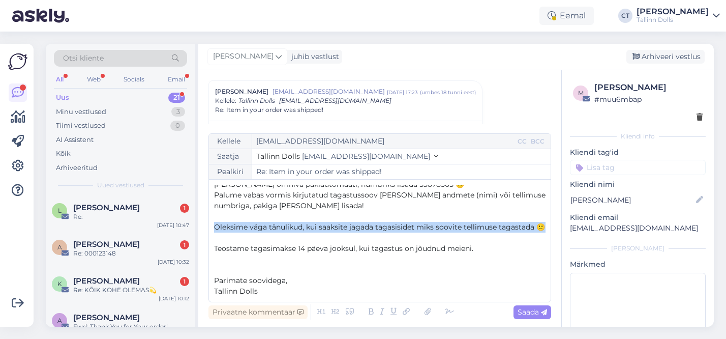
click at [294, 226] on span "Oleksime väga tänulikud, kui saaksite jagada tagasisidet miks soovite tellimuse…" at bounding box center [379, 226] width 331 height 9
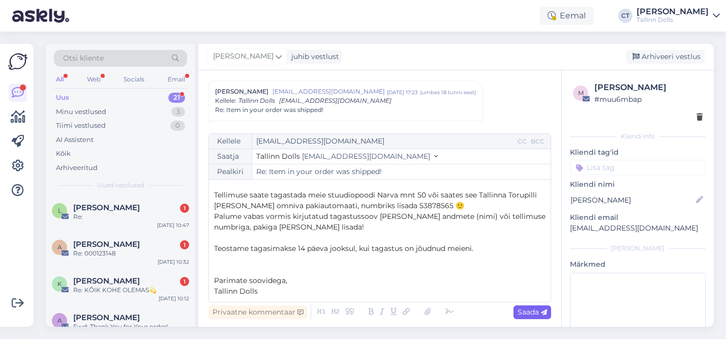
click at [539, 309] on span "Saada" at bounding box center [532, 311] width 29 height 9
type input "Re: Re: Item in your order was shipped!"
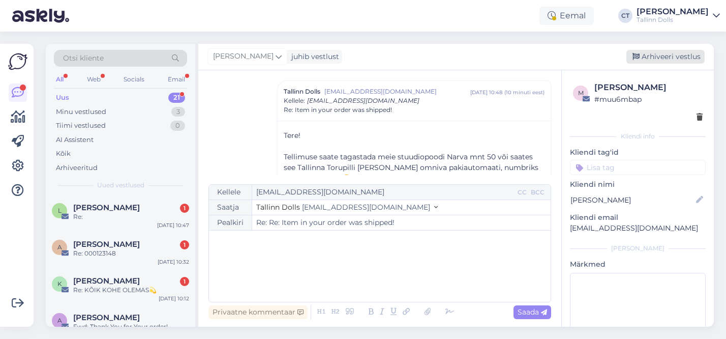
click at [661, 56] on div "Arhiveeri vestlus" at bounding box center [666, 57] width 78 height 14
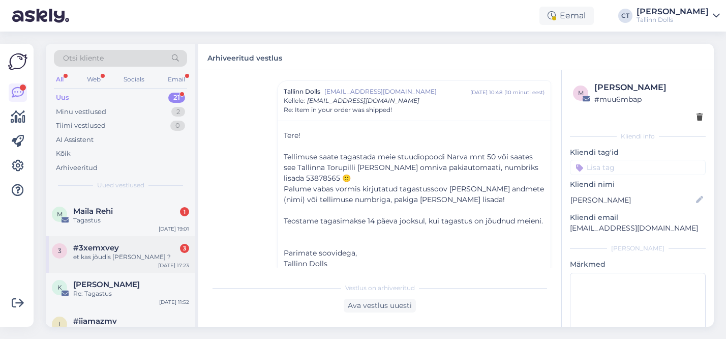
click at [119, 249] on div "#3xemxvey 3" at bounding box center [131, 247] width 116 height 9
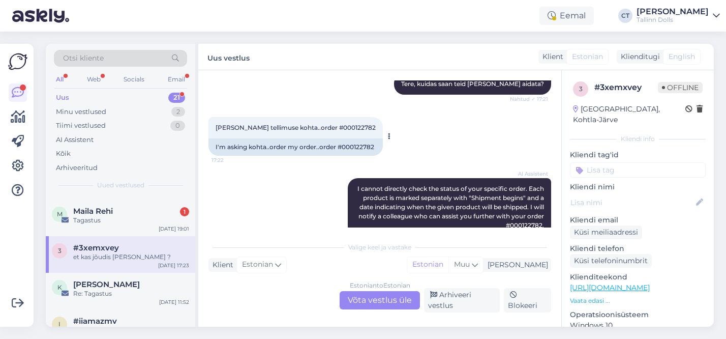
click at [343, 127] on span "küsin oma tellimuse kohta..order #000122782" at bounding box center [296, 128] width 160 height 8
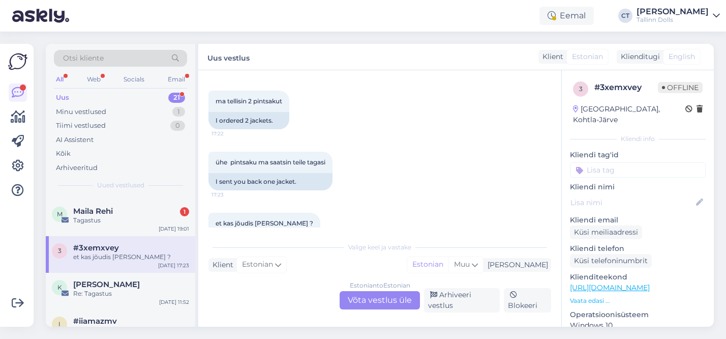
scroll to position [325, 0]
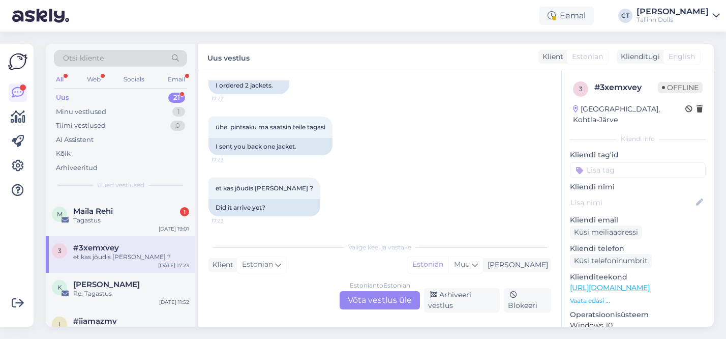
click at [368, 303] on div "Estonian to Estonian Võta vestlus üle" at bounding box center [380, 300] width 80 height 18
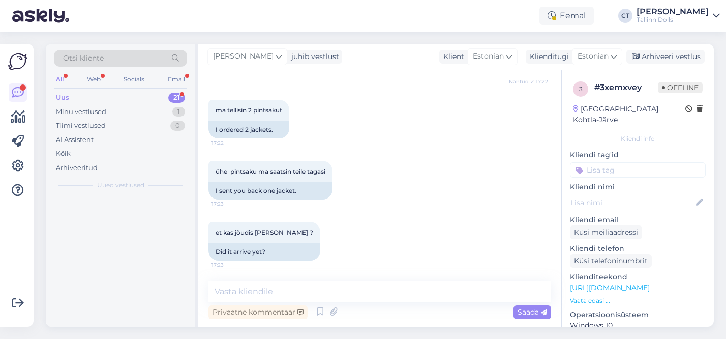
scroll to position [0, 0]
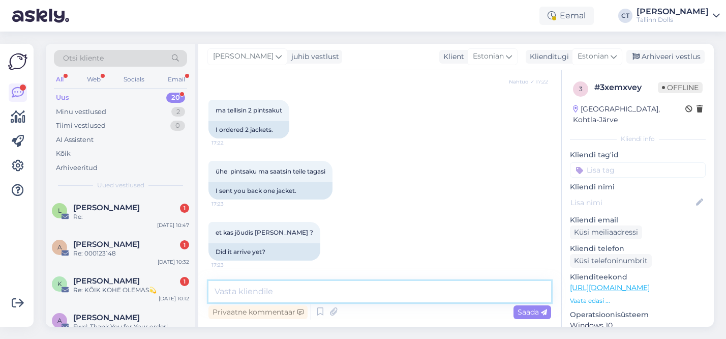
click at [309, 296] on textarea at bounding box center [380, 291] width 343 height 21
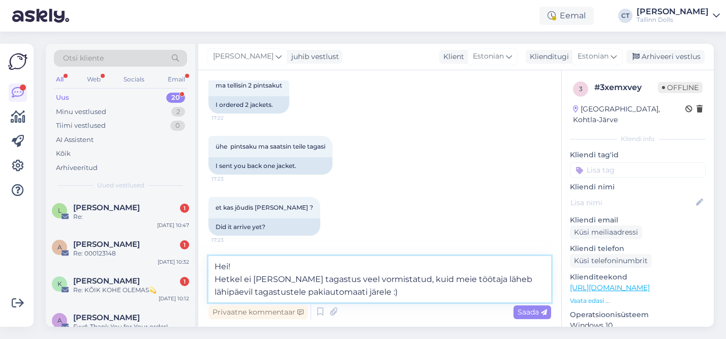
scroll to position [318, 0]
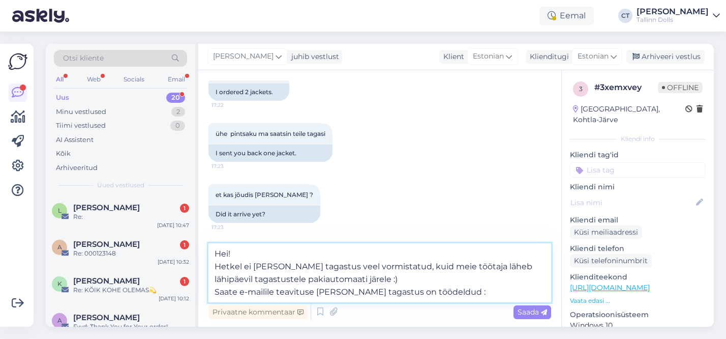
type textarea "Hei! Hetkel ei ole Teie tagastus veel vormistatud, kuid meie töötaja läheb lähi…"
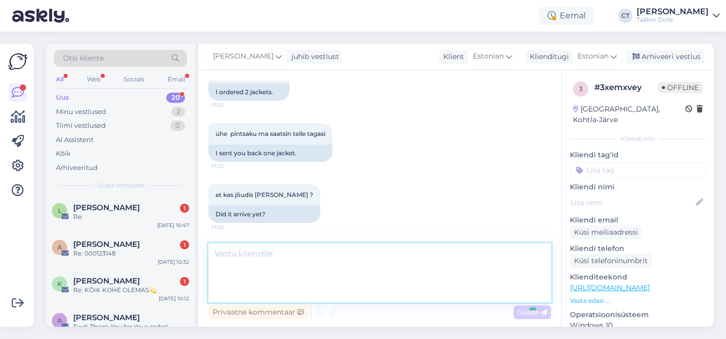
scroll to position [373, 0]
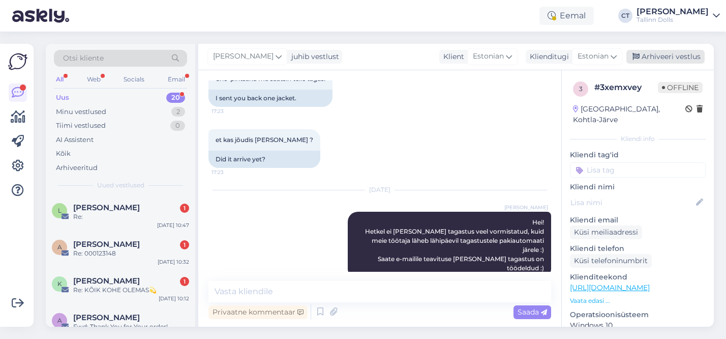
click at [692, 56] on div "Arhiveeri vestlus" at bounding box center [666, 57] width 78 height 14
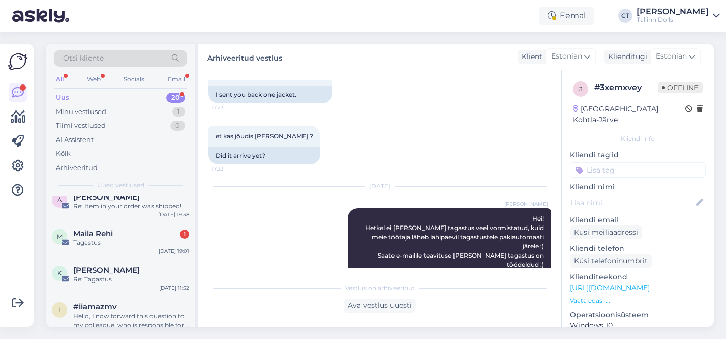
scroll to position [558, 0]
click at [114, 246] on div "Tagastus" at bounding box center [131, 244] width 116 height 9
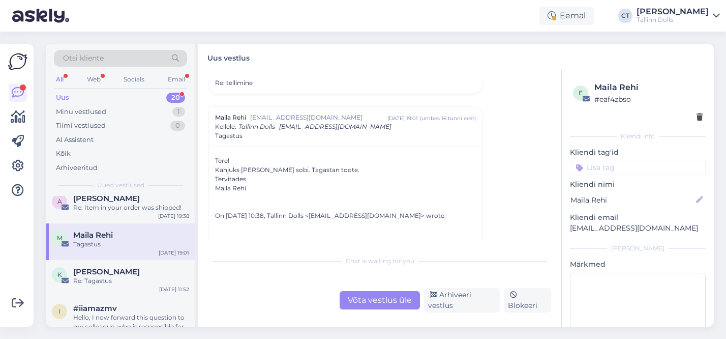
scroll to position [441, 0]
click at [377, 300] on div "Võta vestlus üle" at bounding box center [380, 300] width 80 height 18
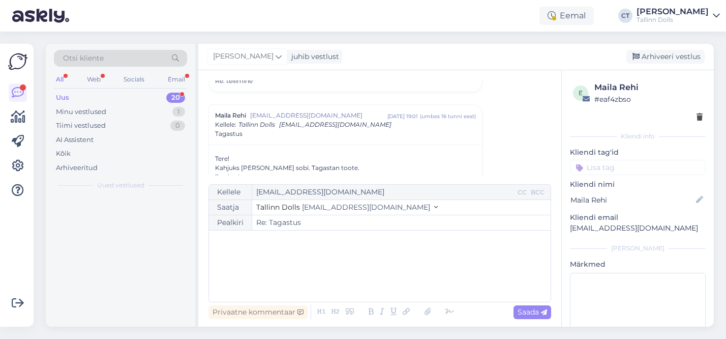
scroll to position [0, 0]
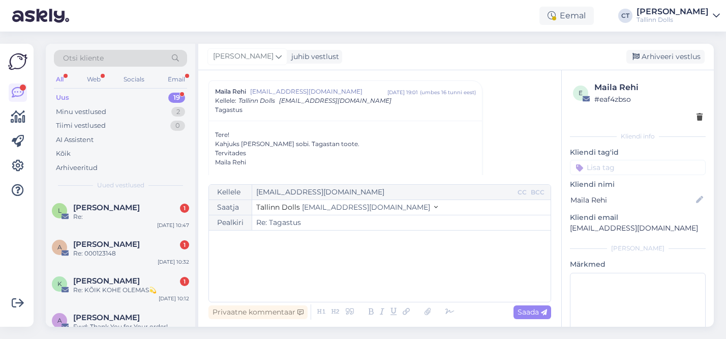
click at [302, 270] on div "﻿" at bounding box center [380, 265] width 332 height 61
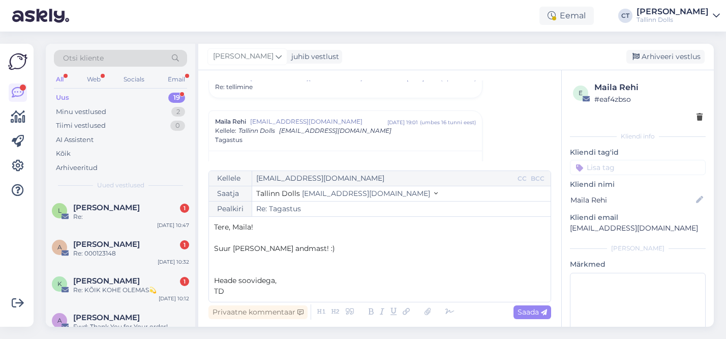
scroll to position [761, 0]
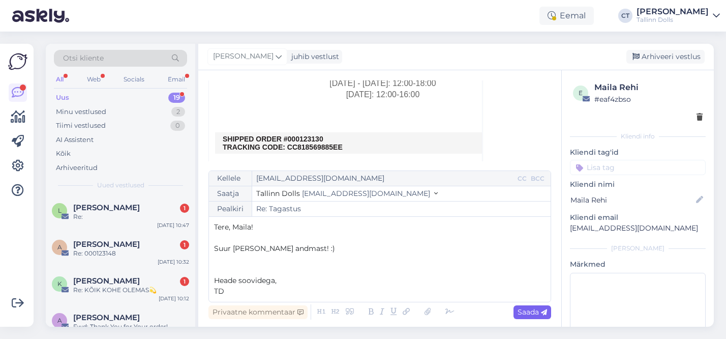
click at [533, 313] on span "Saada" at bounding box center [532, 311] width 29 height 9
type input "Re: Re: Tagastus"
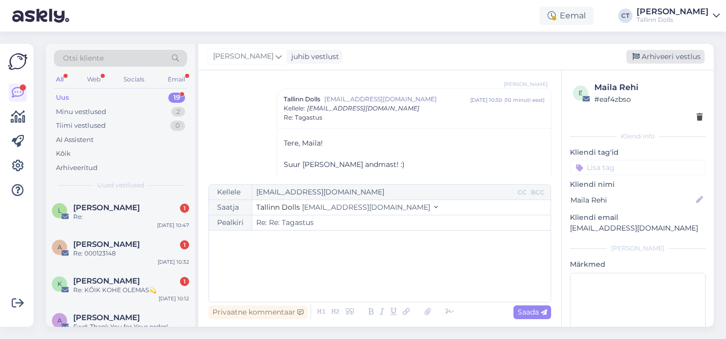
click at [676, 55] on div "Arhiveeri vestlus" at bounding box center [666, 57] width 78 height 14
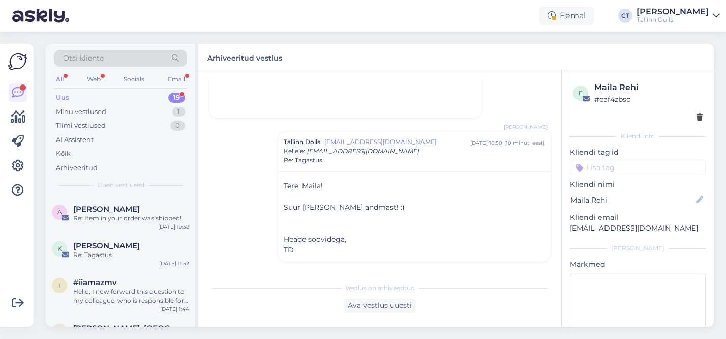
scroll to position [512, 0]
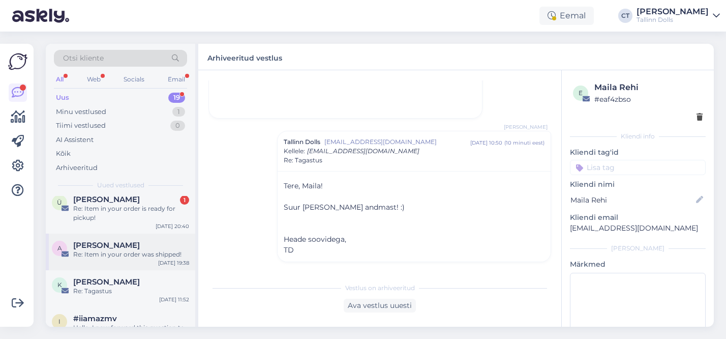
click at [113, 263] on div "A Anna Saar Re: Item in your order was shipped! Aug 10 19:38" at bounding box center [121, 251] width 150 height 37
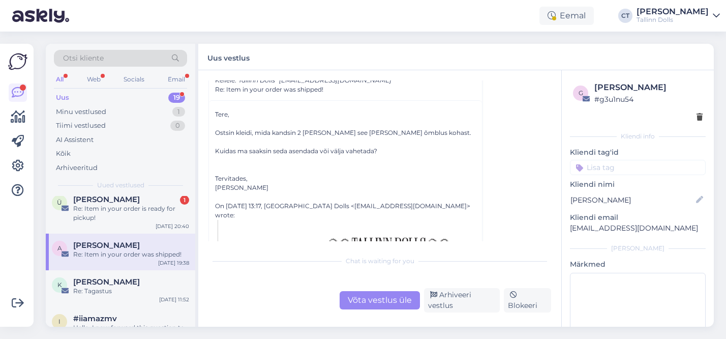
scroll to position [0, 0]
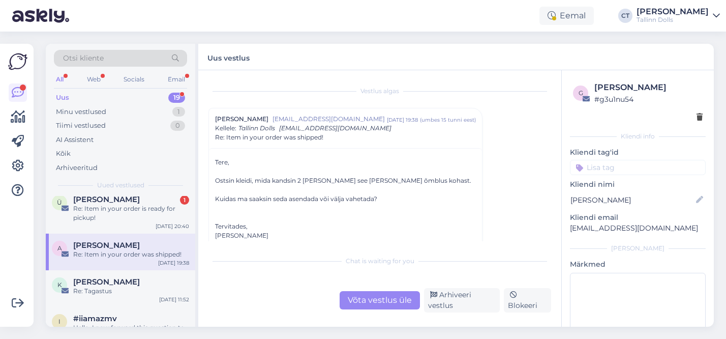
click at [379, 301] on div "Võta vestlus üle" at bounding box center [380, 300] width 80 height 18
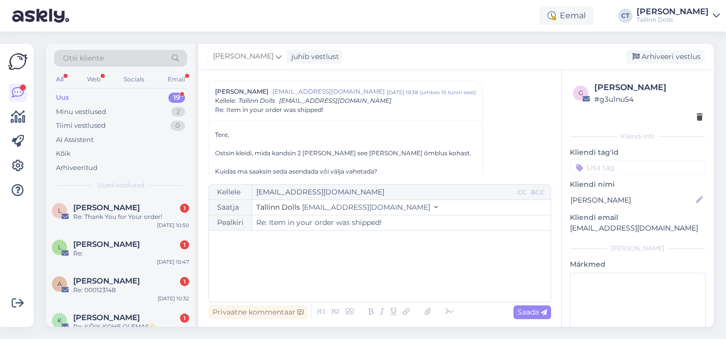
click at [302, 277] on div "﻿" at bounding box center [380, 265] width 332 height 61
type input "Re: Item in your order was shipped!"
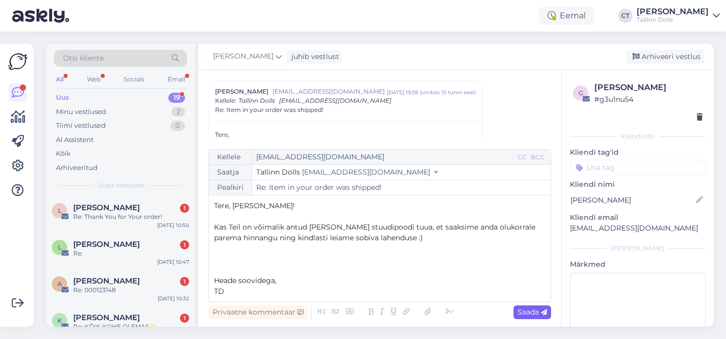
click at [533, 309] on span "Saada" at bounding box center [532, 311] width 29 height 9
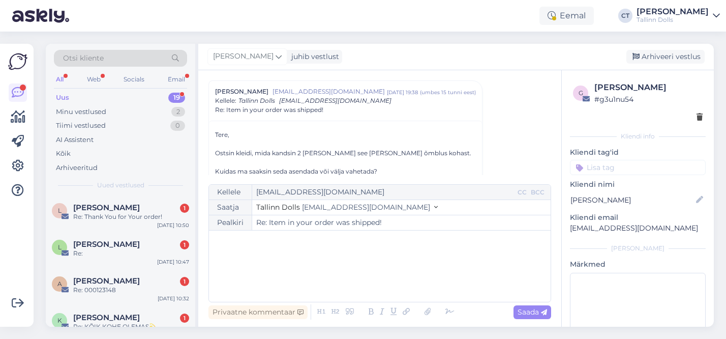
type input "Re: Item in your order was shipped!"
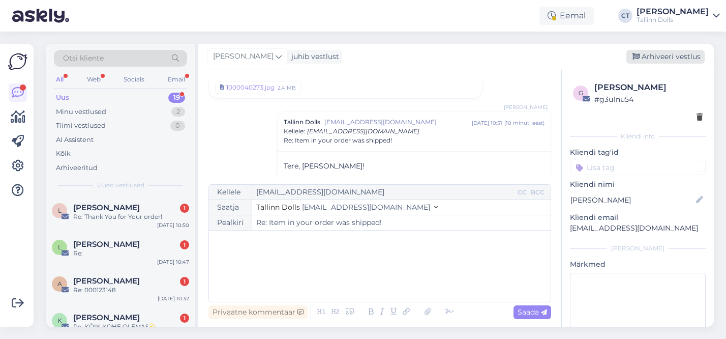
click at [663, 54] on div "Arhiveeri vestlus" at bounding box center [666, 57] width 78 height 14
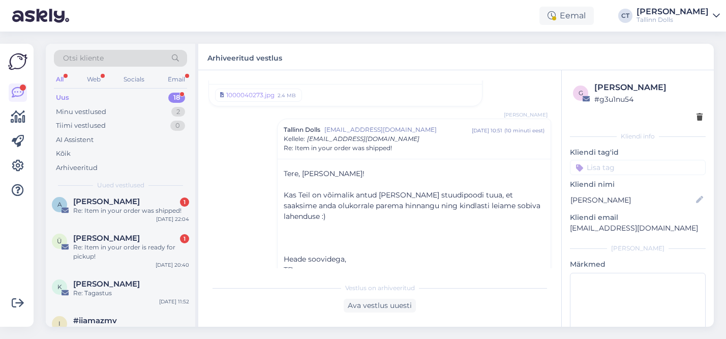
scroll to position [504, 0]
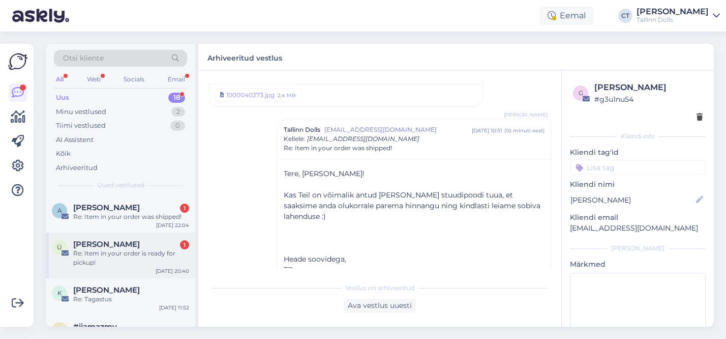
click at [125, 249] on div "Re: Item in your order is ready for pickup!" at bounding box center [131, 258] width 116 height 18
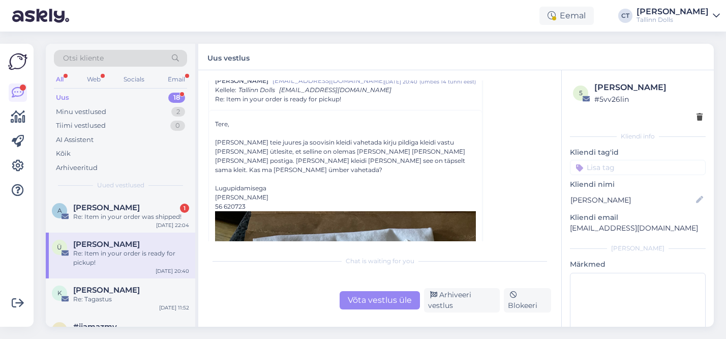
scroll to position [39, 0]
click at [115, 216] on div "Re: Item in your order was shipped!" at bounding box center [131, 216] width 116 height 9
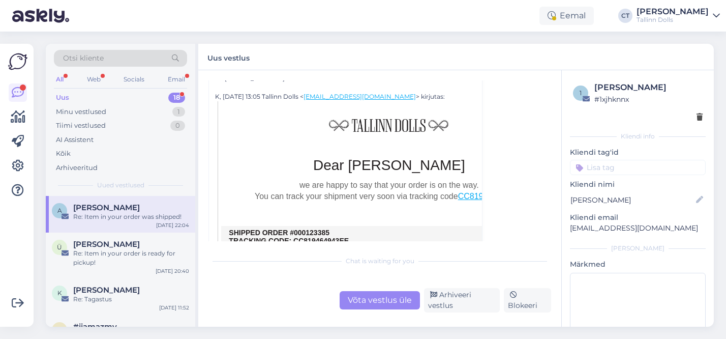
click at [381, 300] on div "Võta vestlus üle" at bounding box center [380, 300] width 80 height 18
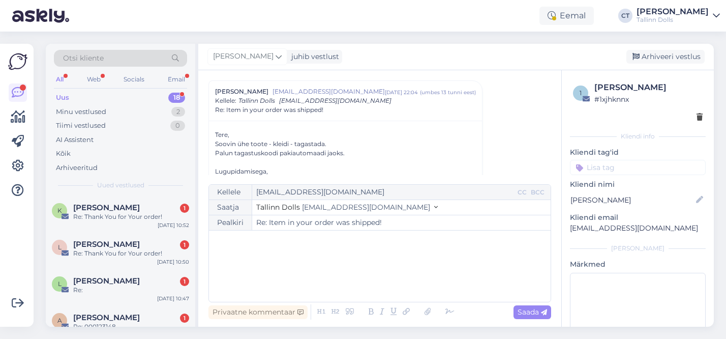
click at [282, 280] on div "﻿" at bounding box center [380, 265] width 332 height 61
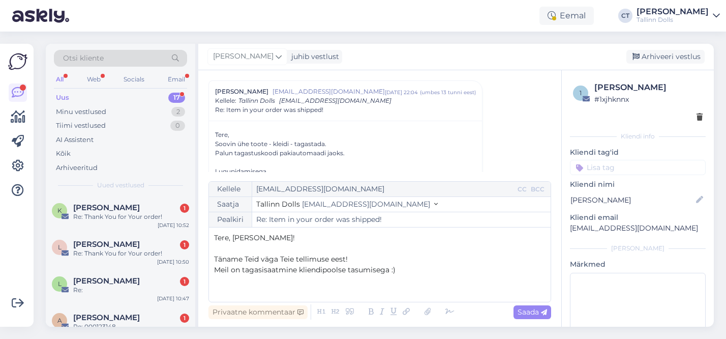
scroll to position [80, 0]
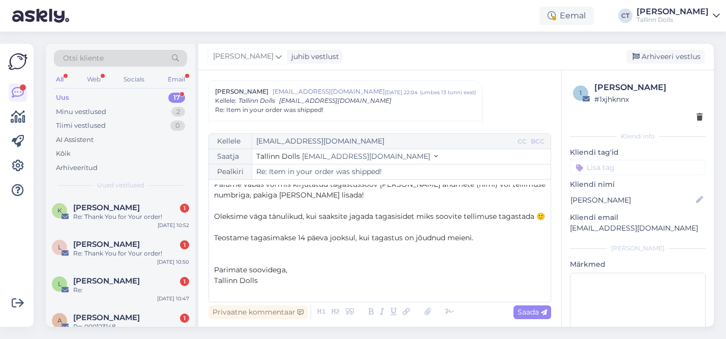
click at [420, 215] on span "Oleksime väga tänulikud, kui saaksite jagada tagasisidet miks soovite tellimuse…" at bounding box center [379, 216] width 331 height 9
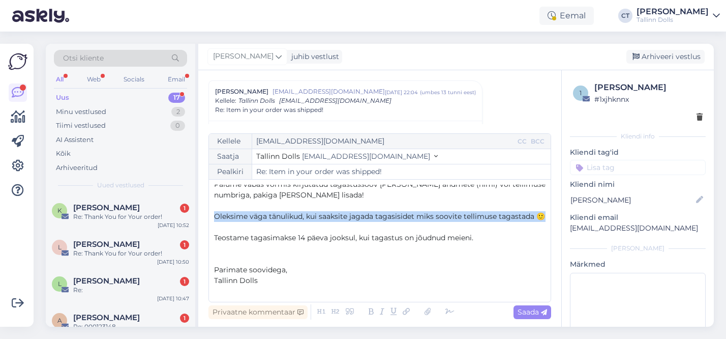
click at [420, 215] on span "Oleksime väga tänulikud, kui saaksite jagada tagasisidet miks soovite tellimuse…" at bounding box center [379, 216] width 331 height 9
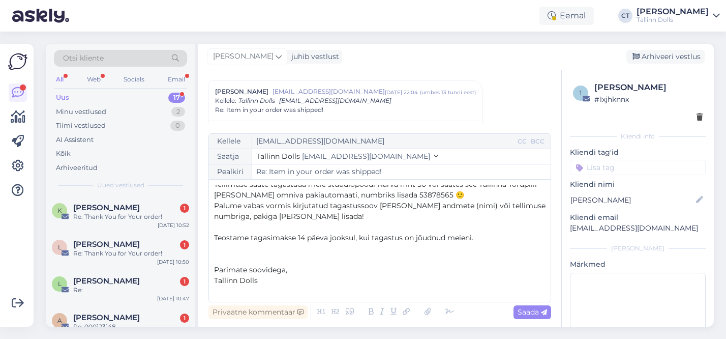
scroll to position [0, 0]
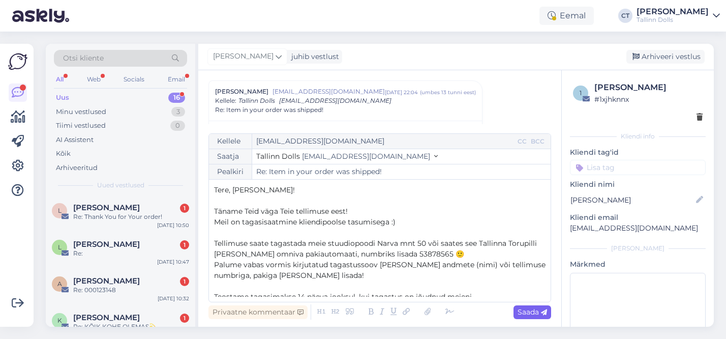
click at [535, 312] on span "Saada" at bounding box center [532, 311] width 29 height 9
type input "Re: Item in your order was shipped!"
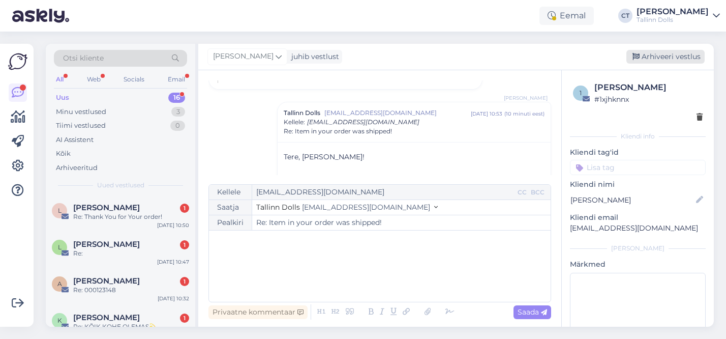
click at [660, 53] on div "Arhiveeri vestlus" at bounding box center [666, 57] width 78 height 14
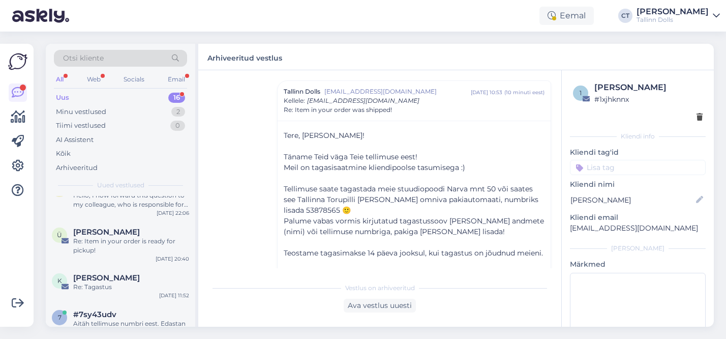
scroll to position [476, 0]
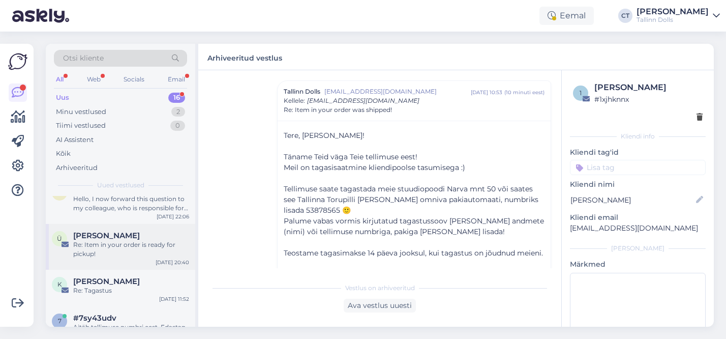
click at [132, 250] on div "Re: Item in your order is ready for pickup!" at bounding box center [131, 249] width 116 height 18
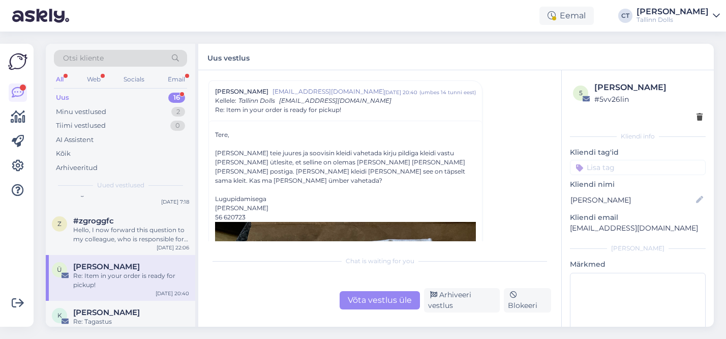
scroll to position [439, 0]
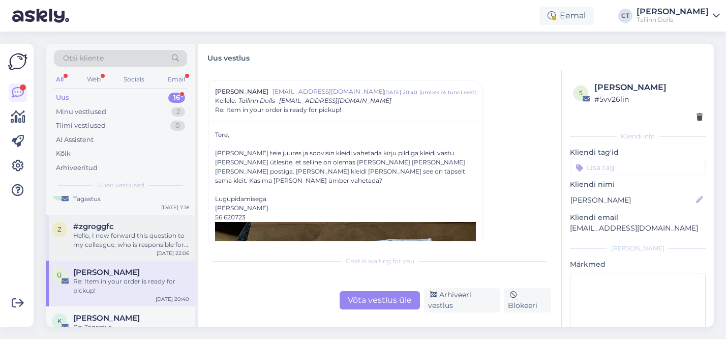
click at [133, 233] on div "Hello, I now forward this question to my colleague, who is responsible for this…" at bounding box center [131, 240] width 116 height 18
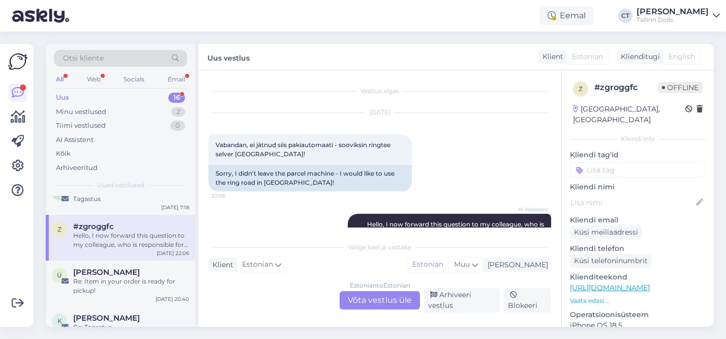
scroll to position [64, 0]
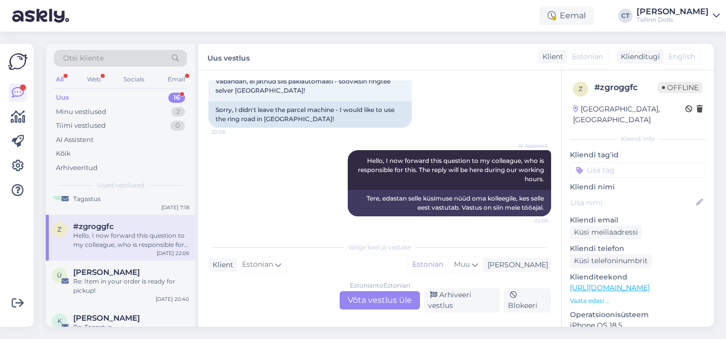
click at [371, 305] on div "Estonian to Estonian Võta vestlus üle" at bounding box center [380, 300] width 80 height 18
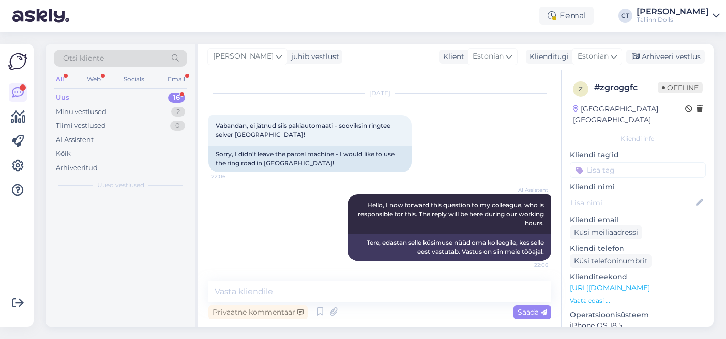
scroll to position [0, 0]
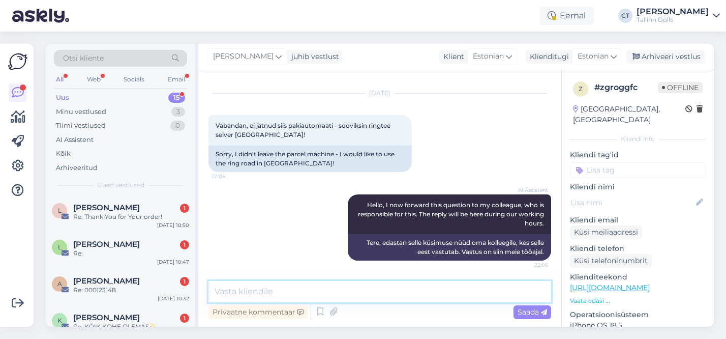
click at [331, 289] on textarea at bounding box center [380, 291] width 343 height 21
type textarea "h"
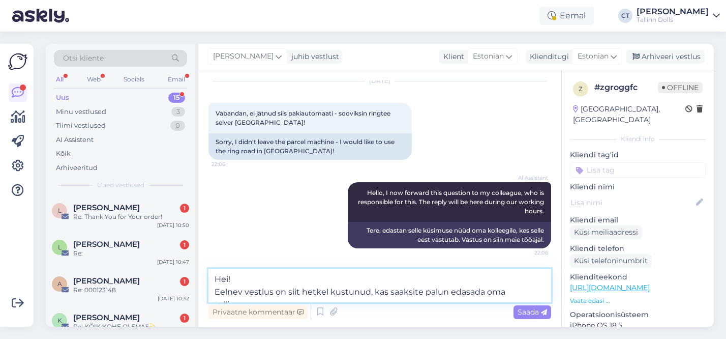
scroll to position [44, 0]
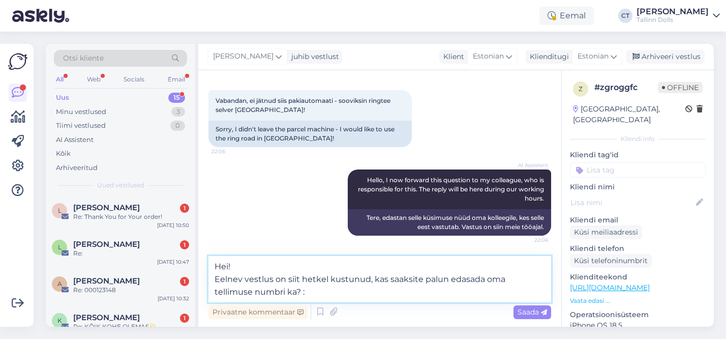
type textarea "Hei! Eelnev vestlus on siit hetkel kustunud, kas saaksite palun edasada oma tel…"
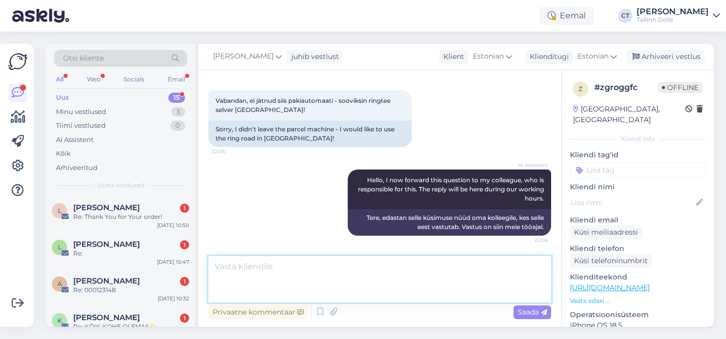
scroll to position [103, 0]
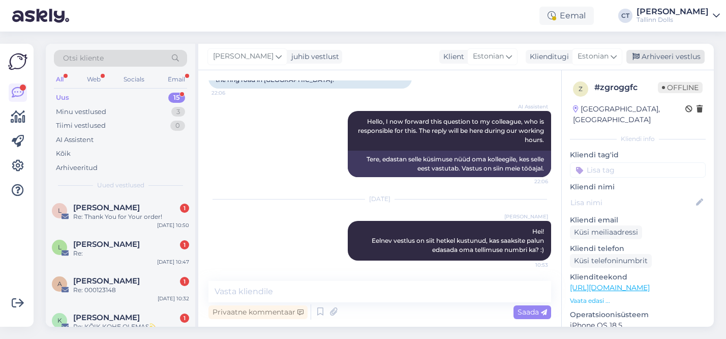
click at [683, 54] on div "Arhiveeri vestlus" at bounding box center [666, 57] width 78 height 14
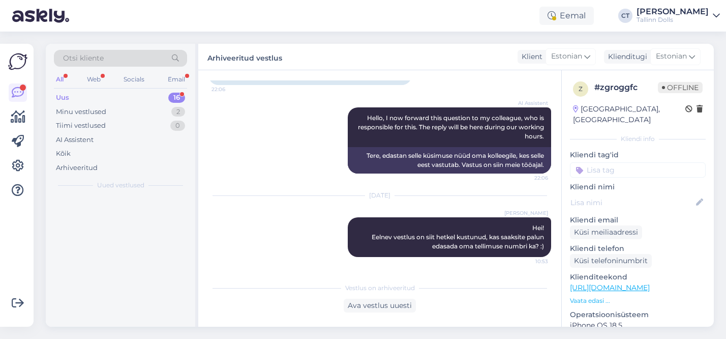
scroll to position [0, 0]
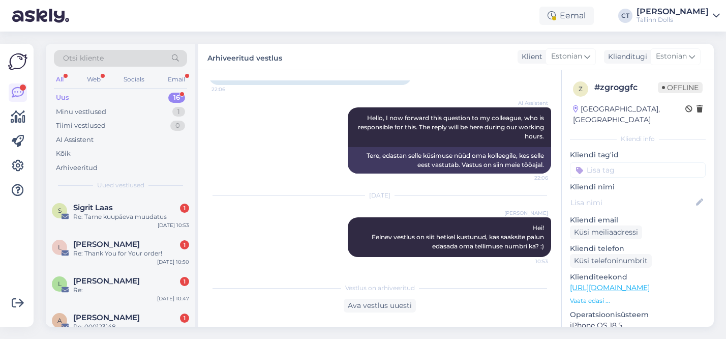
click at [131, 211] on div "Sigrit Laas 1" at bounding box center [131, 207] width 116 height 9
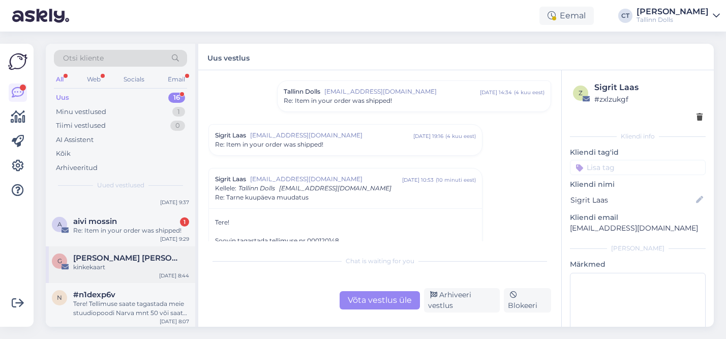
scroll to position [413, 0]
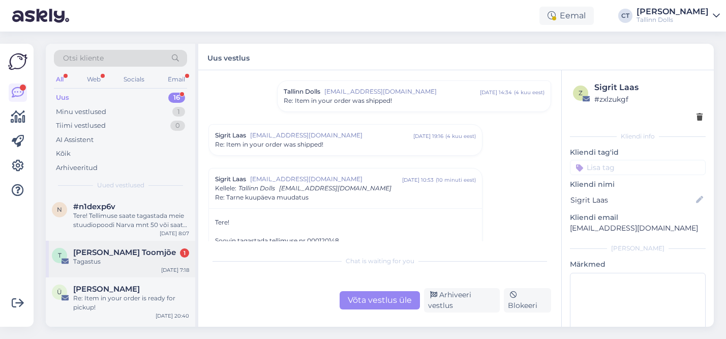
click at [134, 261] on div "Tagastus" at bounding box center [131, 261] width 116 height 9
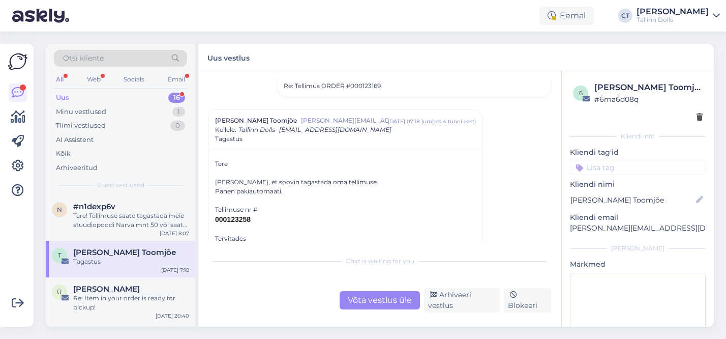
scroll to position [219, 0]
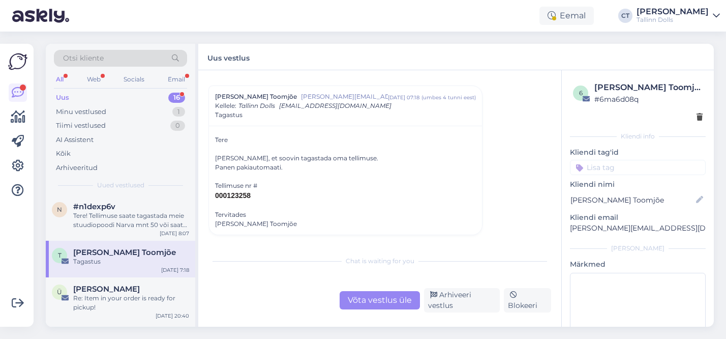
click at [381, 307] on div "Võta vestlus üle" at bounding box center [380, 300] width 80 height 18
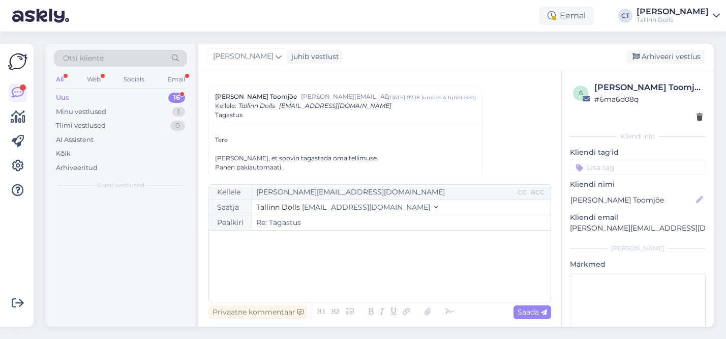
scroll to position [0, 0]
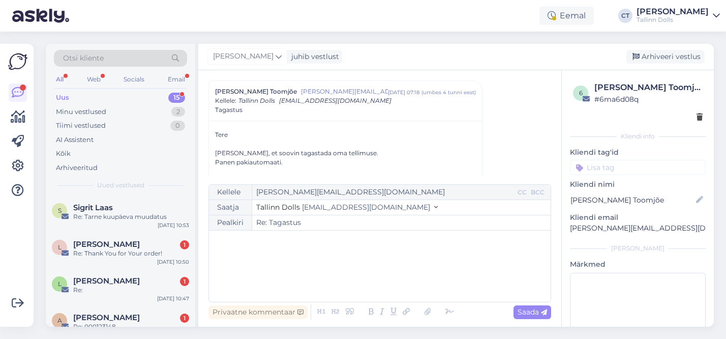
click at [317, 290] on div "﻿" at bounding box center [380, 265] width 332 height 61
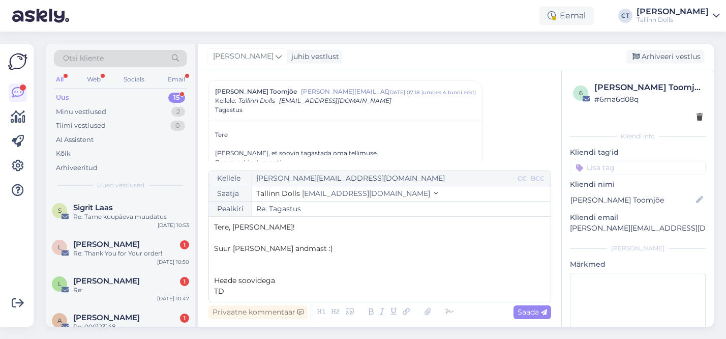
click at [291, 282] on p "Heade soovidega" at bounding box center [380, 280] width 332 height 11
click at [540, 309] on span "Saada" at bounding box center [532, 311] width 29 height 9
type input "Re: Tagastus"
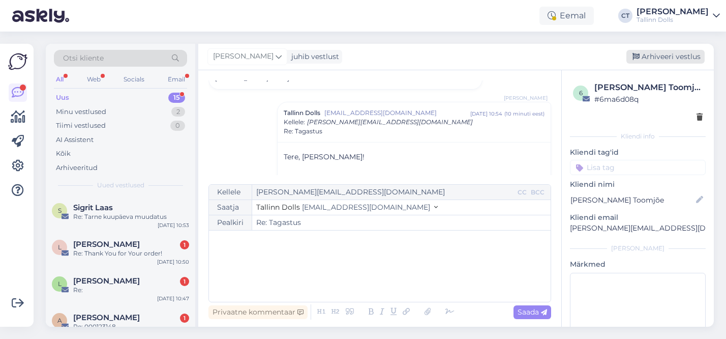
click at [664, 56] on div "Arhiveeri vestlus" at bounding box center [666, 57] width 78 height 14
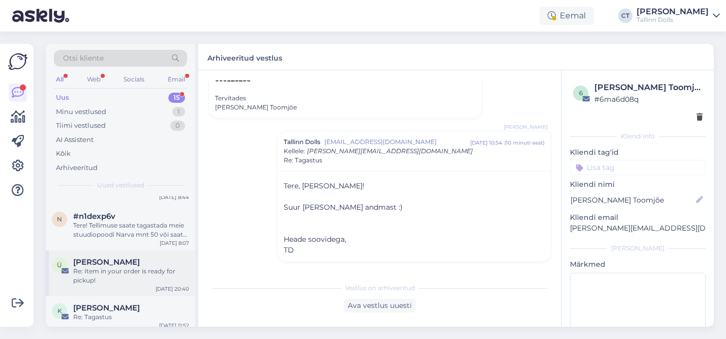
scroll to position [394, 0]
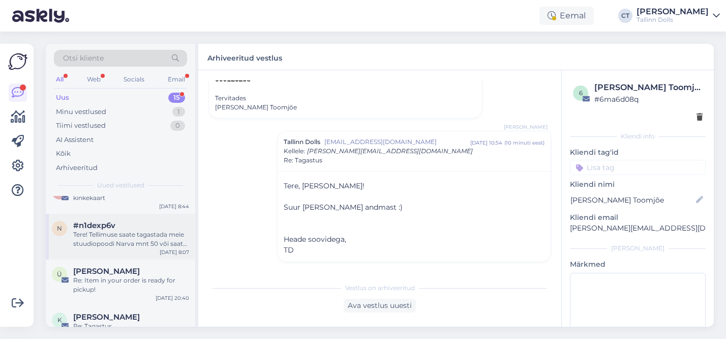
click at [114, 245] on div "Tere! Tellimuse saate tagastada meie stuudiopoodi Narva mnt 50 või saata Omniva…" at bounding box center [131, 239] width 116 height 18
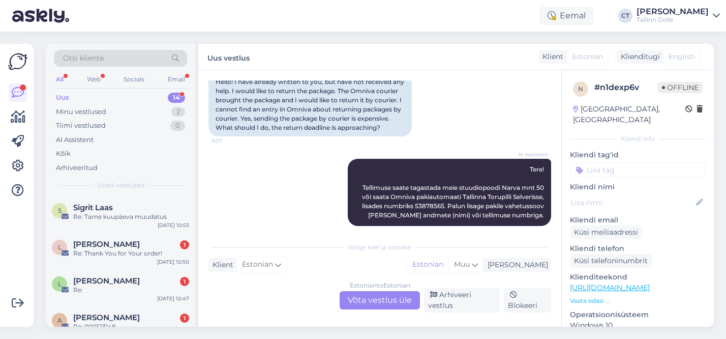
scroll to position [138, 0]
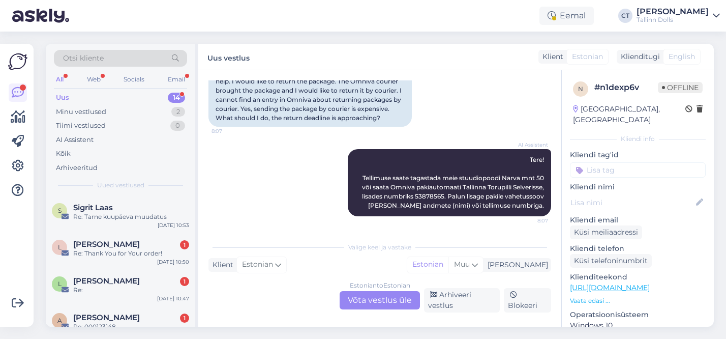
click at [369, 303] on div "Estonian to Estonian Võta vestlus üle" at bounding box center [380, 300] width 80 height 18
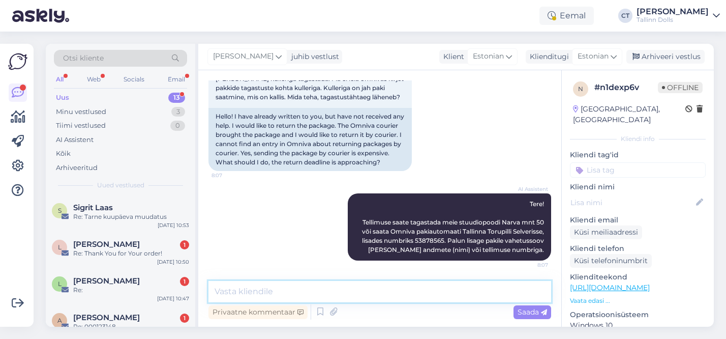
click at [318, 288] on textarea at bounding box center [380, 291] width 343 height 21
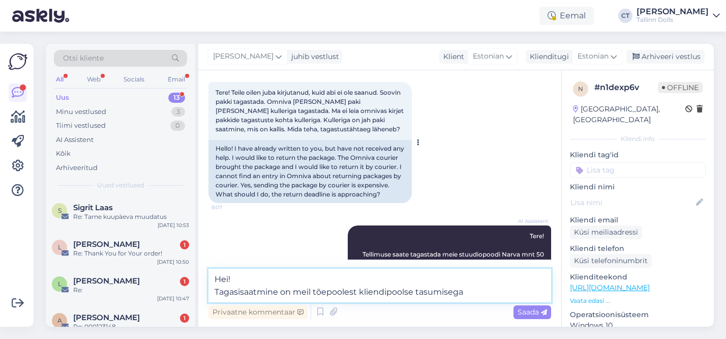
scroll to position [52, 0]
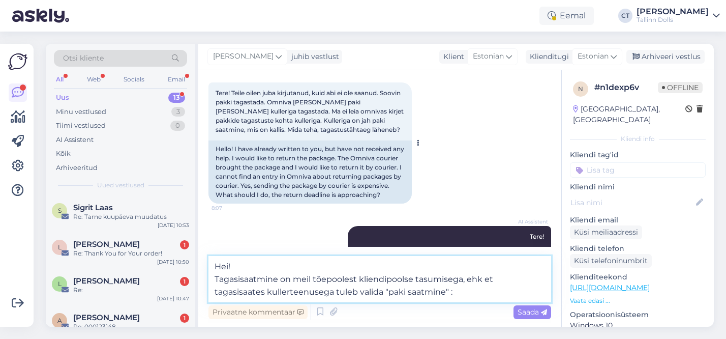
type textarea "Hei! Tagasisaatmine on meil tõepoolest kliendipoolse tasumisega, ehk et tagasis…"
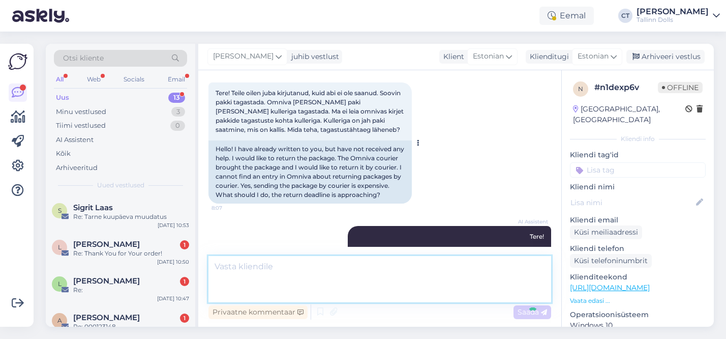
scroll to position [165, 0]
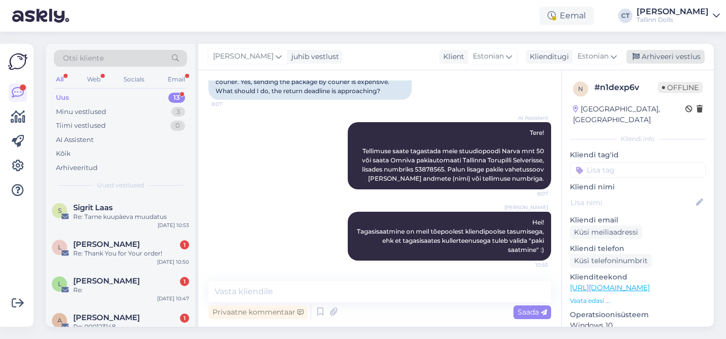
click at [655, 60] on div "Arhiveeri vestlus" at bounding box center [666, 57] width 78 height 14
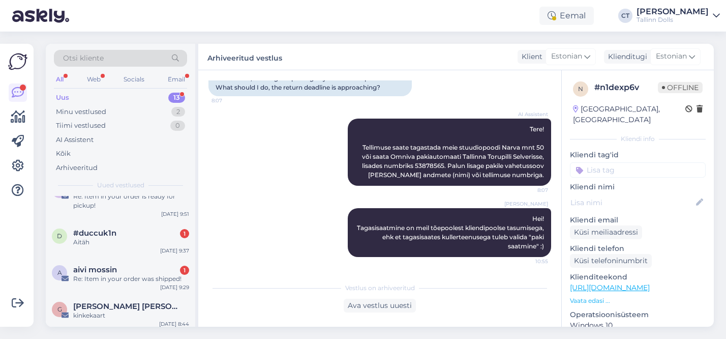
scroll to position [271, 0]
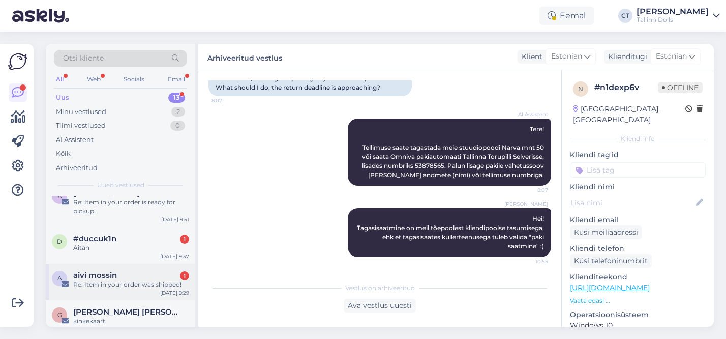
click at [120, 280] on div "Re: Item in your order was shipped!" at bounding box center [131, 284] width 116 height 9
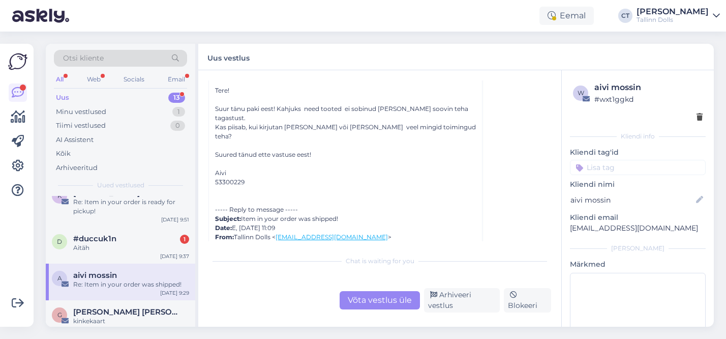
scroll to position [0, 0]
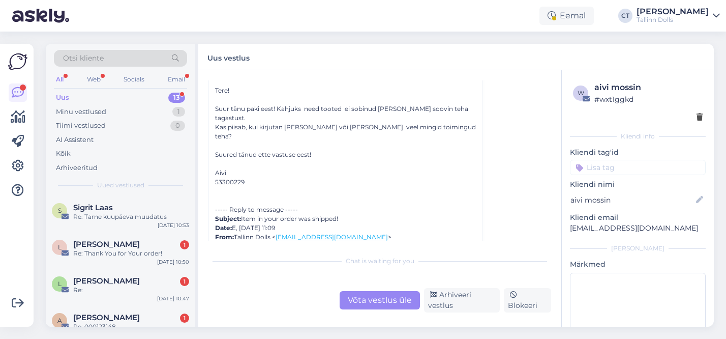
click at [399, 290] on div "Võta vestlus üle Arhiveeri vestlus Blokeeri" at bounding box center [380, 300] width 343 height 24
click at [354, 300] on div "Võta vestlus üle" at bounding box center [380, 300] width 80 height 18
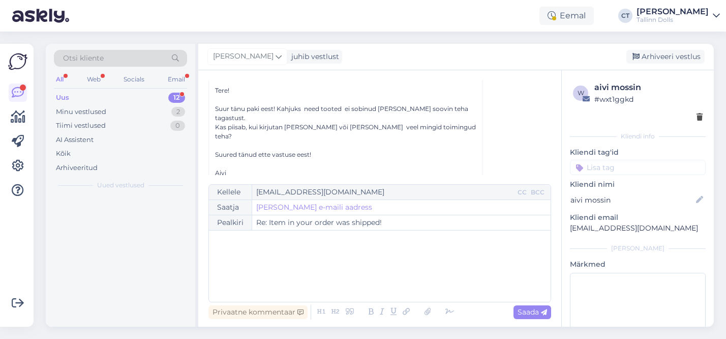
scroll to position [27, 0]
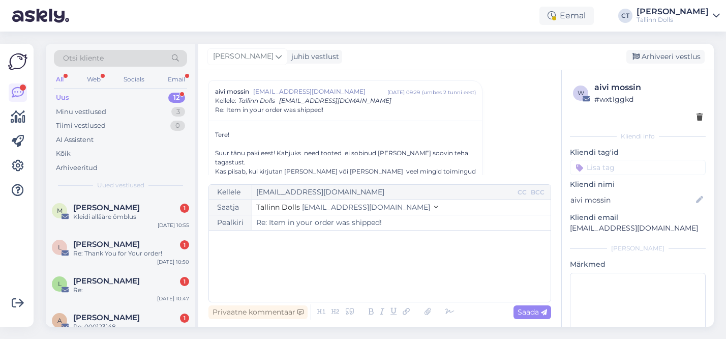
click at [313, 276] on div "﻿" at bounding box center [380, 265] width 332 height 61
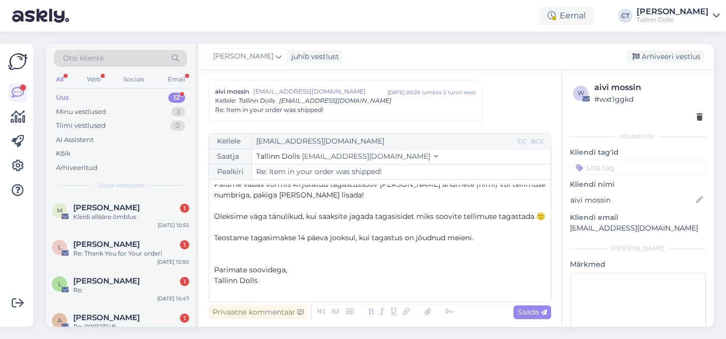
scroll to position [0, 0]
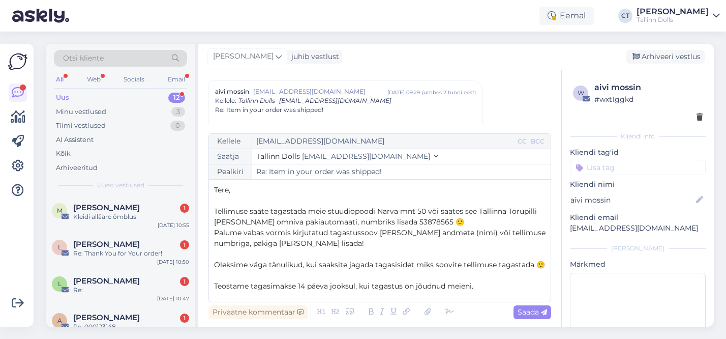
click at [258, 188] on p "Tere," at bounding box center [380, 190] width 332 height 11
click at [305, 268] on span "Oleksime väga tänulikud, kui saaksite jagada tagasisidet miks soovite tellimuse…" at bounding box center [379, 264] width 331 height 9
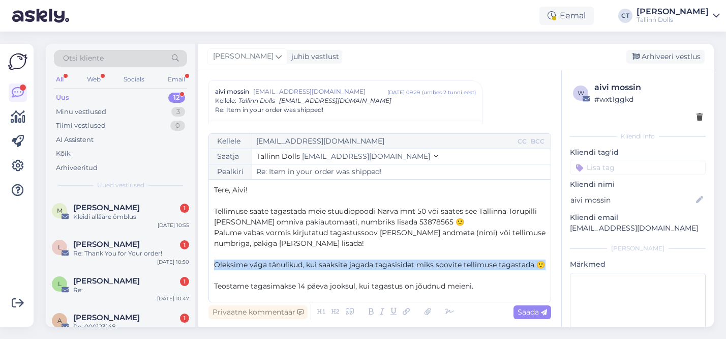
click at [305, 268] on span "Oleksime väga tänulikud, kui saaksite jagada tagasisidet miks soovite tellimuse…" at bounding box center [379, 264] width 331 height 9
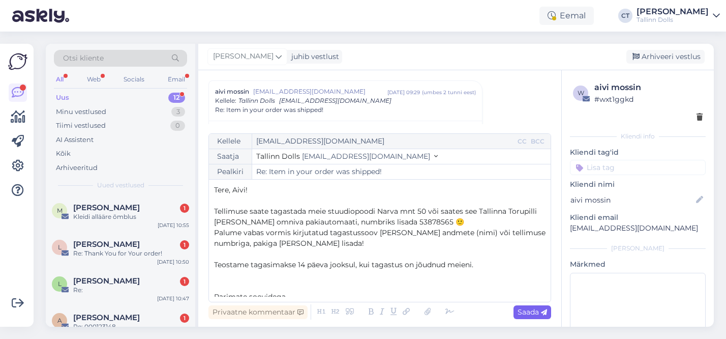
click at [533, 310] on span "Saada" at bounding box center [532, 311] width 29 height 9
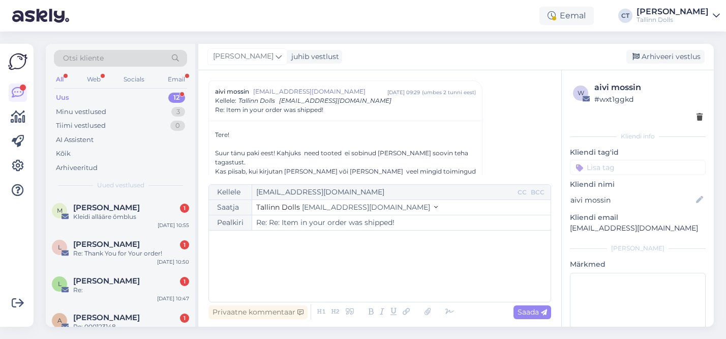
type input "Re: Item in your order was shipped!"
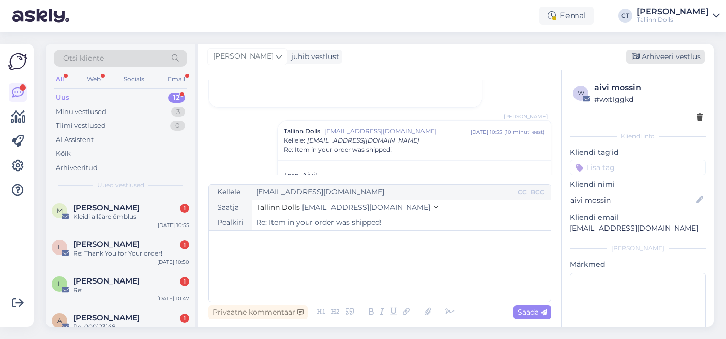
click at [659, 58] on div "Arhiveeri vestlus" at bounding box center [666, 57] width 78 height 14
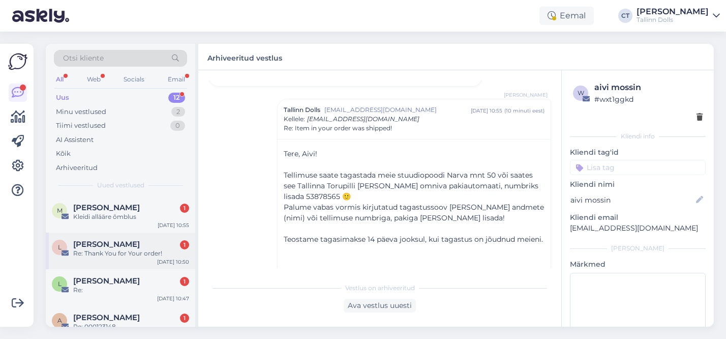
scroll to position [348, 0]
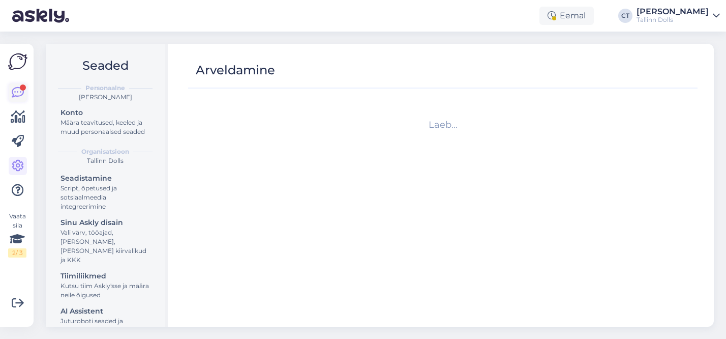
click at [25, 86] on div at bounding box center [23, 87] width 6 height 6
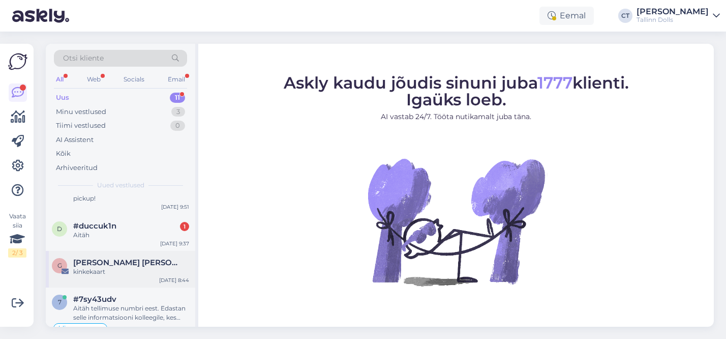
scroll to position [303, 0]
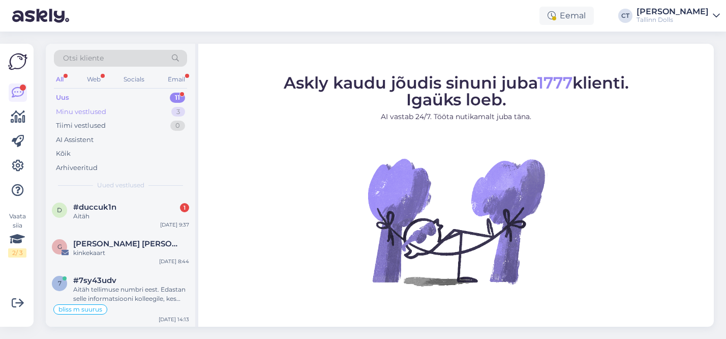
click at [140, 109] on div "Minu vestlused 3" at bounding box center [120, 112] width 133 height 14
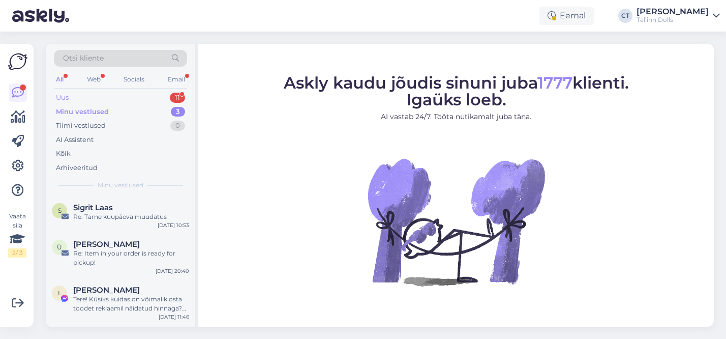
click at [143, 95] on div "Uus 11" at bounding box center [120, 98] width 133 height 14
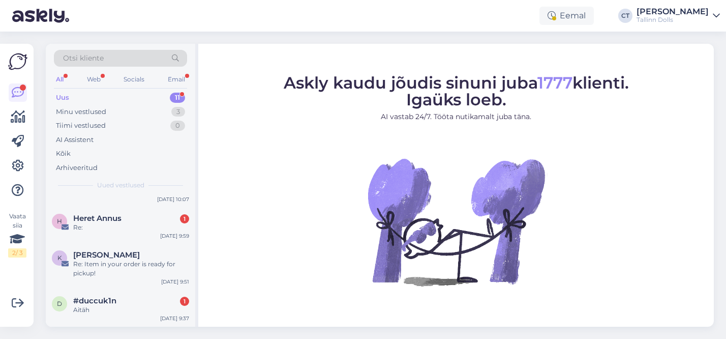
scroll to position [303, 0]
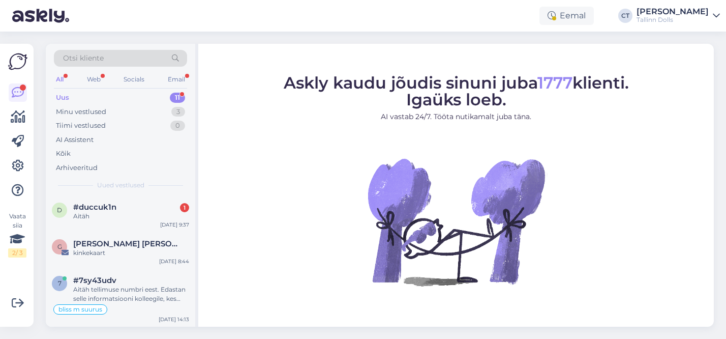
click at [131, 53] on div "Otsi kliente" at bounding box center [120, 58] width 133 height 17
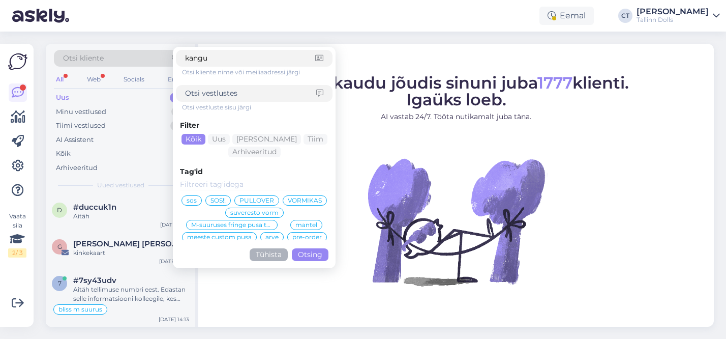
type input "kangur"
click button "Otsing" at bounding box center [310, 254] width 37 height 13
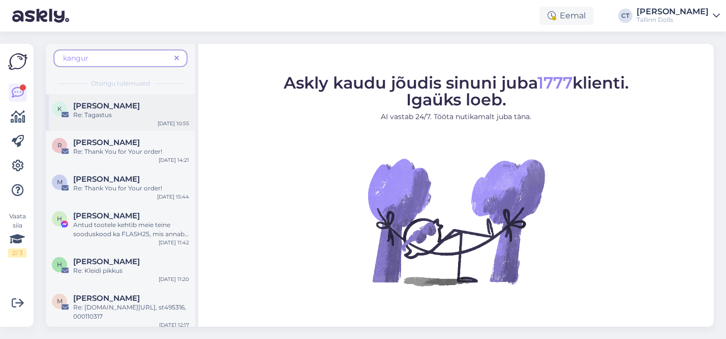
click at [115, 111] on div "Re: Tagastus" at bounding box center [131, 114] width 116 height 9
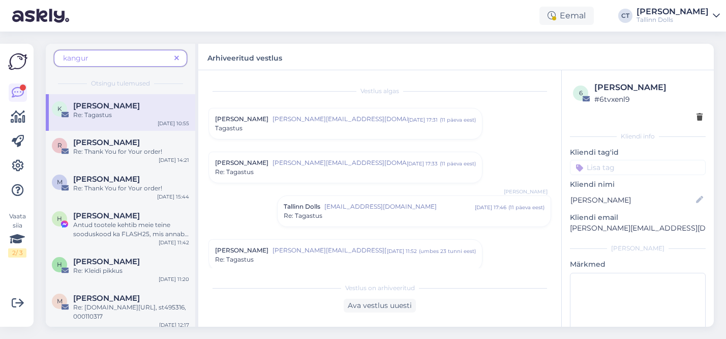
click at [174, 60] on icon at bounding box center [176, 58] width 5 height 7
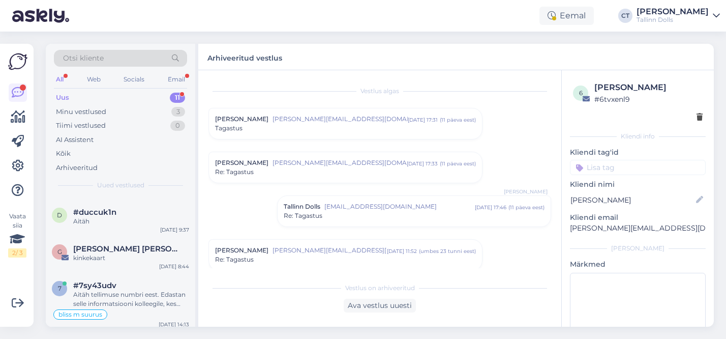
scroll to position [303, 0]
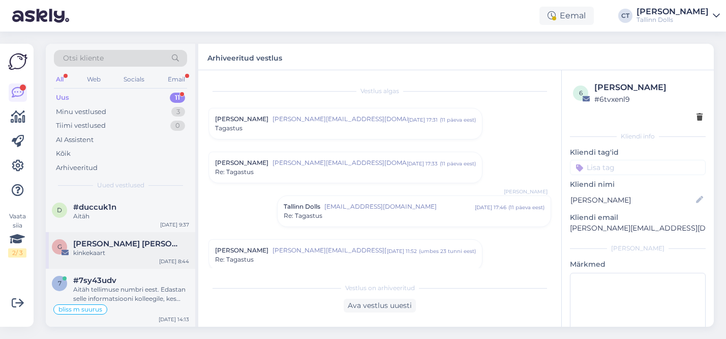
click at [119, 250] on div "kinkekaart" at bounding box center [131, 252] width 116 height 9
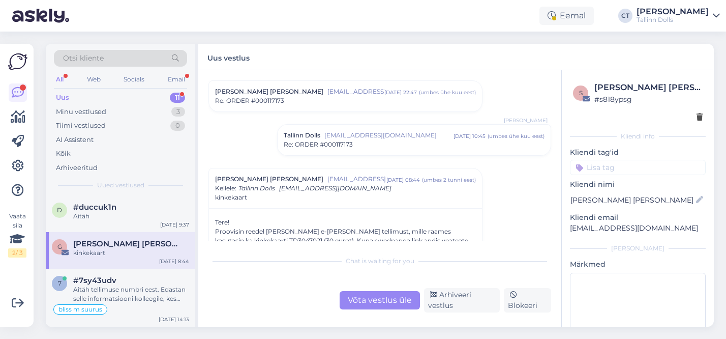
scroll to position [637, 0]
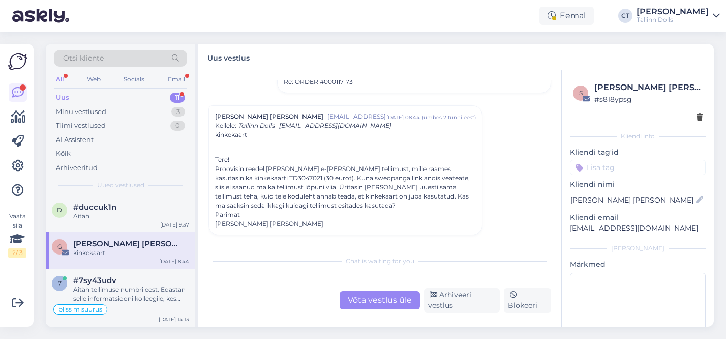
click at [371, 31] on div "Eemal CT Cärol-Laura Tenso Tallinn Dolls" at bounding box center [363, 16] width 726 height 32
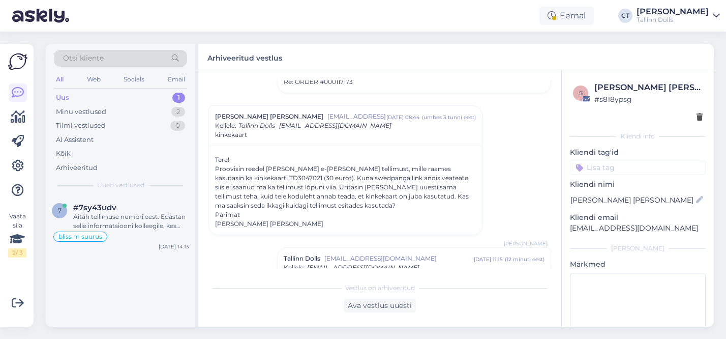
scroll to position [0, 0]
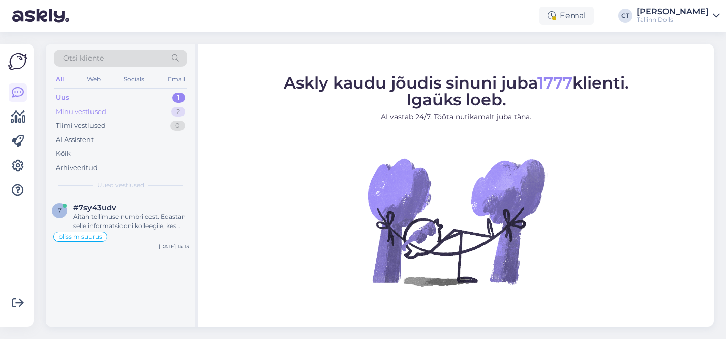
click at [80, 113] on div "Minu vestlused" at bounding box center [81, 112] width 50 height 10
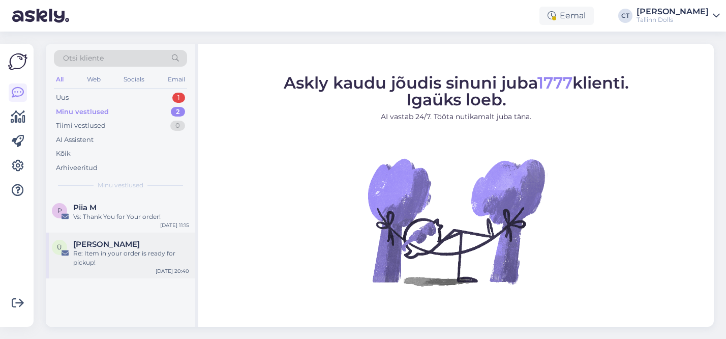
click at [121, 249] on div "Re: Item in your order is ready for pickup!" at bounding box center [131, 258] width 116 height 18
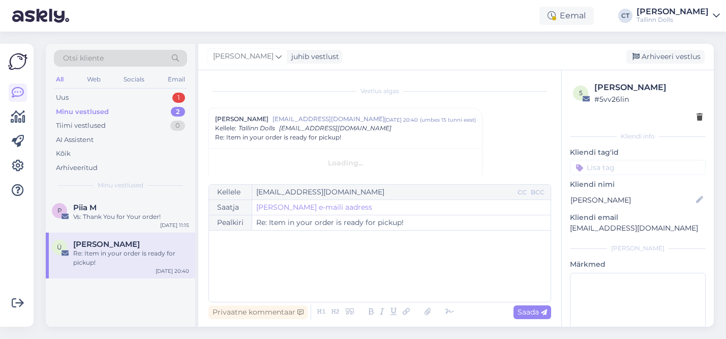
scroll to position [27, 0]
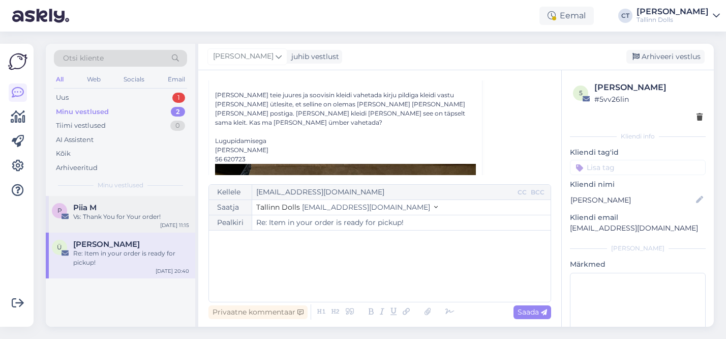
click at [120, 212] on div "Vs: Thank You for Your order!" at bounding box center [131, 216] width 116 height 9
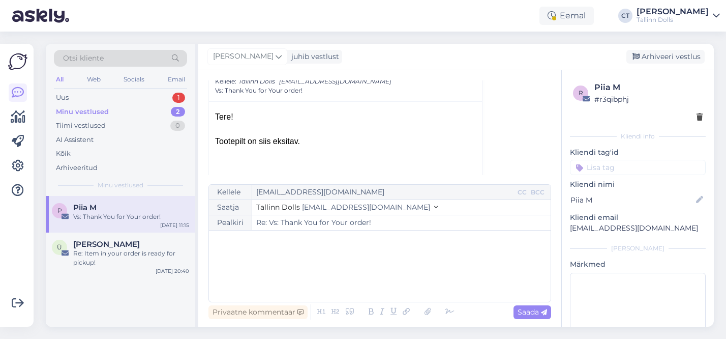
scroll to position [148, 0]
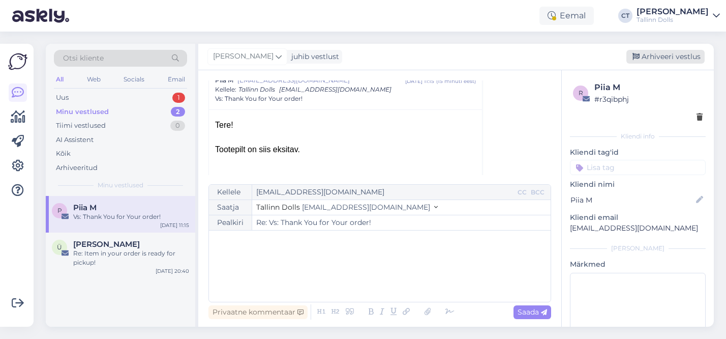
click at [676, 58] on div "Arhiveeri vestlus" at bounding box center [666, 57] width 78 height 14
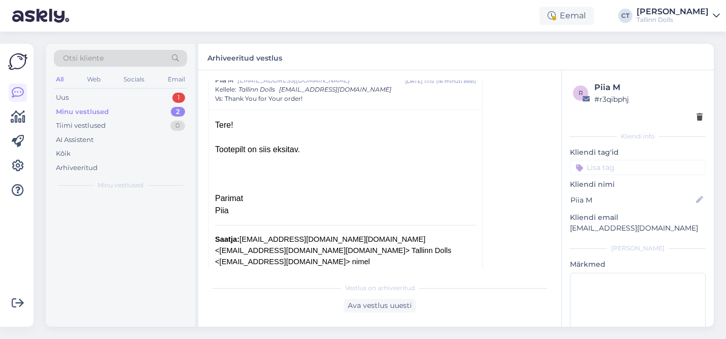
scroll to position [137, 0]
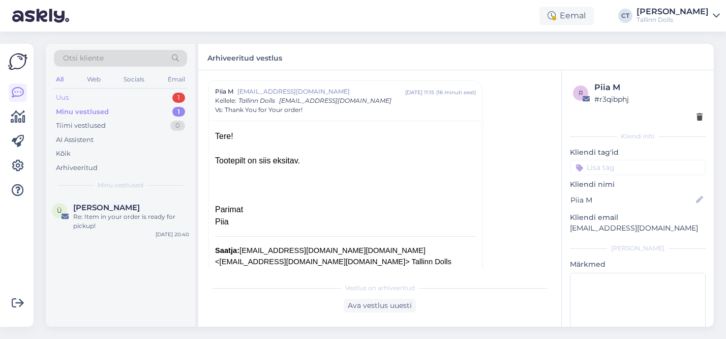
click at [88, 98] on div "Uus 1" at bounding box center [120, 98] width 133 height 14
